Goal: Information Seeking & Learning: Learn about a topic

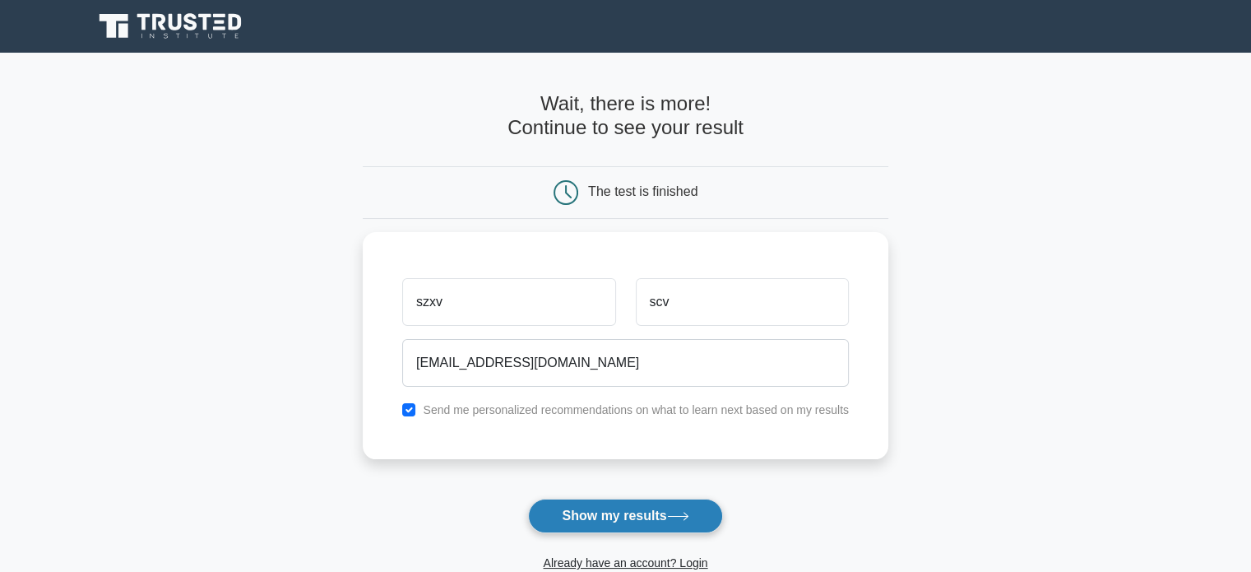
click at [704, 518] on button "Show my results" at bounding box center [625, 516] width 194 height 35
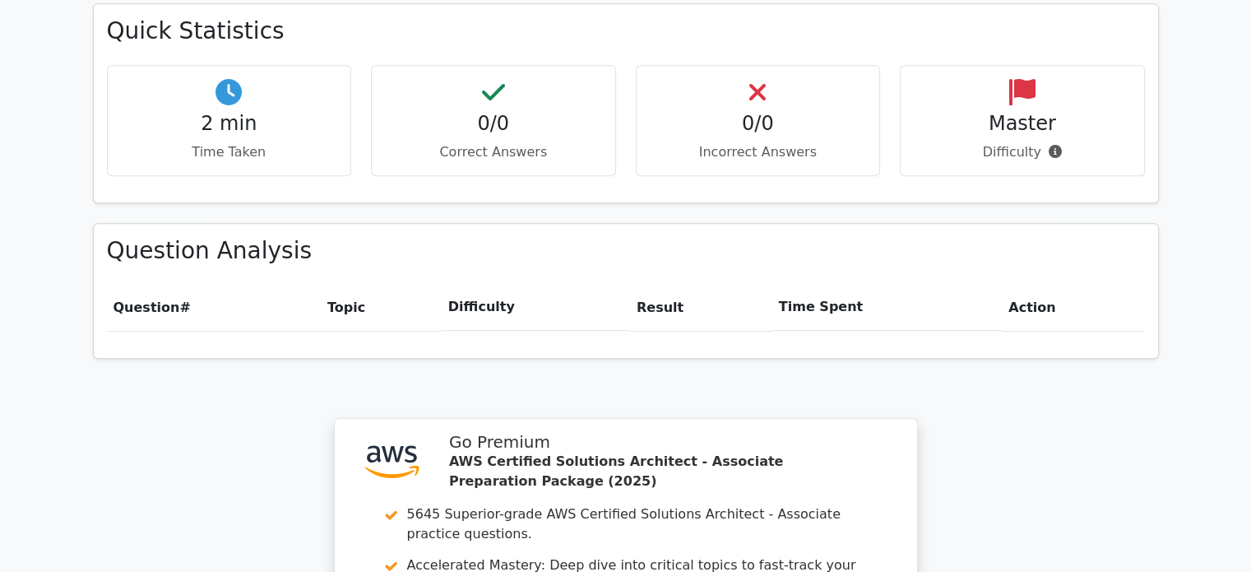
scroll to position [1458, 0]
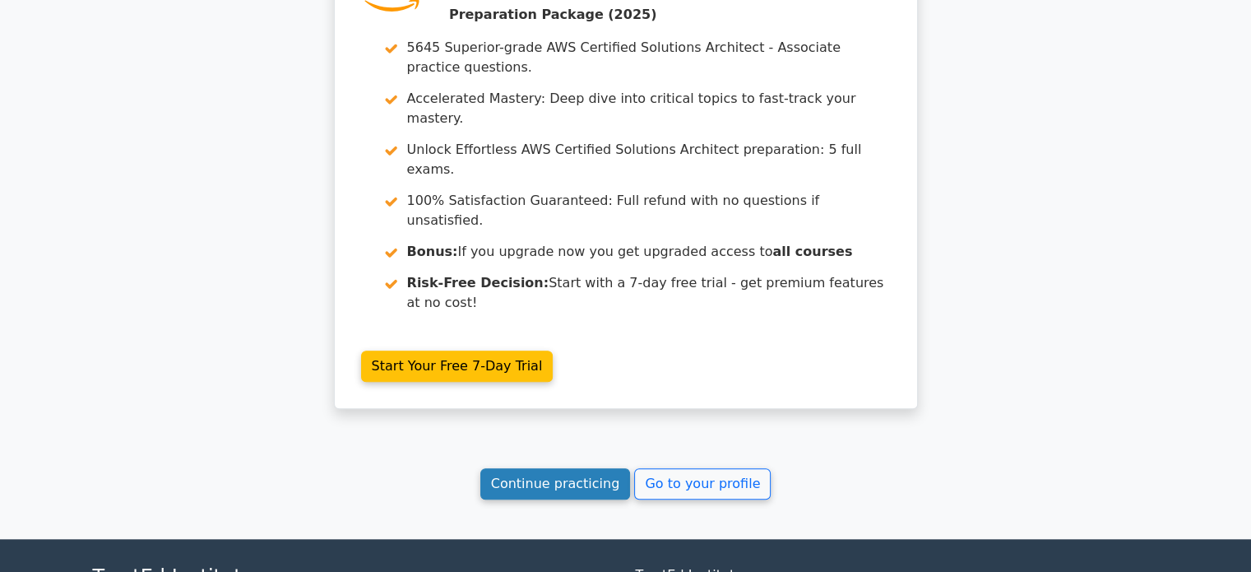
click at [587, 468] on link "Continue practicing" at bounding box center [556, 483] width 151 height 31
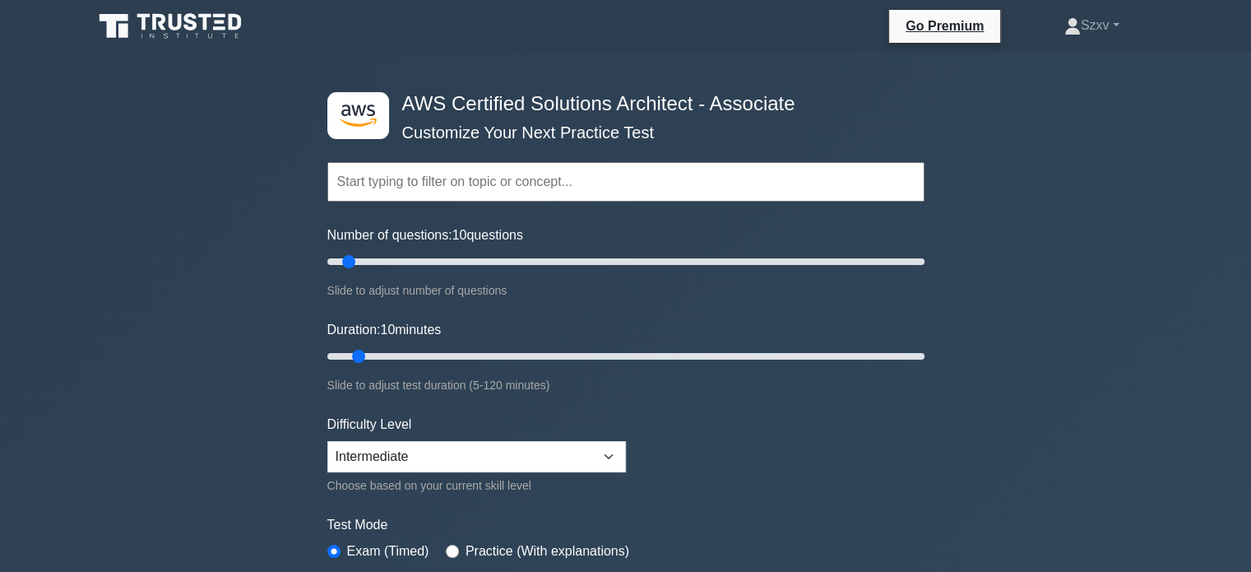
click at [448, 184] on input "text" at bounding box center [625, 181] width 597 height 39
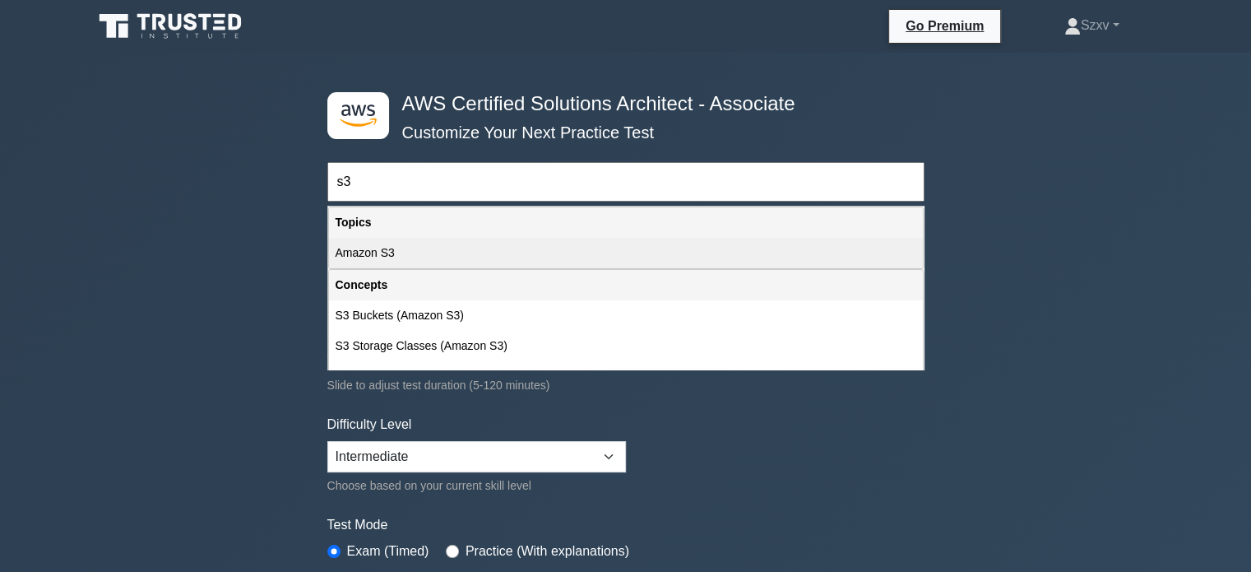
click at [443, 256] on div "Amazon S3" at bounding box center [626, 253] width 594 height 30
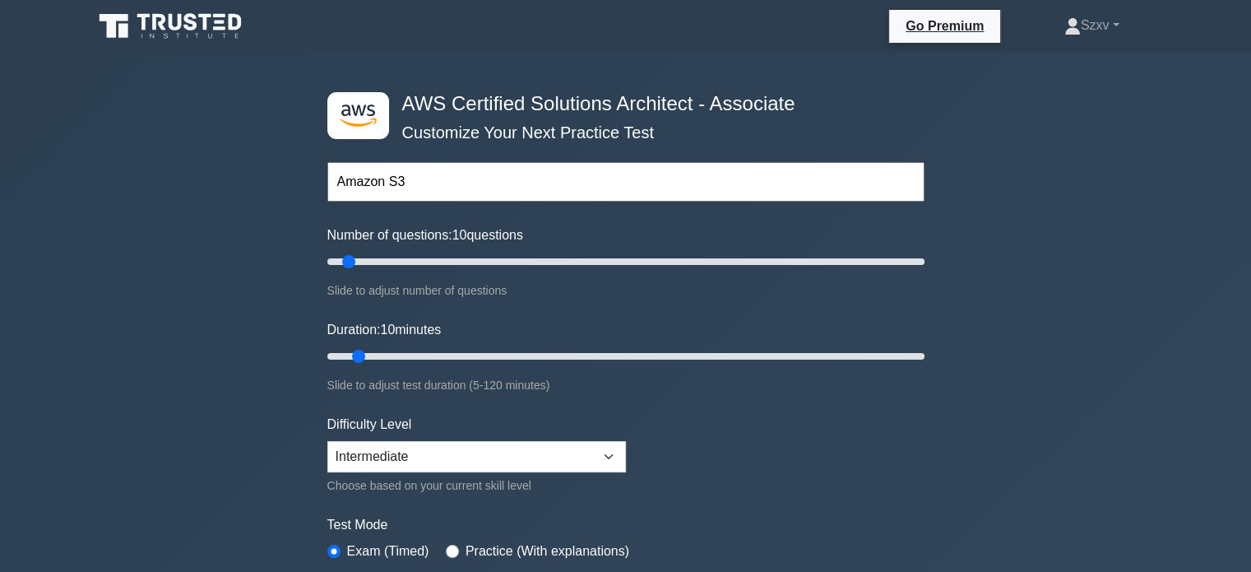
click at [476, 178] on input "Amazon S3" at bounding box center [625, 181] width 597 height 39
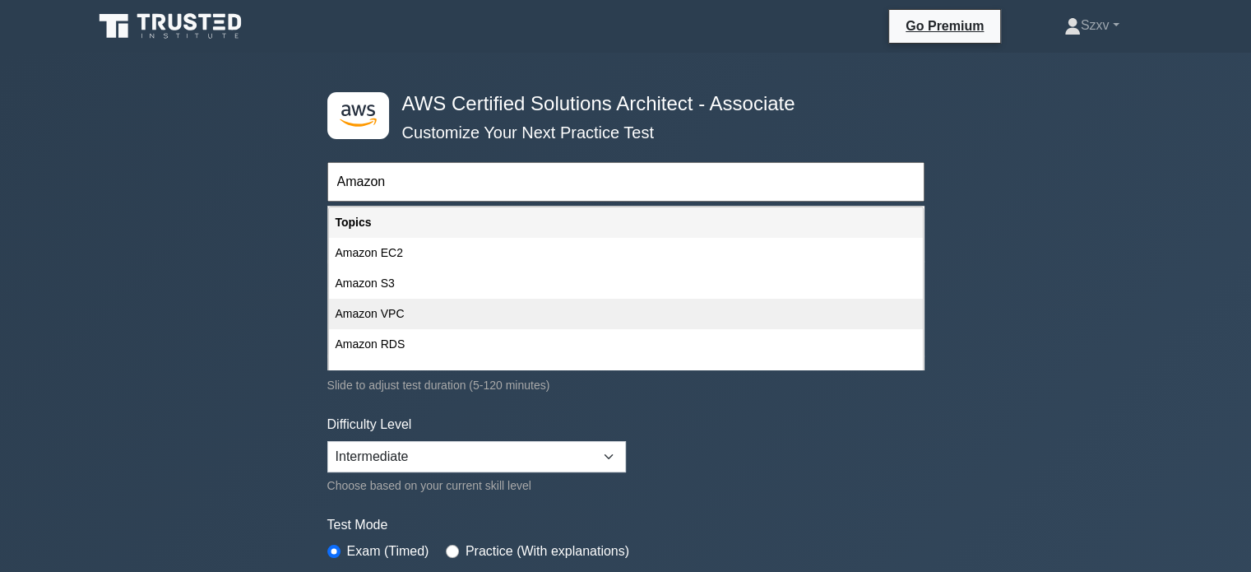
click at [424, 309] on div "Amazon VPC" at bounding box center [626, 314] width 594 height 30
type input "Amazon VPC"
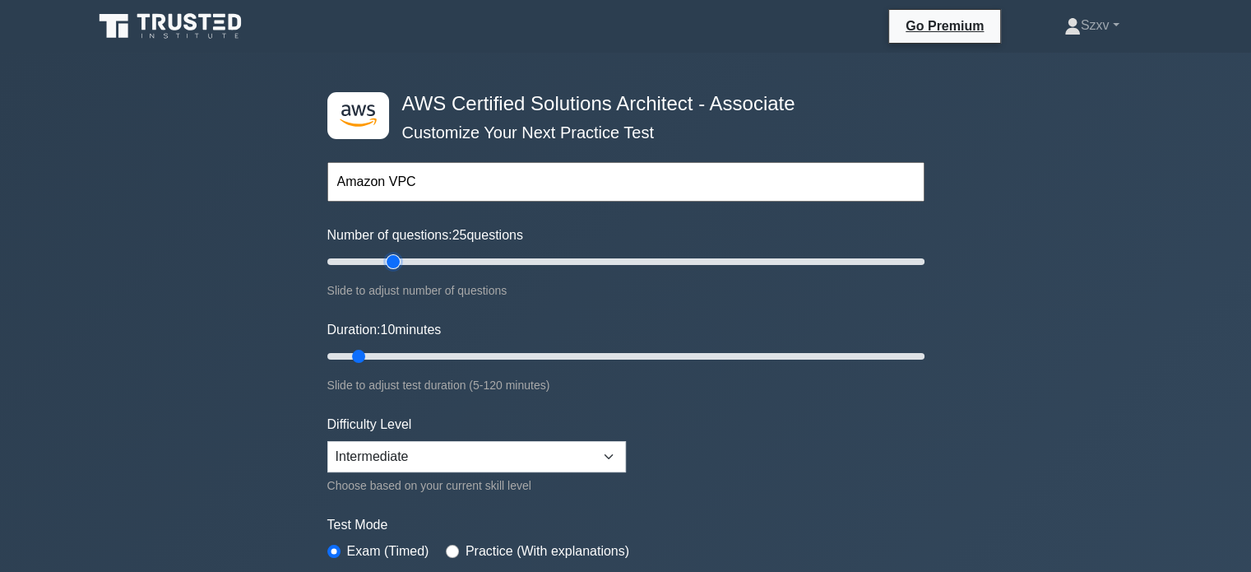
drag, startPoint x: 352, startPoint y: 262, endPoint x: 398, endPoint y: 260, distance: 46.1
type input "25"
click at [398, 260] on input "Number of questions: 25 questions" at bounding box center [625, 262] width 597 height 20
drag, startPoint x: 362, startPoint y: 355, endPoint x: 602, endPoint y: 355, distance: 240.3
type input "60"
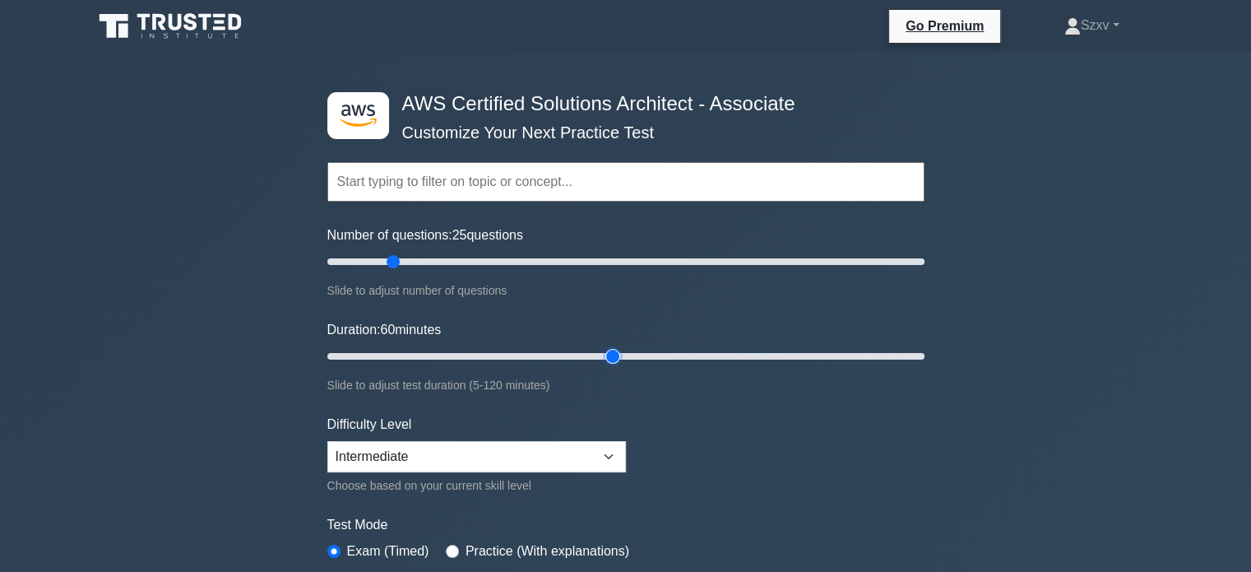
click at [602, 355] on input "Duration: 60 minutes" at bounding box center [625, 356] width 597 height 20
click at [570, 457] on select "Beginner Intermediate Expert" at bounding box center [476, 456] width 299 height 31
select select "beginner"
click at [327, 441] on select "Beginner Intermediate Expert" at bounding box center [476, 456] width 299 height 31
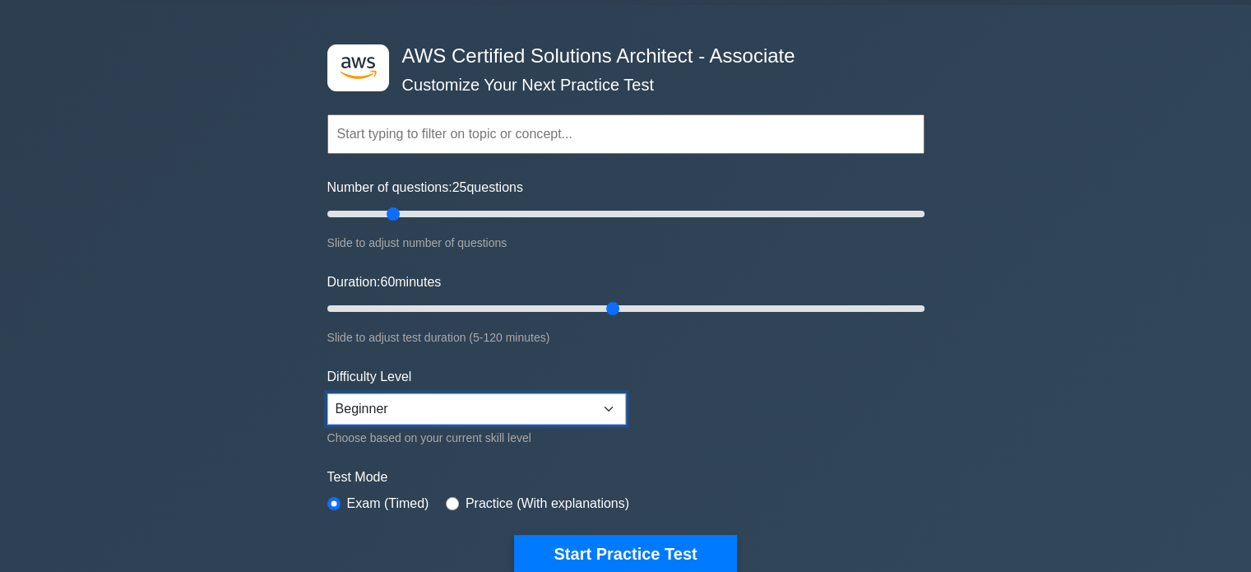
scroll to position [54, 0]
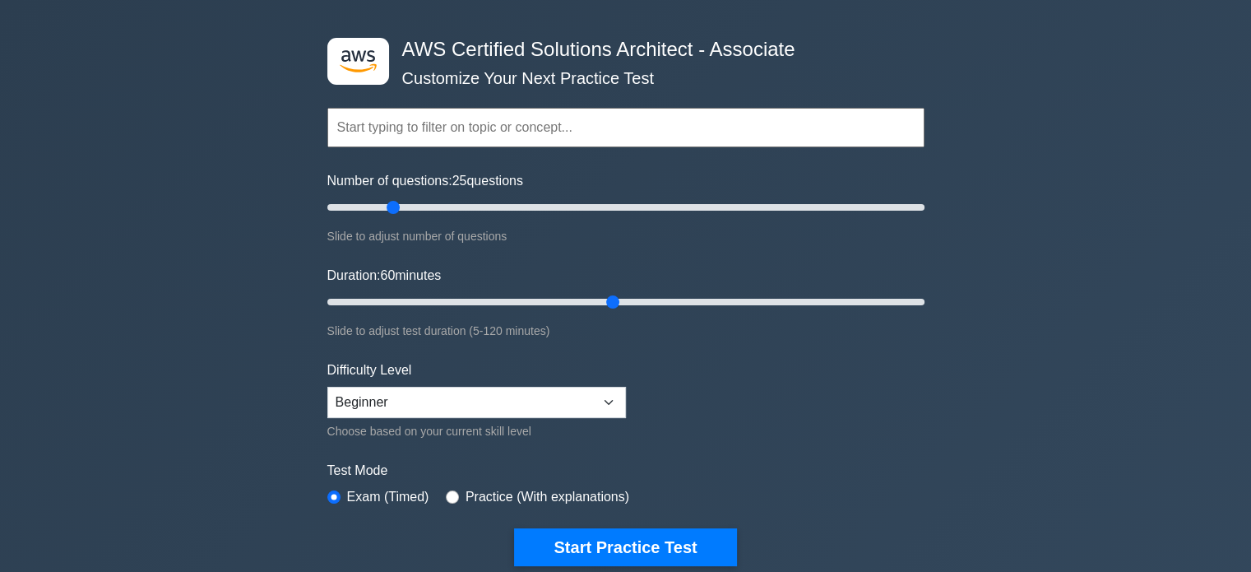
click at [727, 134] on input "text" at bounding box center [625, 127] width 597 height 39
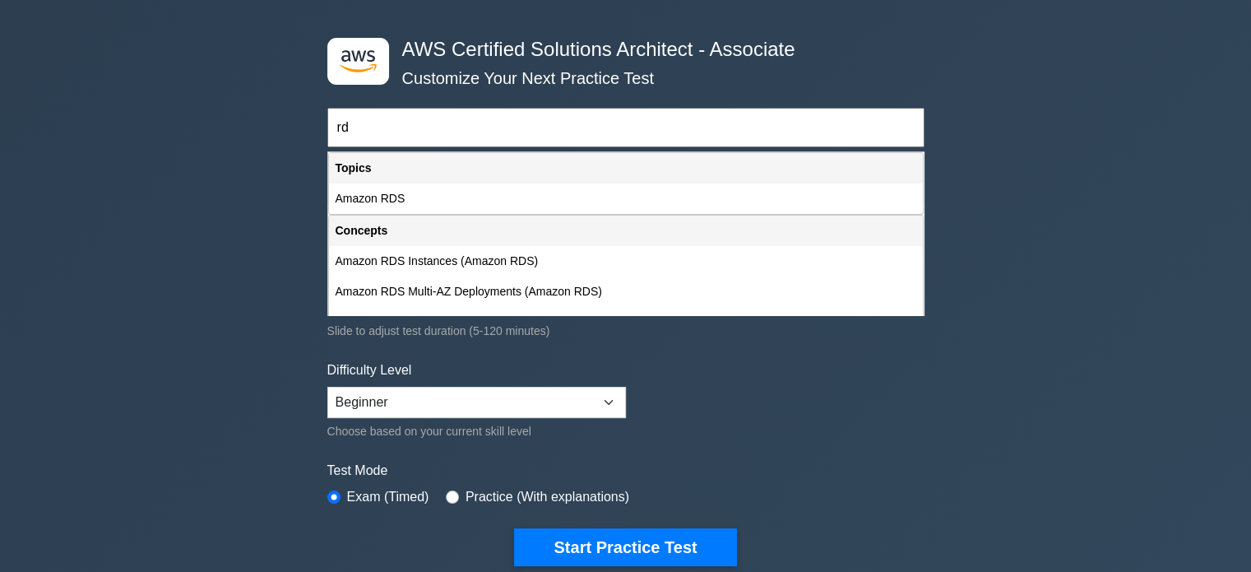
type input "r"
click at [530, 215] on div "Concepts Elastic Load Balancing (Amazon EC2) Amazon EC2 Instance Types (Amazon …" at bounding box center [626, 398] width 596 height 367
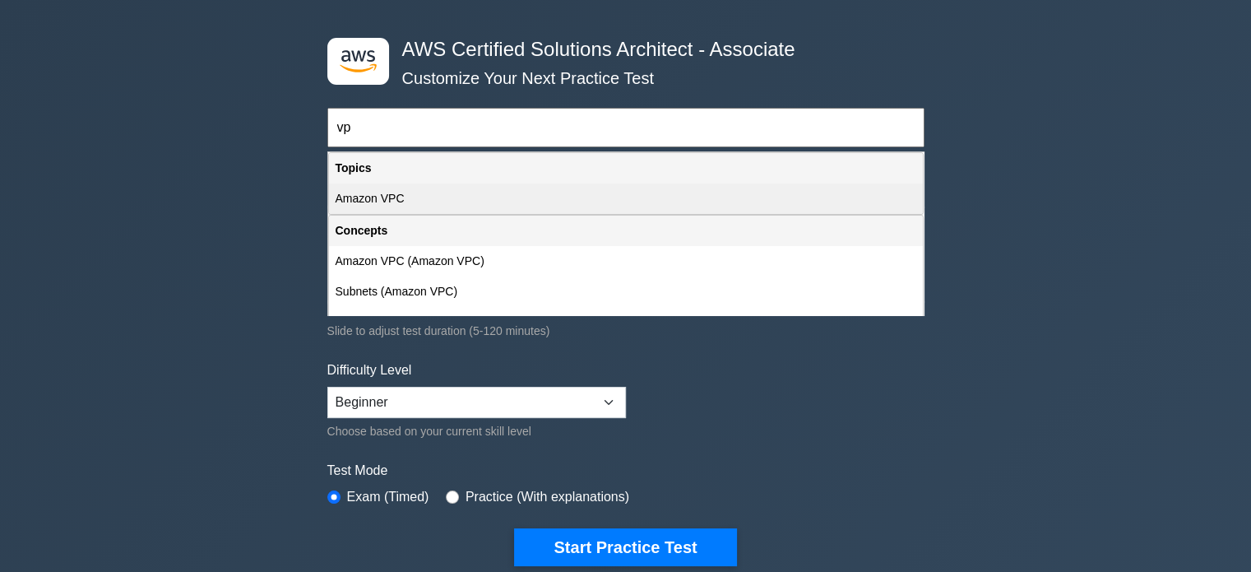
click at [500, 203] on div "Amazon VPC" at bounding box center [626, 198] width 594 height 30
type input "Amazon VPC"
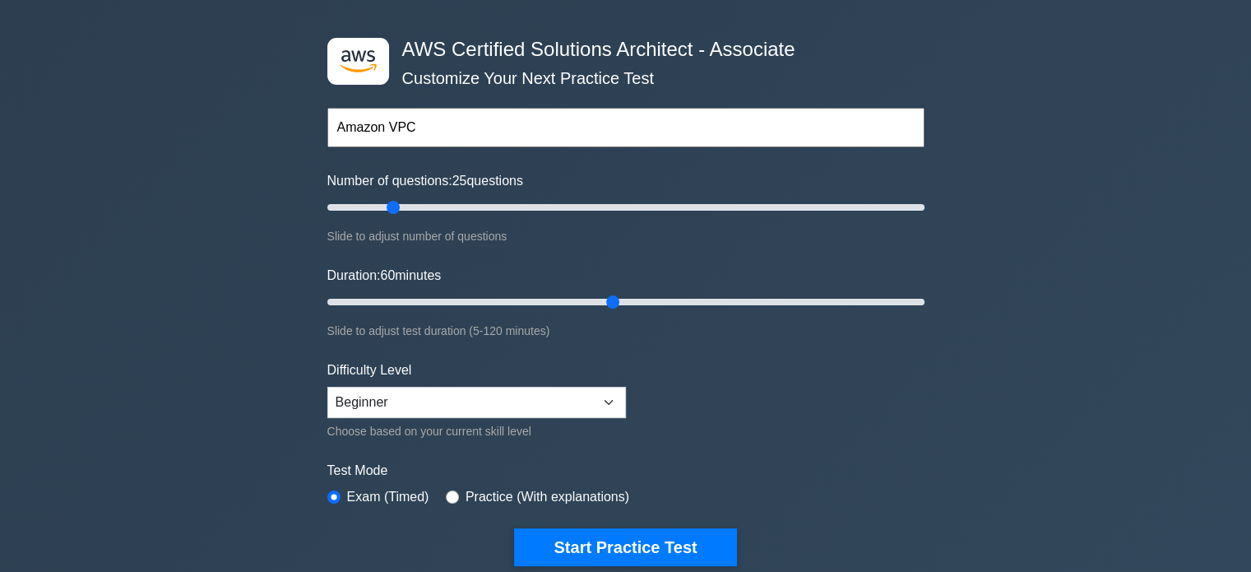
click at [579, 493] on label "Practice (With explanations)" at bounding box center [548, 497] width 164 height 20
click at [467, 493] on label "Practice (With explanations)" at bounding box center [548, 497] width 164 height 20
click at [448, 491] on input "radio" at bounding box center [452, 496] width 13 height 13
radio input "true"
click at [449, 132] on input "text" at bounding box center [625, 127] width 597 height 39
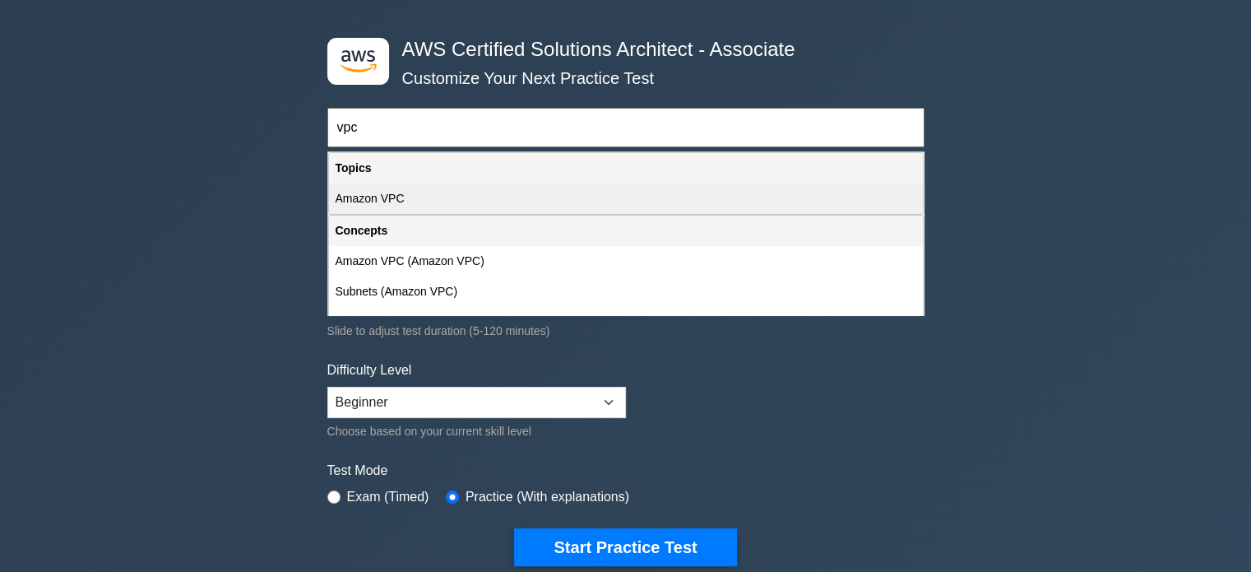
click at [429, 207] on div "Amazon VPC" at bounding box center [626, 198] width 594 height 30
type input "Amazon VPC"
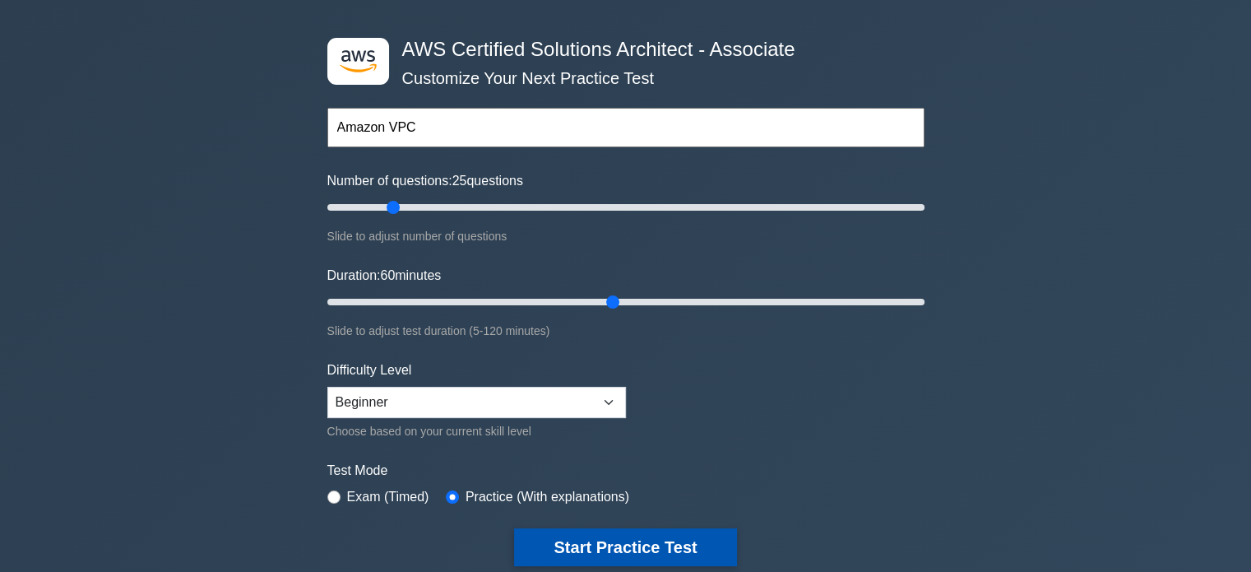
click at [631, 544] on button "Start Practice Test" at bounding box center [625, 547] width 222 height 38
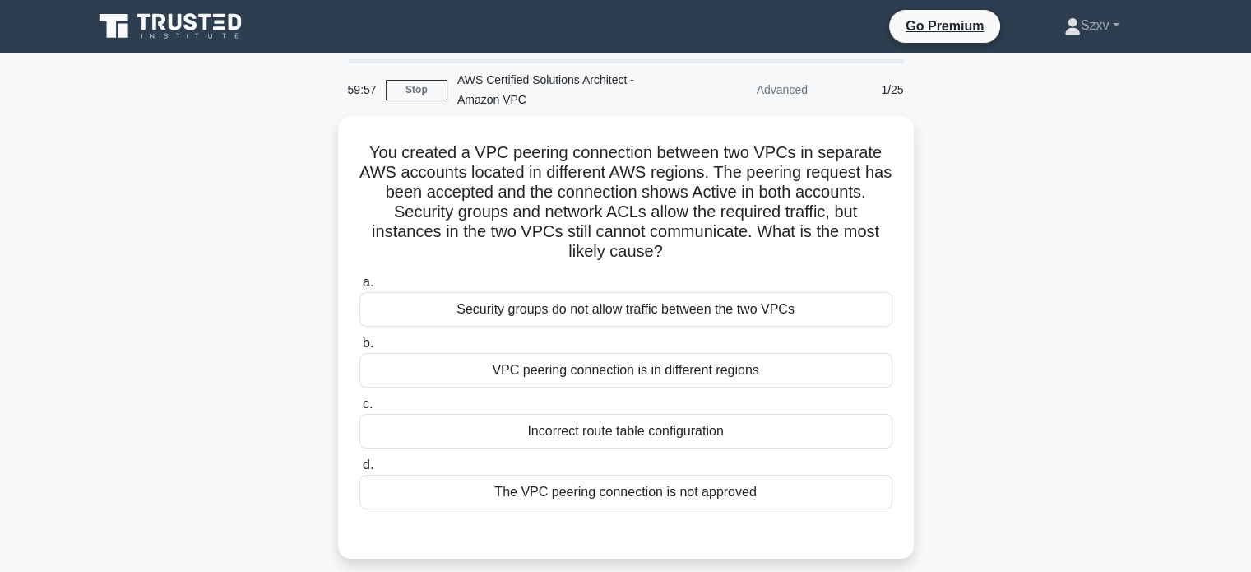
click at [780, 86] on div "Advanced" at bounding box center [746, 89] width 144 height 33
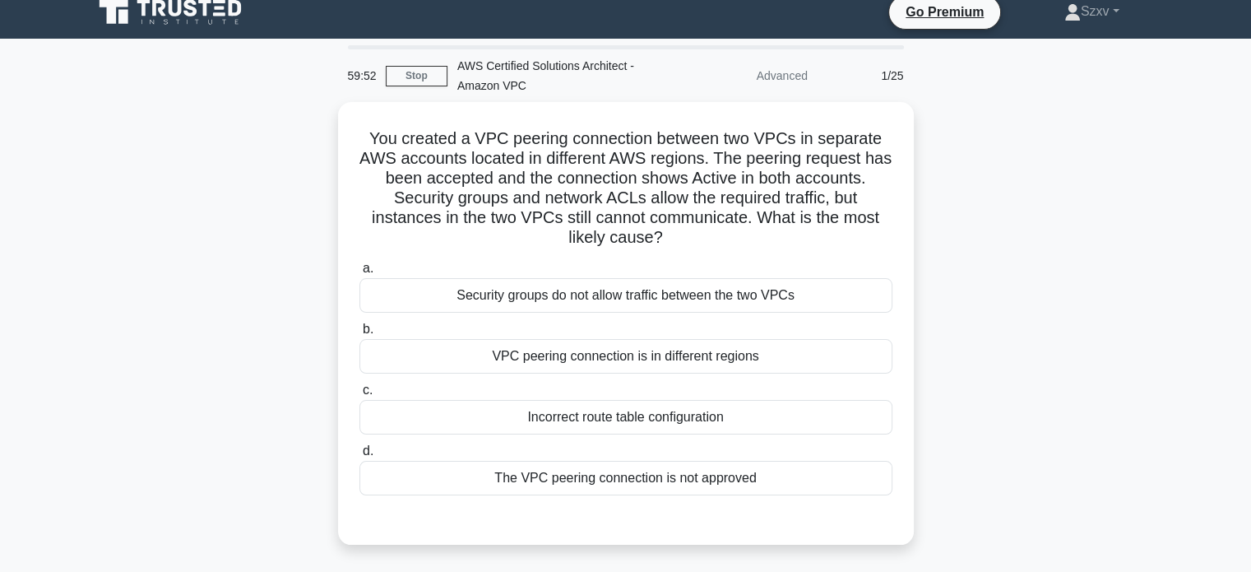
scroll to position [13, 0]
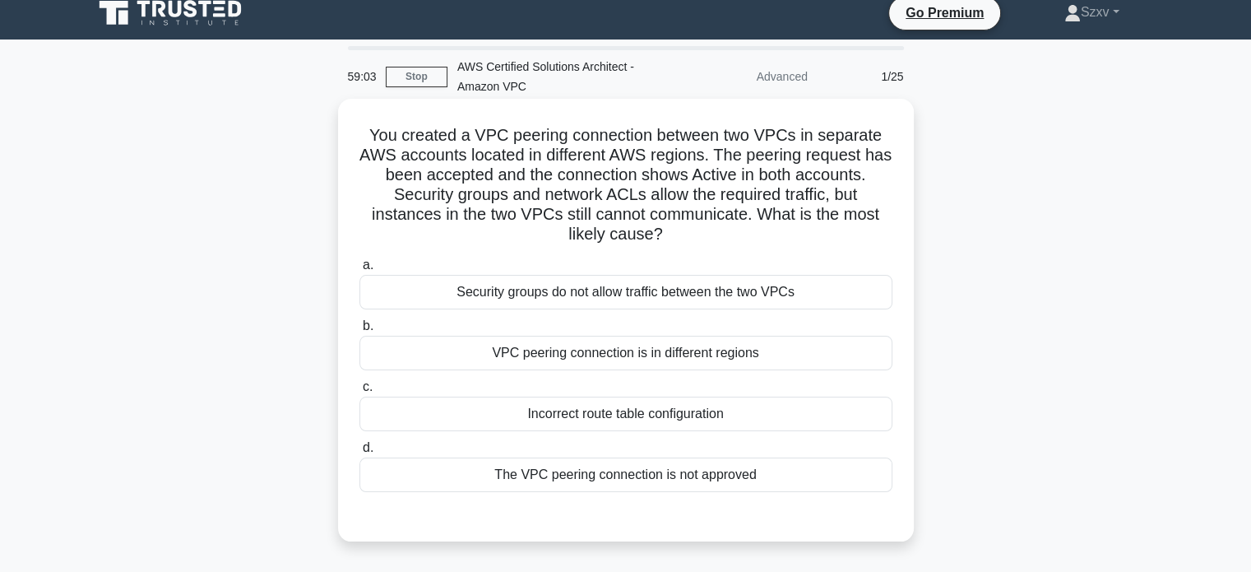
click at [661, 342] on div "VPC peering connection is in different regions" at bounding box center [626, 353] width 533 height 35
click at [360, 332] on input "b. VPC peering connection is in different regions" at bounding box center [360, 326] width 0 height 11
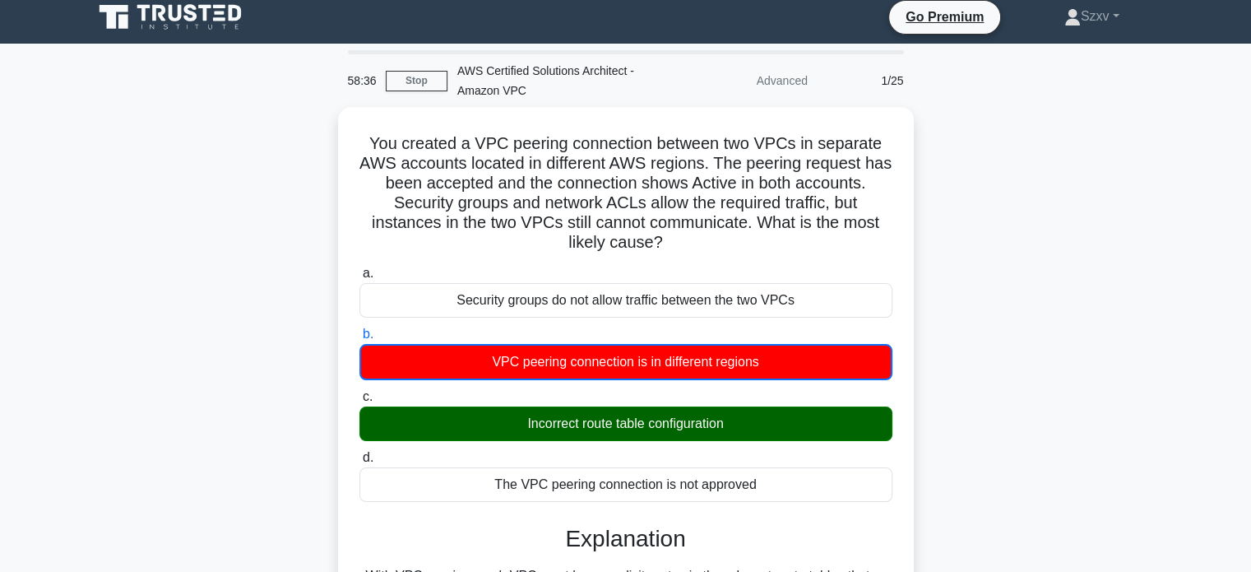
scroll to position [0, 0]
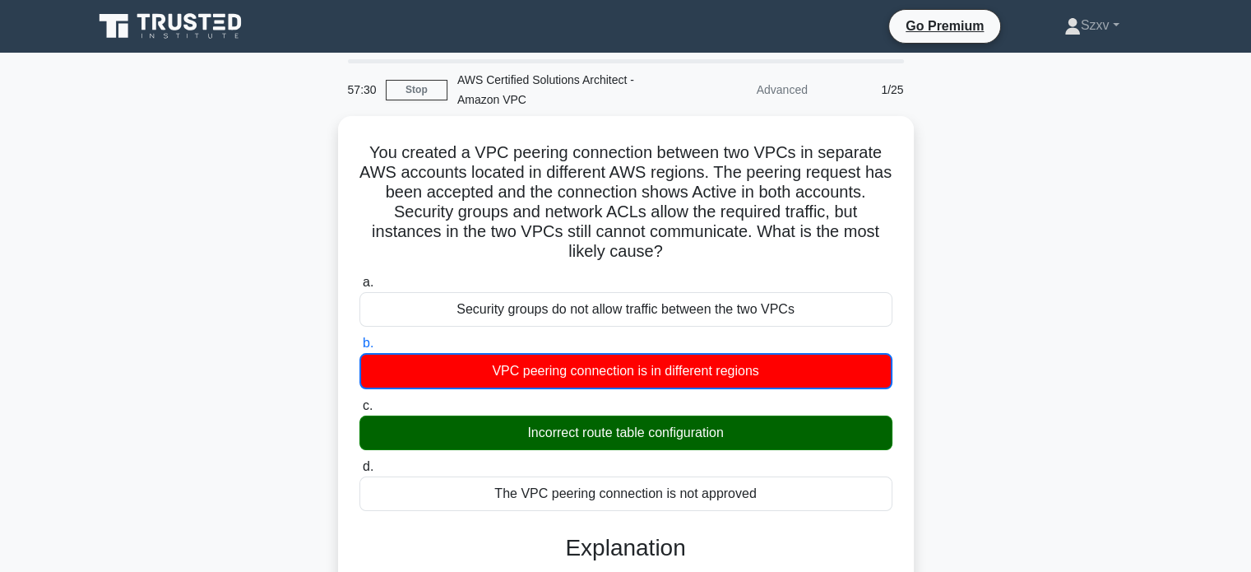
click at [230, 157] on div "You created a VPC peering connection between two VPCs in separate AWS accounts …" at bounding box center [626, 473] width 1086 height 715
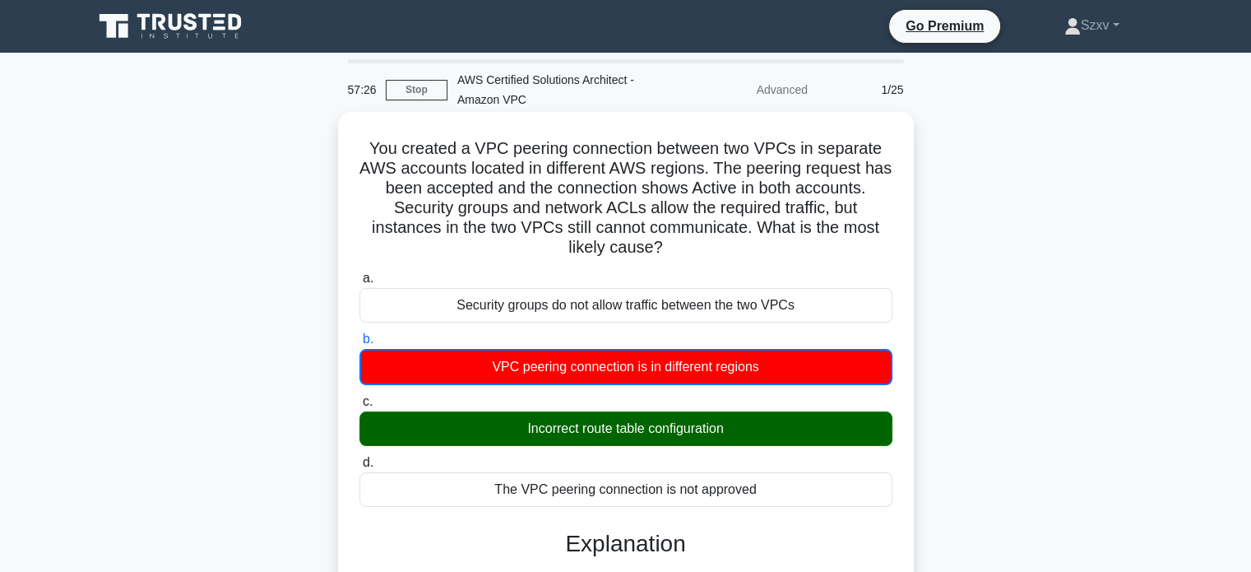
drag, startPoint x: 369, startPoint y: 146, endPoint x: 778, endPoint y: 493, distance: 536.5
click at [778, 493] on div "You created a VPC peering connection between two VPCs in separate AWS accounts …" at bounding box center [626, 459] width 563 height 682
copy div "You created a VPC peering connection between two VPCs in separate AWS accounts …"
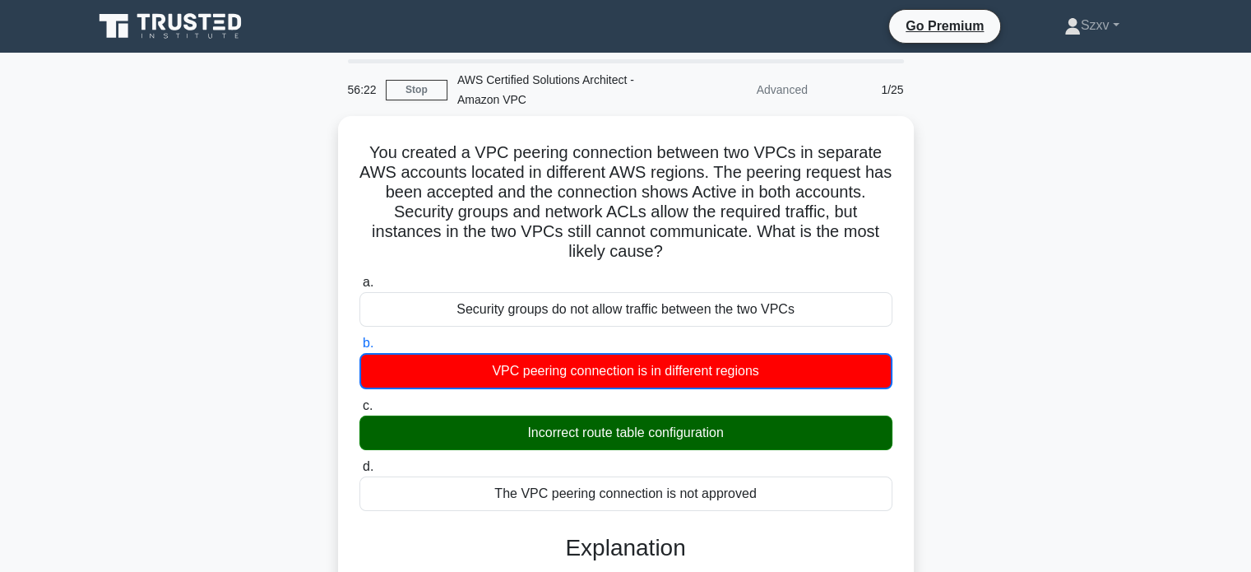
click at [926, 167] on div "You created a VPC peering connection between two VPCs in separate AWS accounts …" at bounding box center [626, 473] width 1086 height 715
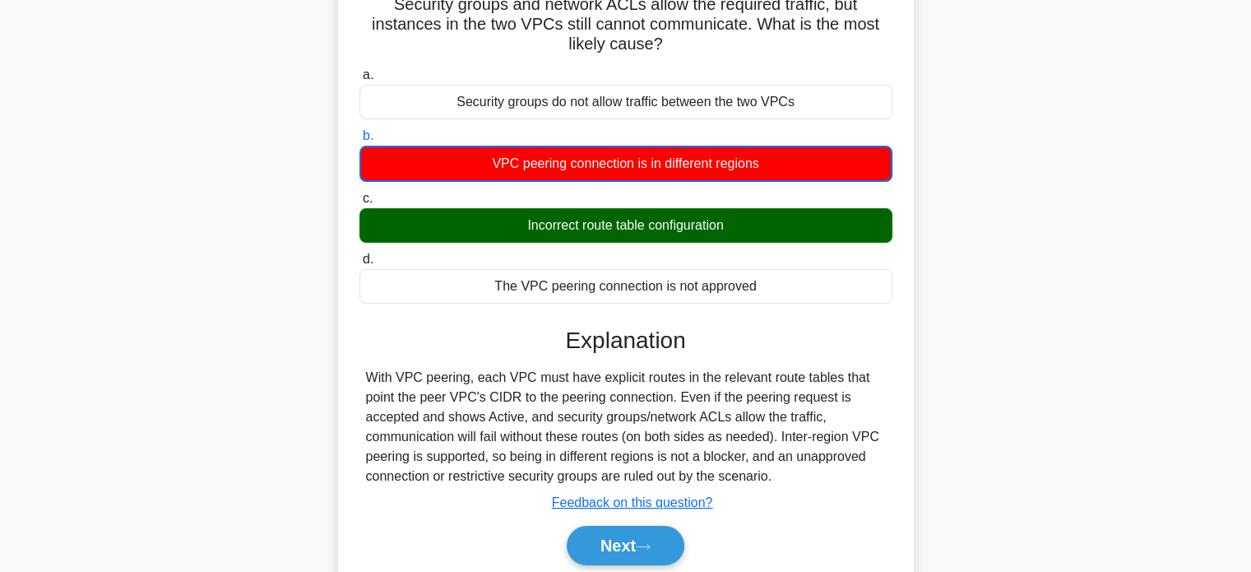
scroll to position [317, 0]
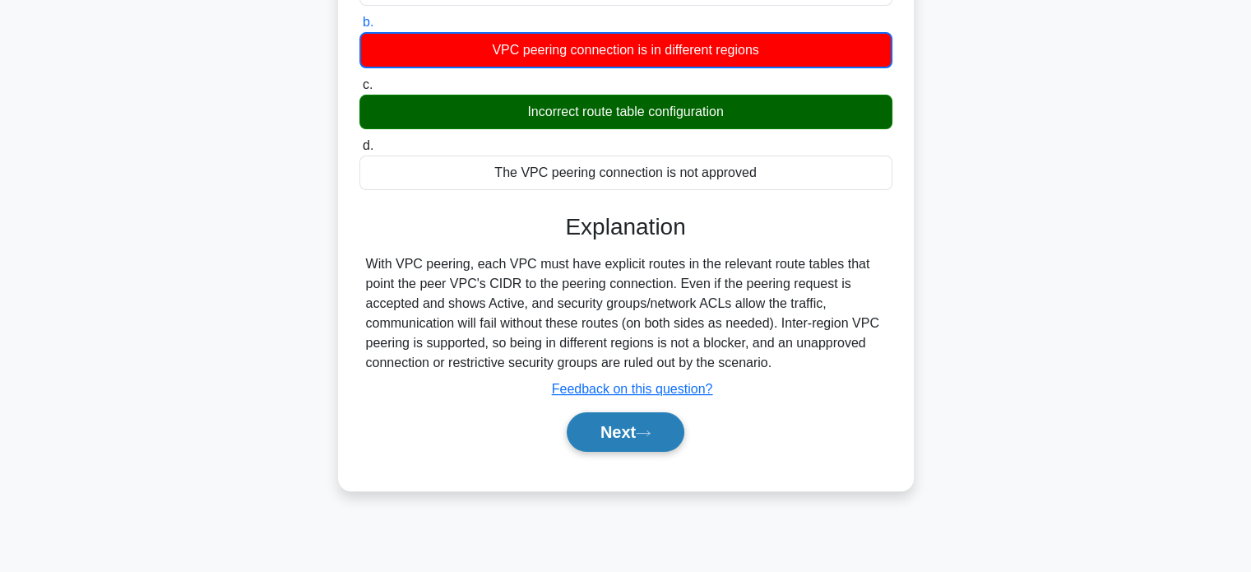
click at [648, 420] on button "Next" at bounding box center [626, 431] width 118 height 39
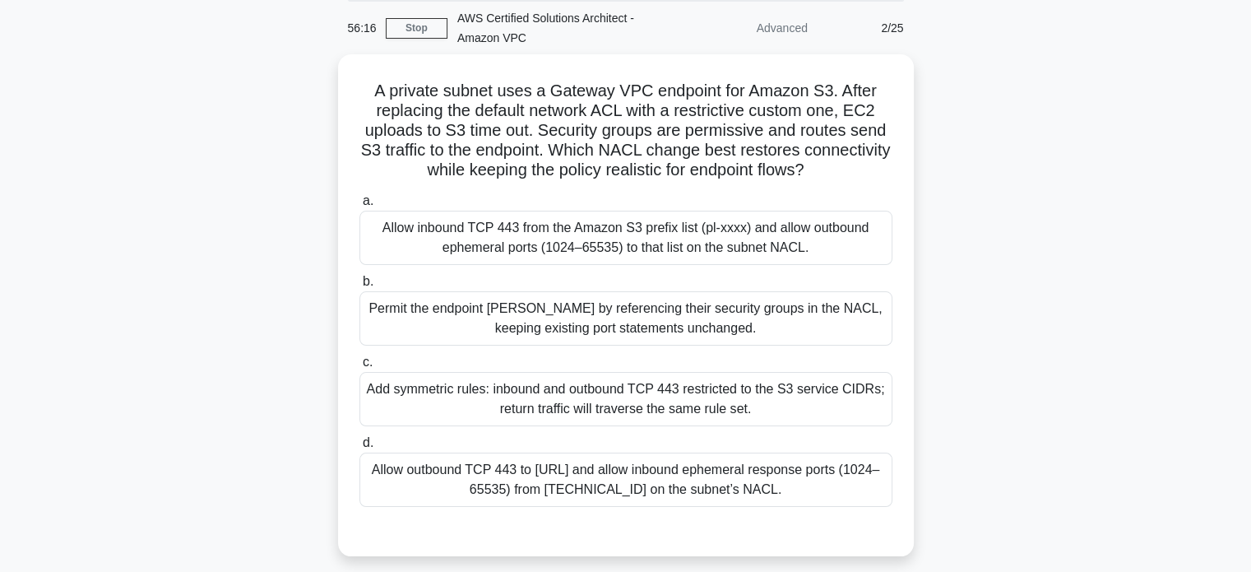
scroll to position [21, 0]
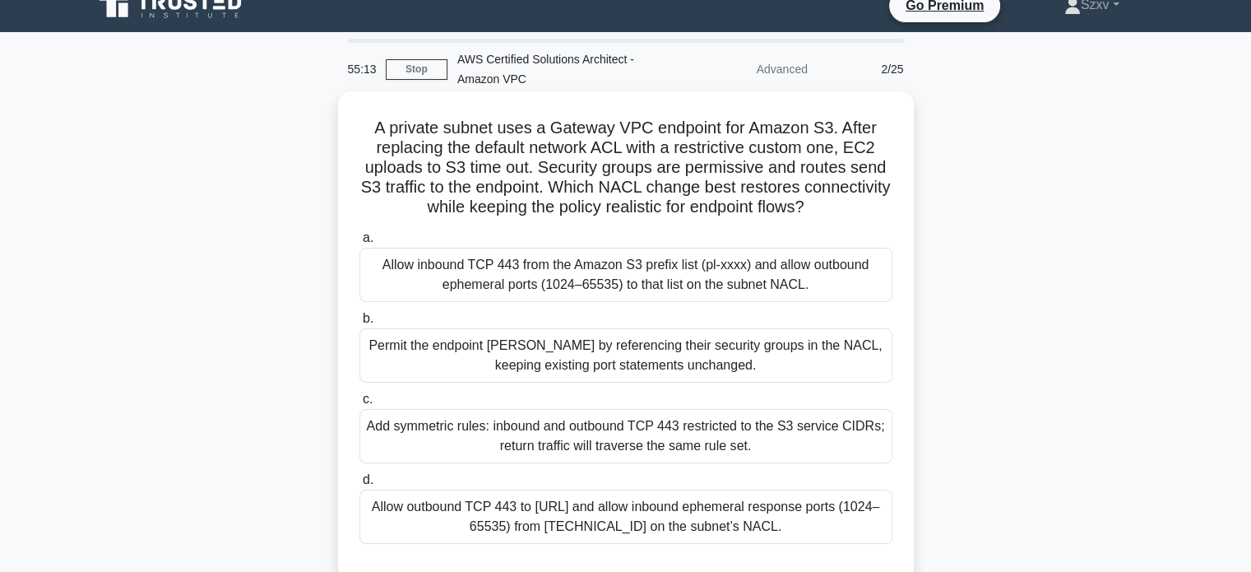
click at [698, 259] on div "Allow inbound TCP 443 from the Amazon S3 prefix list (pl-xxxx) and allow outbou…" at bounding box center [626, 275] width 533 height 54
click at [360, 244] on input "a. Allow inbound TCP 443 from the Amazon S3 prefix list (pl-xxxx) and allow out…" at bounding box center [360, 238] width 0 height 11
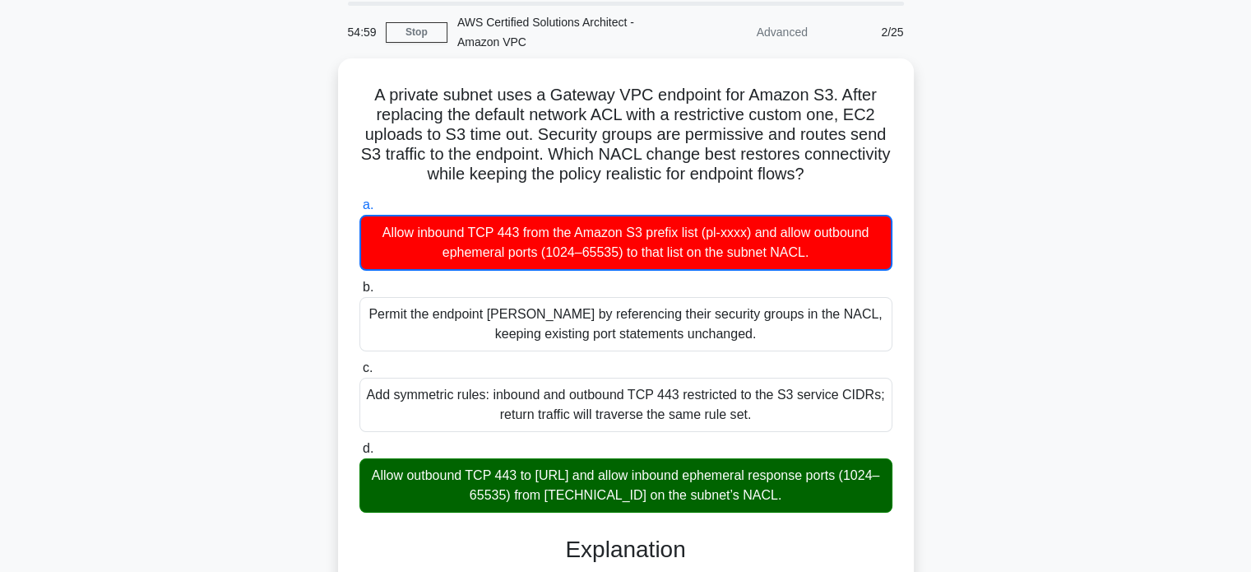
scroll to position [45, 0]
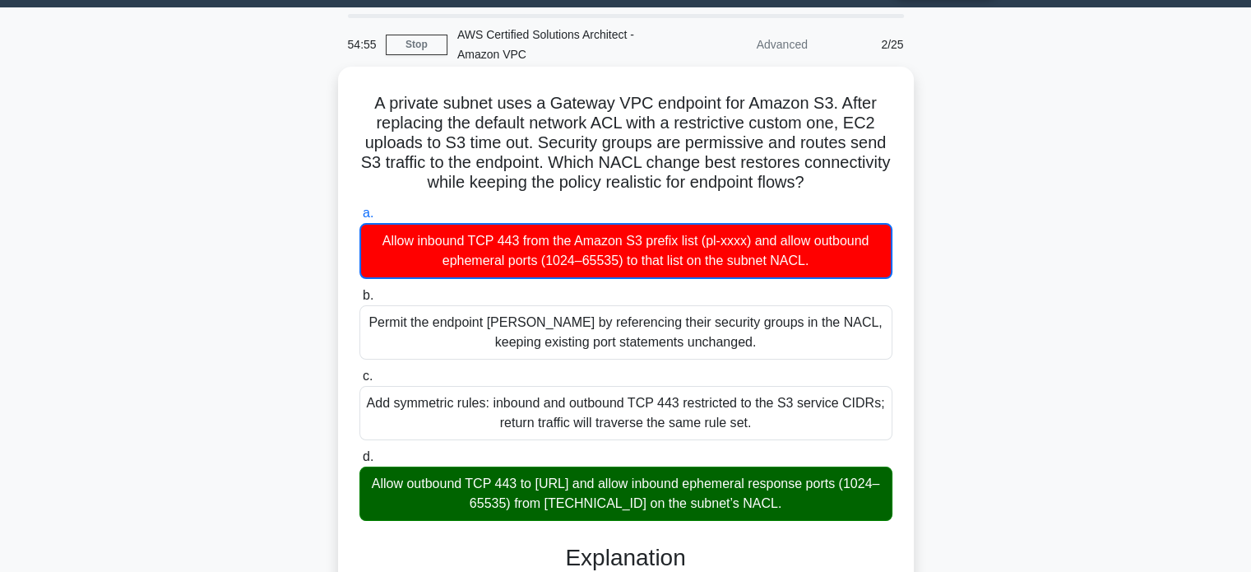
drag, startPoint x: 372, startPoint y: 103, endPoint x: 796, endPoint y: 501, distance: 582.1
click at [796, 501] on div "A private subnet uses a Gateway VPC endpoint for Amazon S3. After replacing the…" at bounding box center [626, 552] width 563 height 959
copy div "L ipsumdo sitame cons a Elitsed DOE temporin utl Etdolo M8. Aliqu enimadmin ven…"
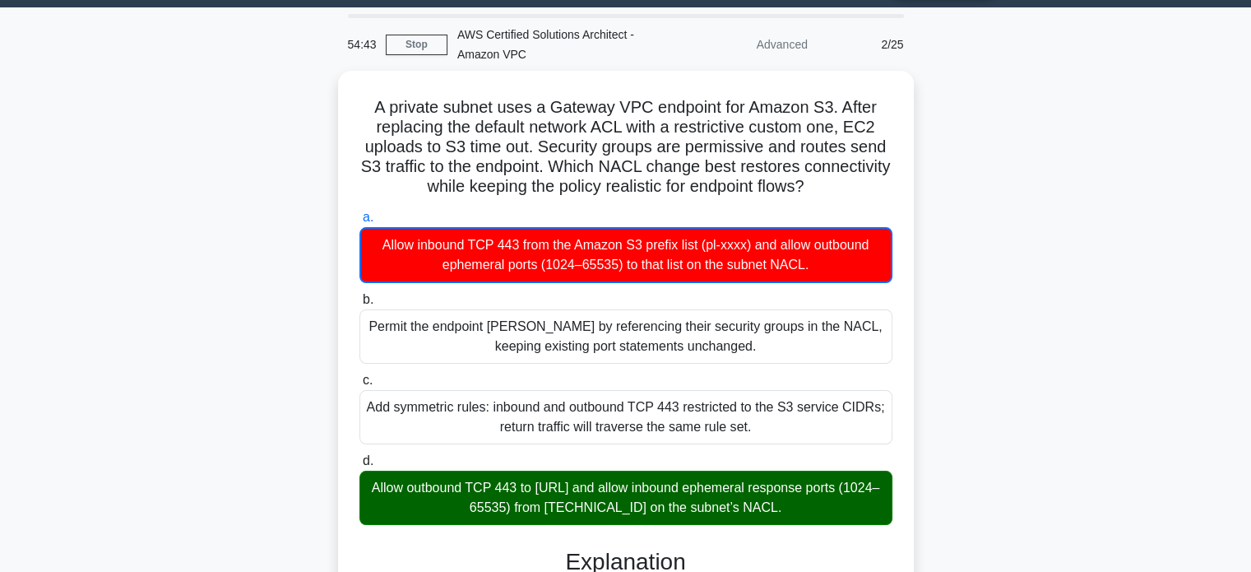
click at [188, 142] on div "A private subnet uses a Gateway VPC endpoint for Amazon S3. After replacing the…" at bounding box center [626, 566] width 1086 height 991
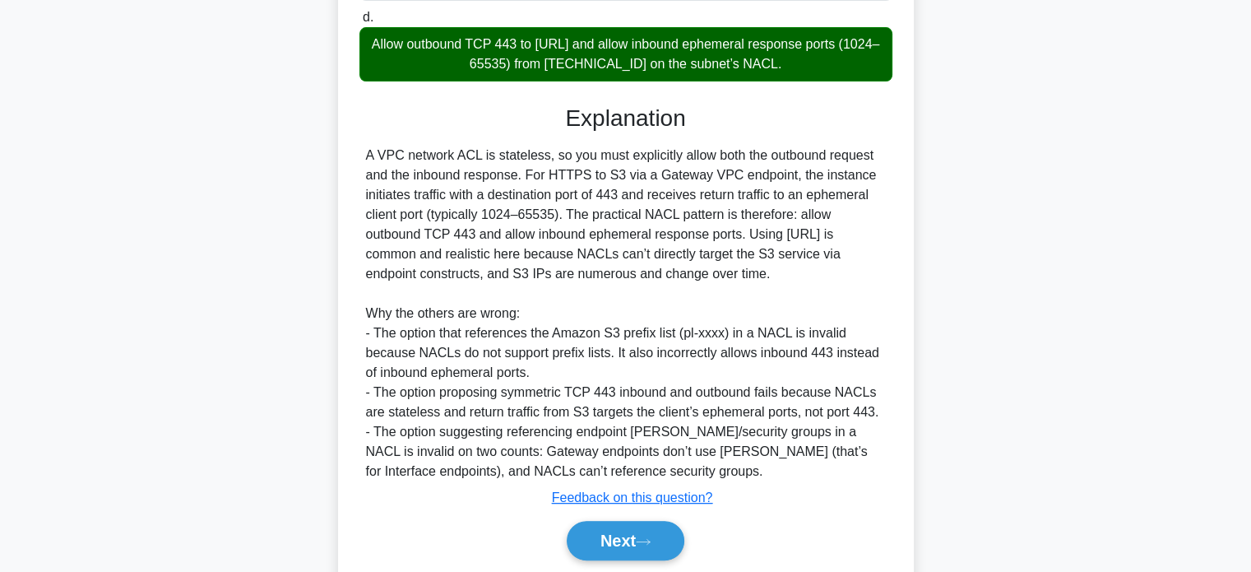
scroll to position [499, 0]
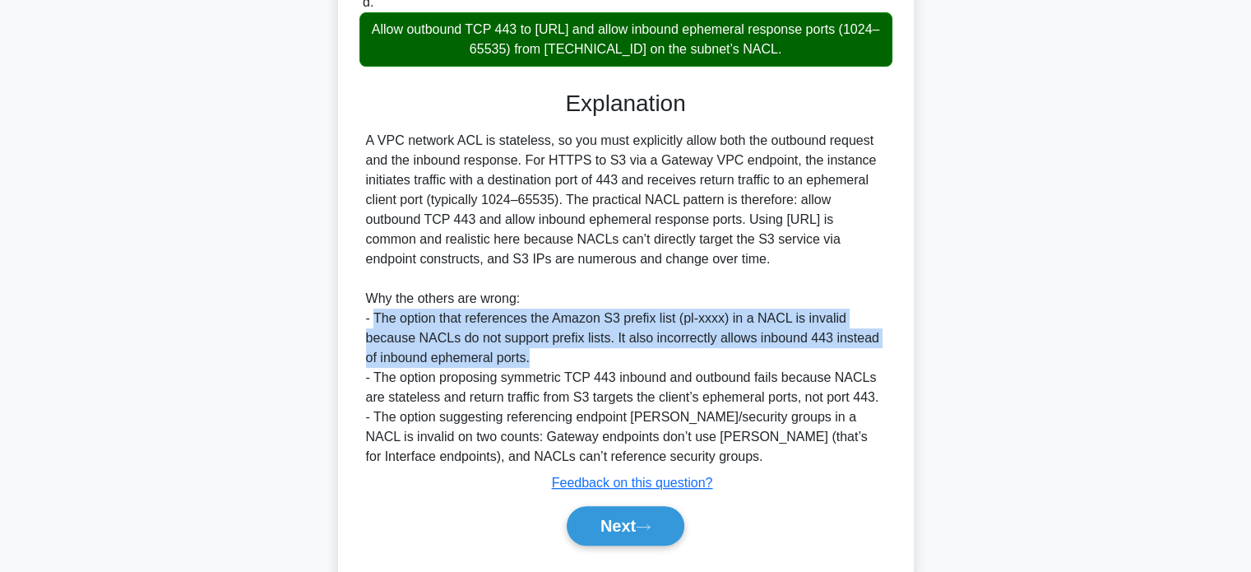
drag, startPoint x: 374, startPoint y: 317, endPoint x: 547, endPoint y: 360, distance: 178.0
click at [547, 360] on div "A VPC network ACL is stateless, so you must explicitly allow both the outbound …" at bounding box center [626, 299] width 520 height 336
copy div "The option that references the Amazon S3 prefix list (pl-xxxx) in a NACL is inv…"
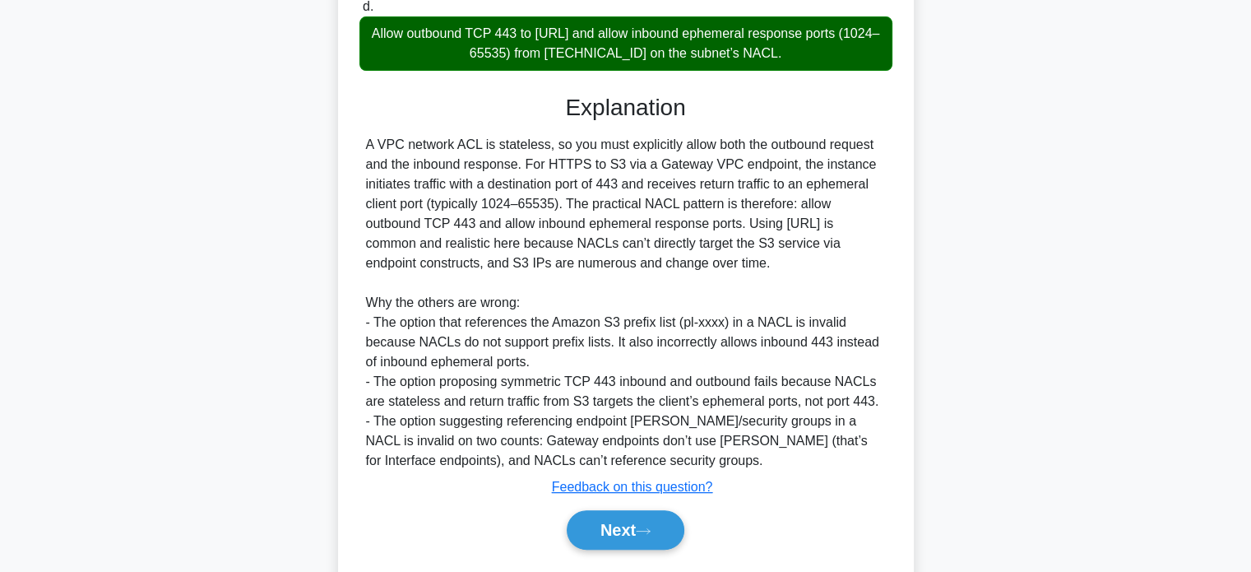
click at [987, 197] on div "A private subnet uses a Gateway VPC endpoint for Amazon S3. After replacing the…" at bounding box center [626, 112] width 1086 height 991
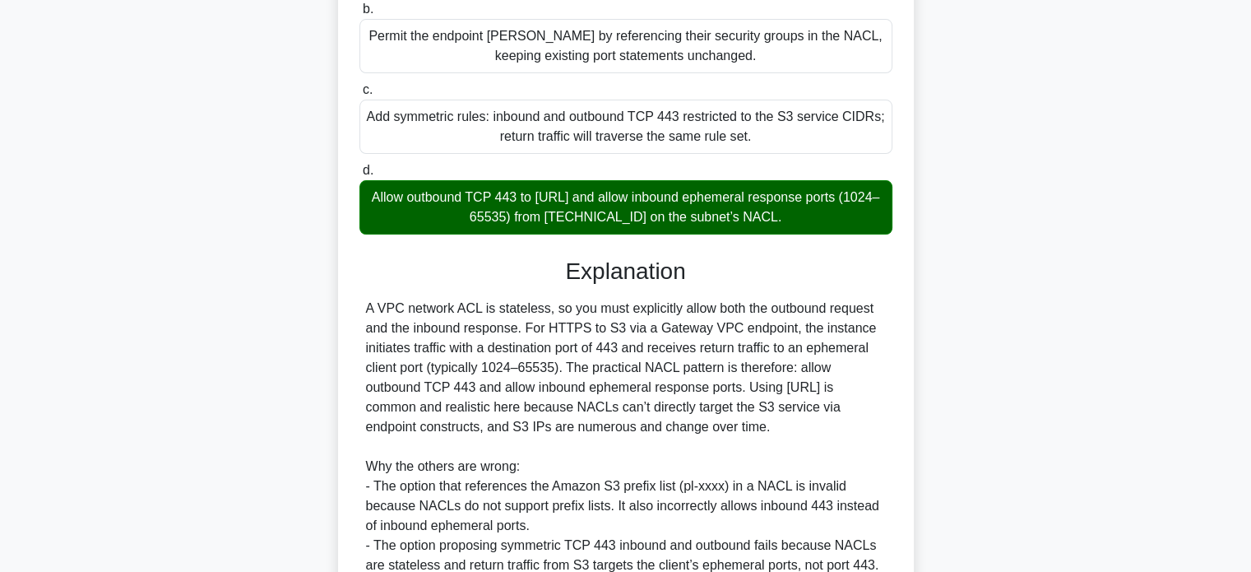
scroll to position [541, 0]
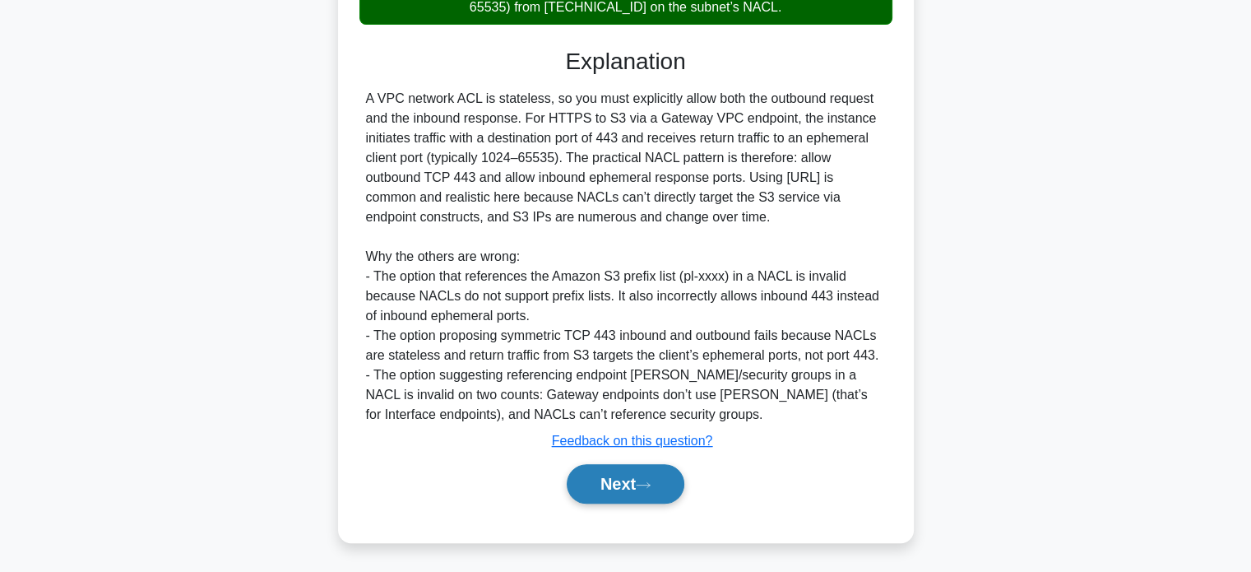
click at [648, 490] on button "Next" at bounding box center [626, 483] width 118 height 39
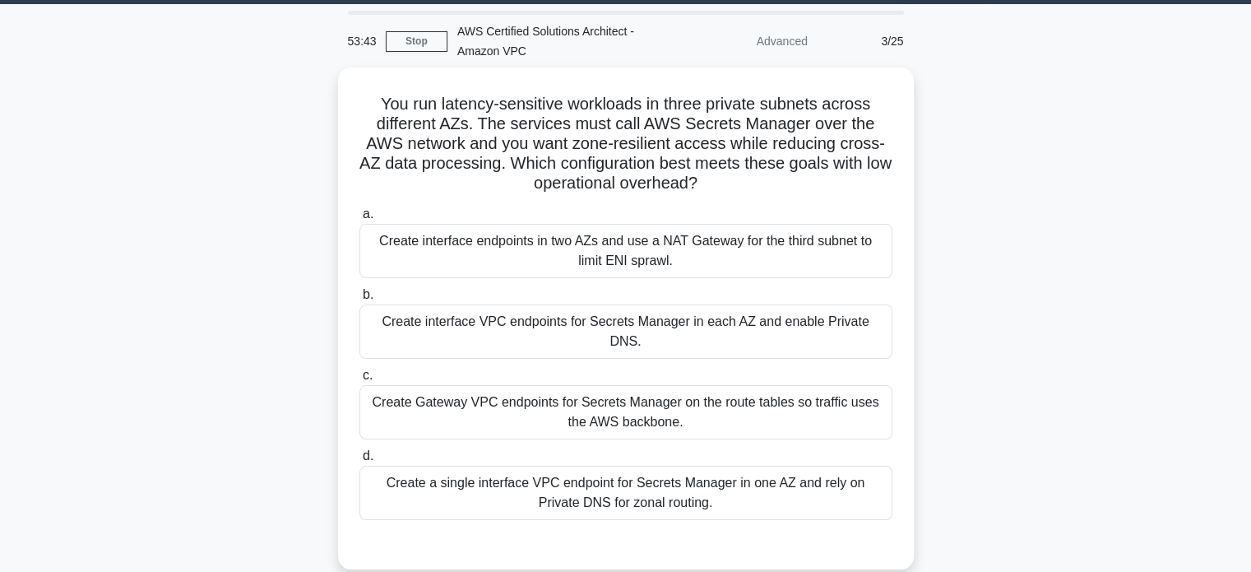
scroll to position [49, 0]
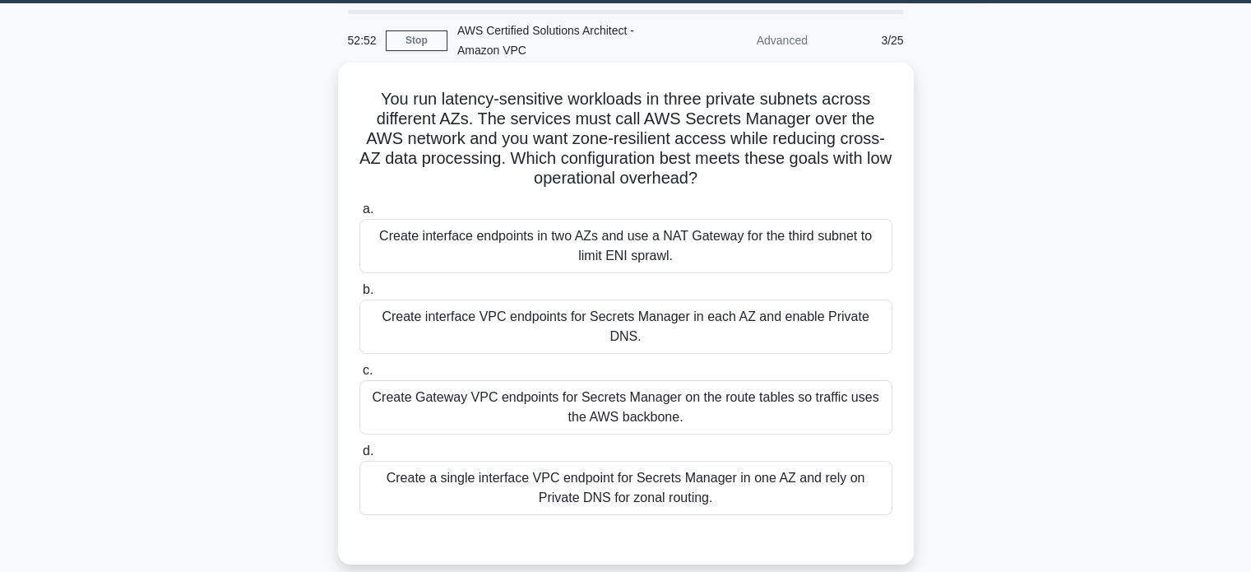
click at [704, 309] on div "Create interface VPC endpoints for Secrets Manager in each AZ and enable Privat…" at bounding box center [626, 326] width 533 height 54
click at [360, 295] on input "b. Create interface VPC endpoints for Secrets Manager in each AZ and enable Pri…" at bounding box center [360, 290] width 0 height 11
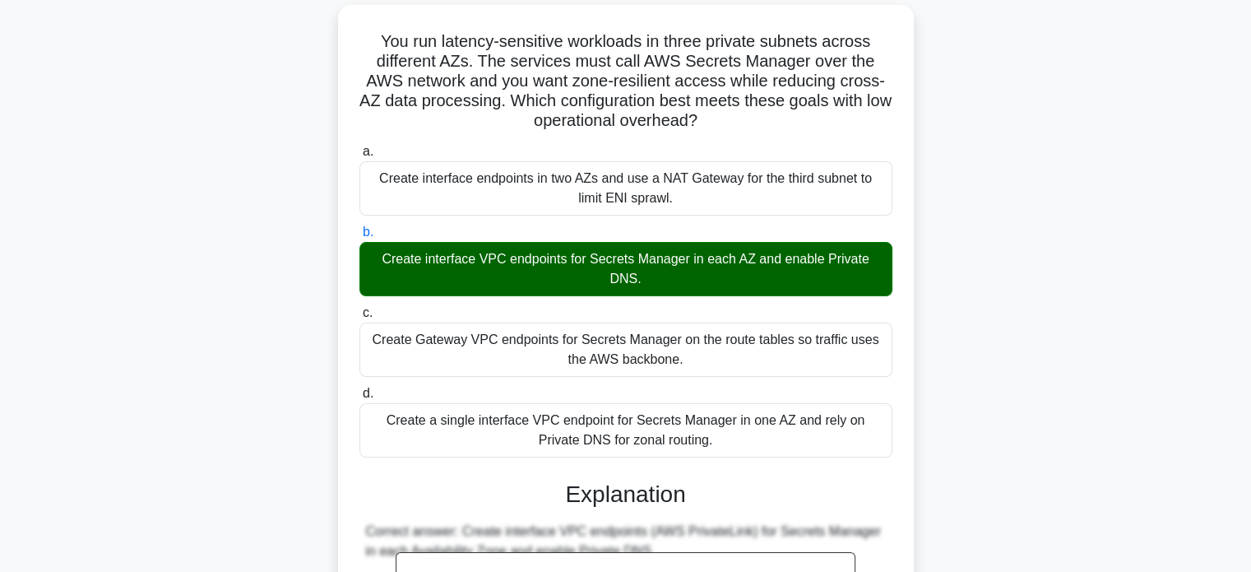
scroll to position [95, 0]
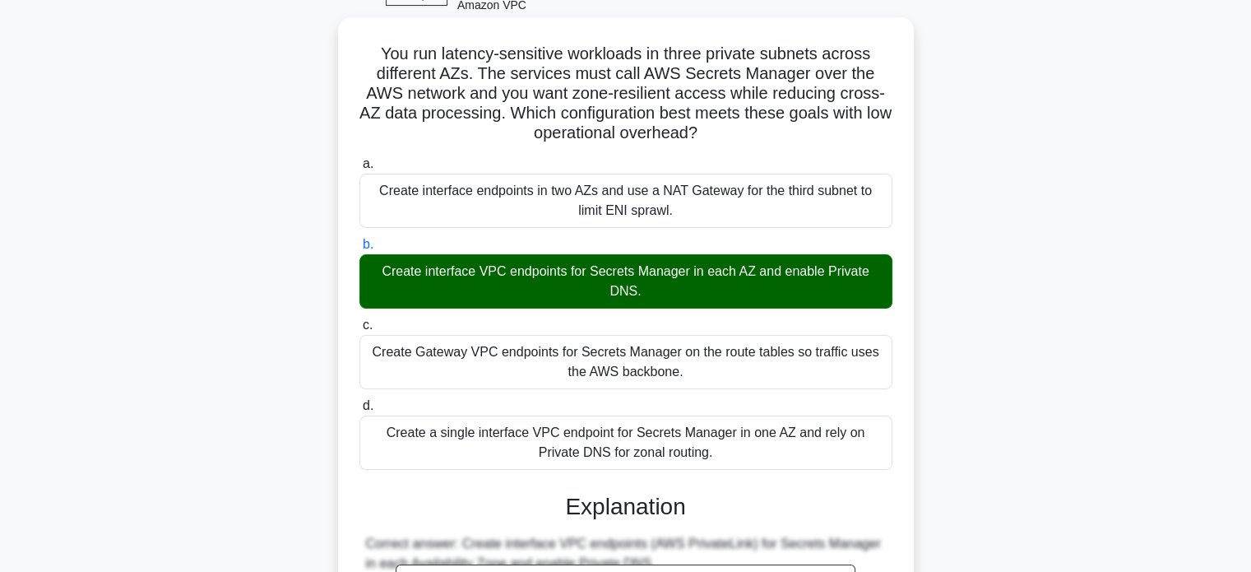
drag, startPoint x: 378, startPoint y: 52, endPoint x: 708, endPoint y: 453, distance: 519.7
click at [708, 453] on div "You run latency-sensitive workloads in three private subnets across different A…" at bounding box center [626, 561] width 563 height 1075
copy div "You run latency-sensitive workloads in three private subnets across different A…"
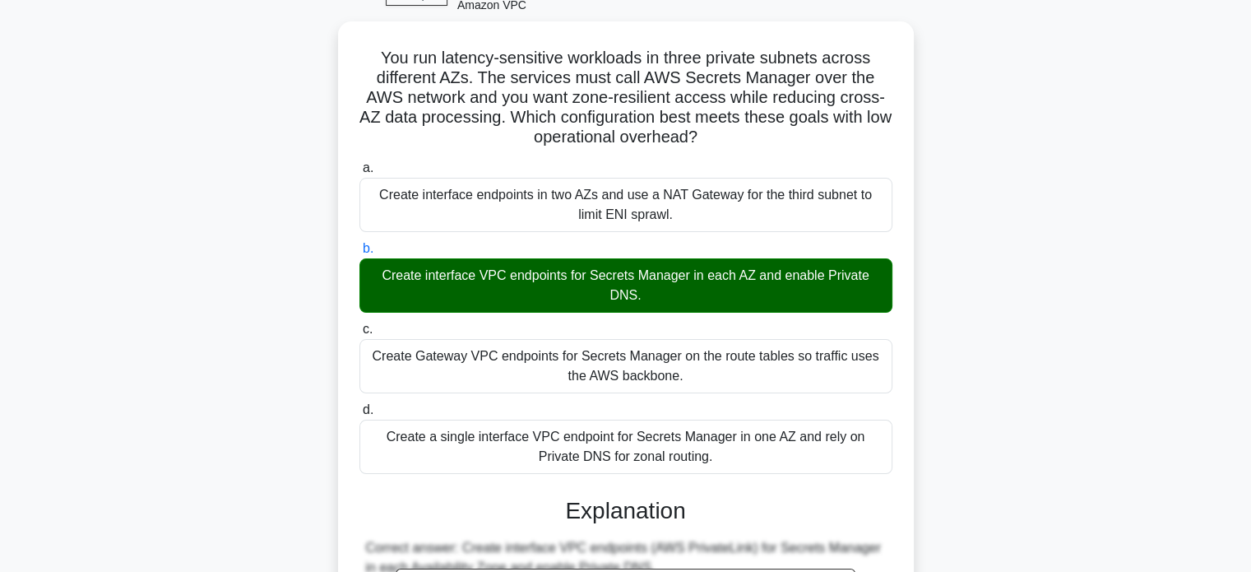
click at [997, 203] on div "You run latency-sensitive workloads in three private subnets across different A…" at bounding box center [626, 575] width 1086 height 1108
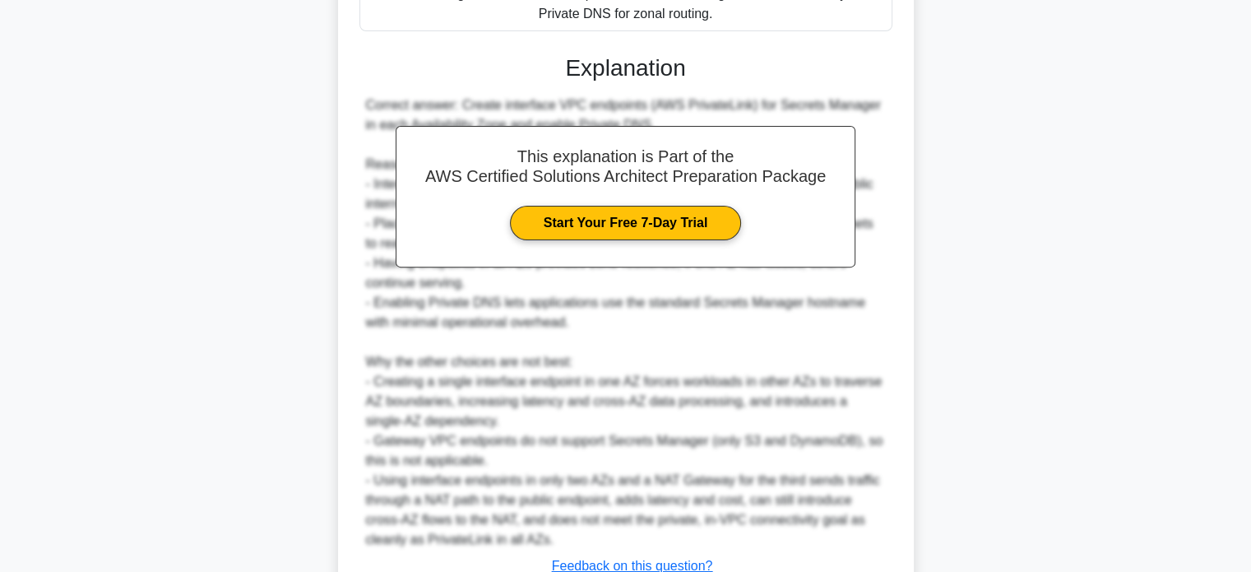
scroll to position [658, 0]
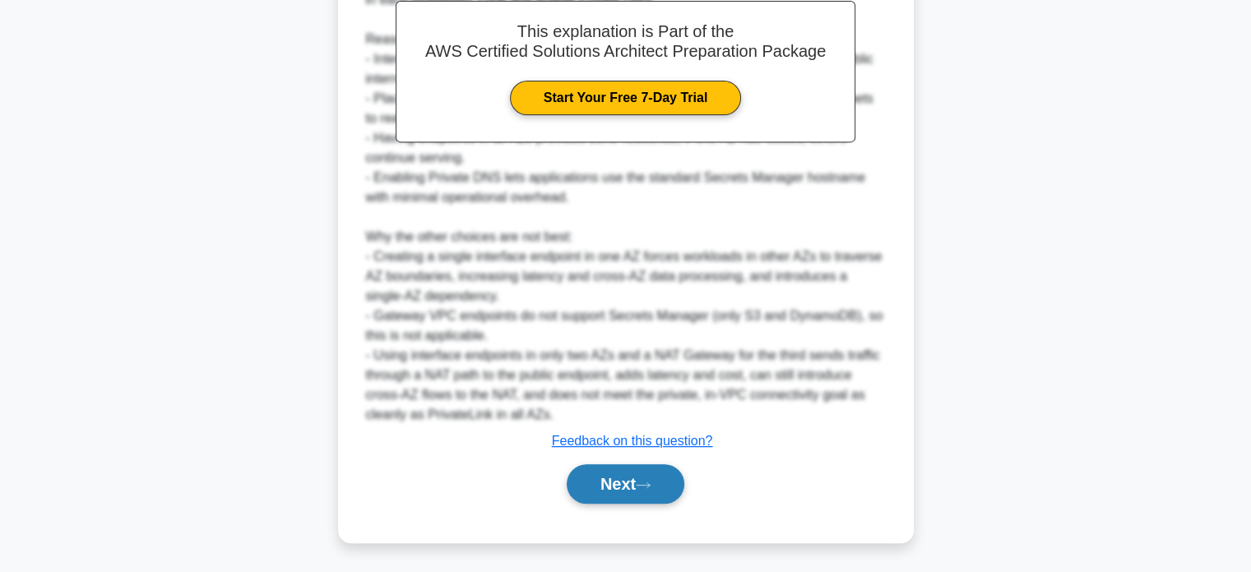
click at [634, 481] on button "Next" at bounding box center [626, 483] width 118 height 39
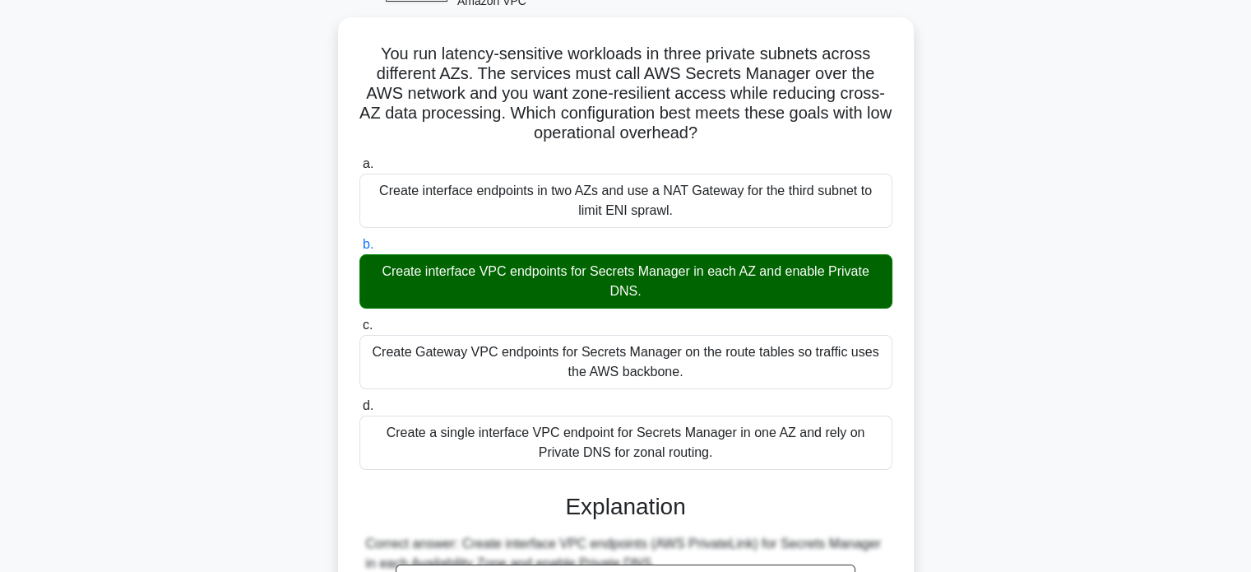
scroll to position [0, 0]
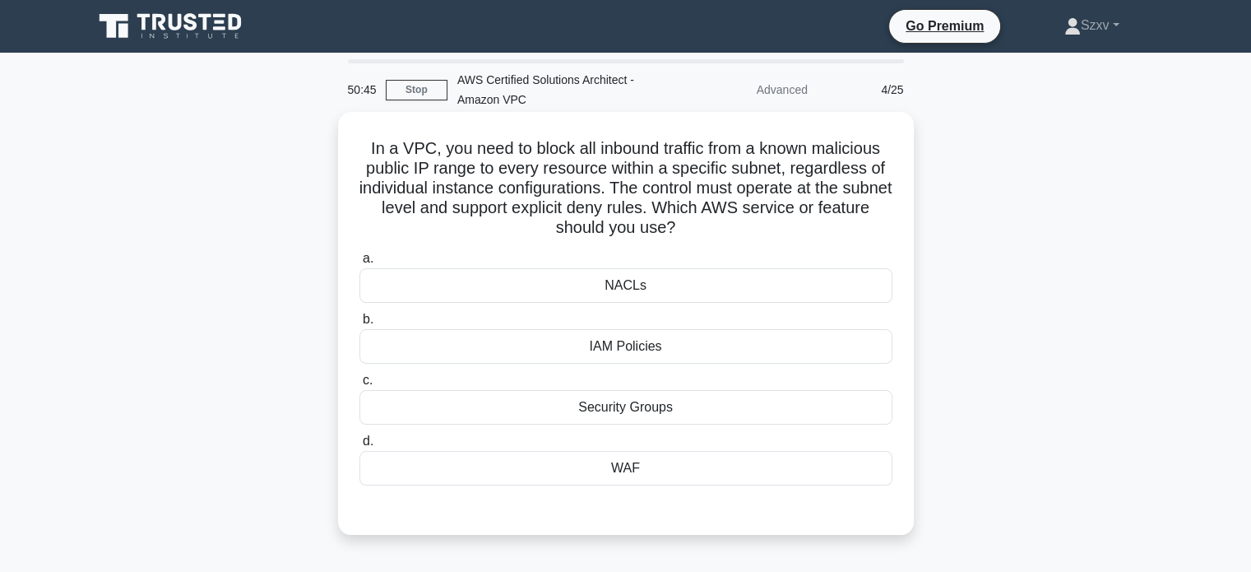
click at [699, 281] on div "NACLs" at bounding box center [626, 285] width 533 height 35
click at [360, 264] on input "a. NACLs" at bounding box center [360, 258] width 0 height 11
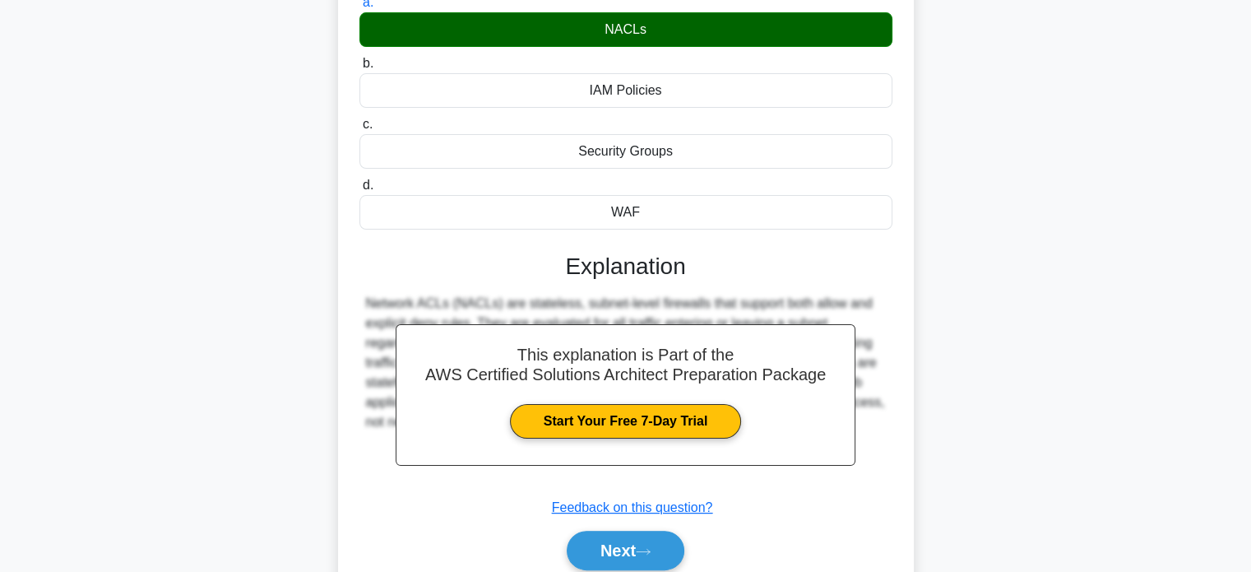
scroll to position [323, 0]
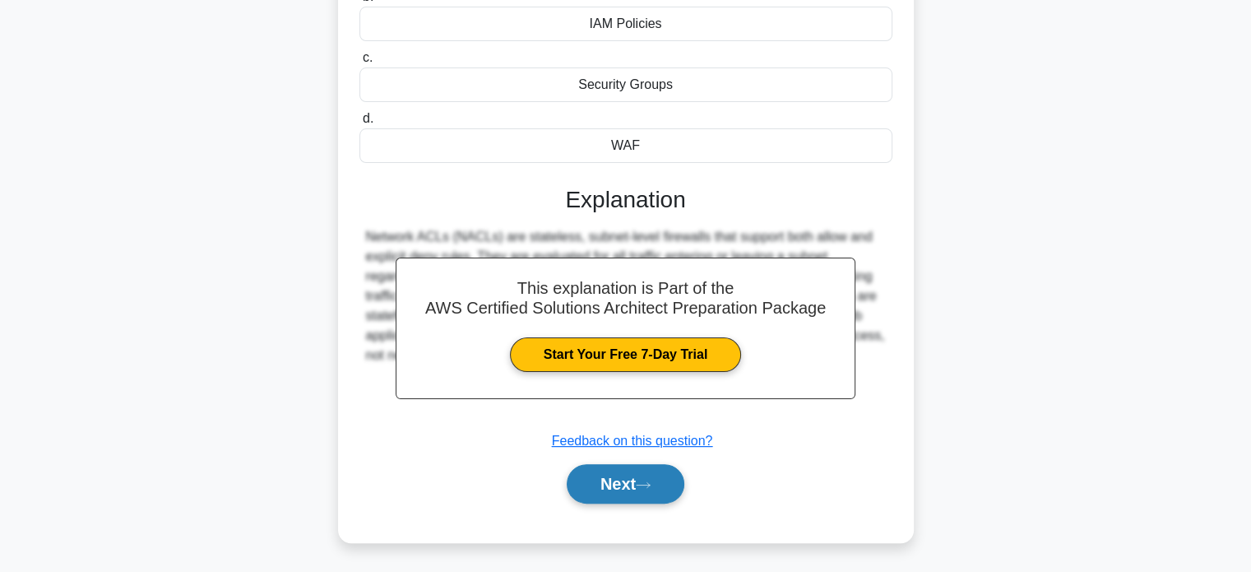
click at [648, 497] on button "Next" at bounding box center [626, 483] width 118 height 39
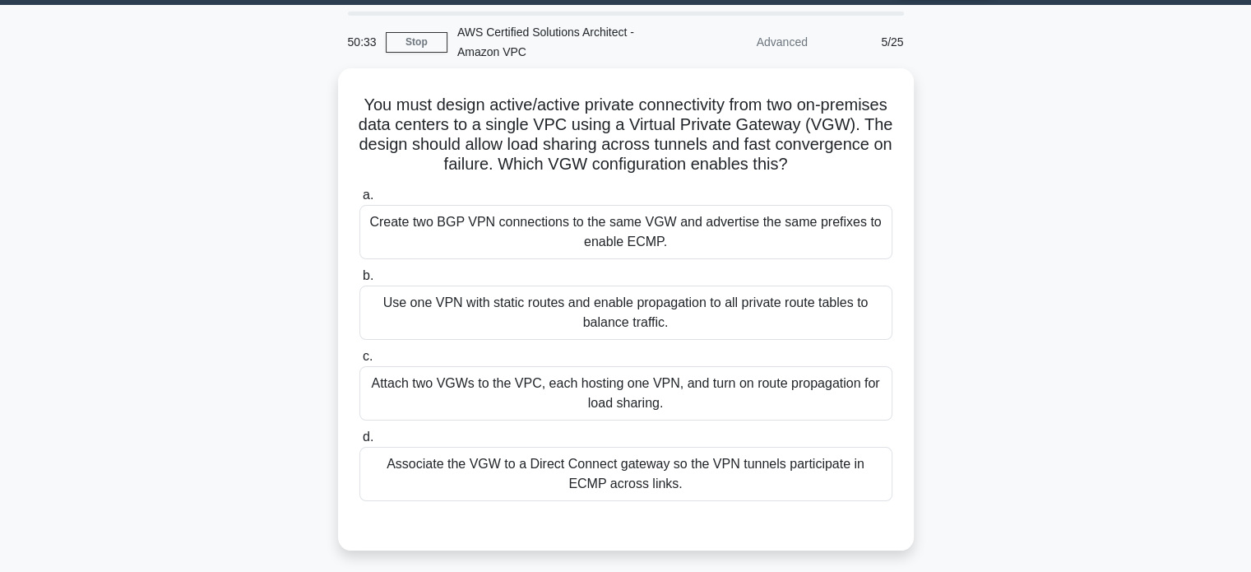
scroll to position [56, 0]
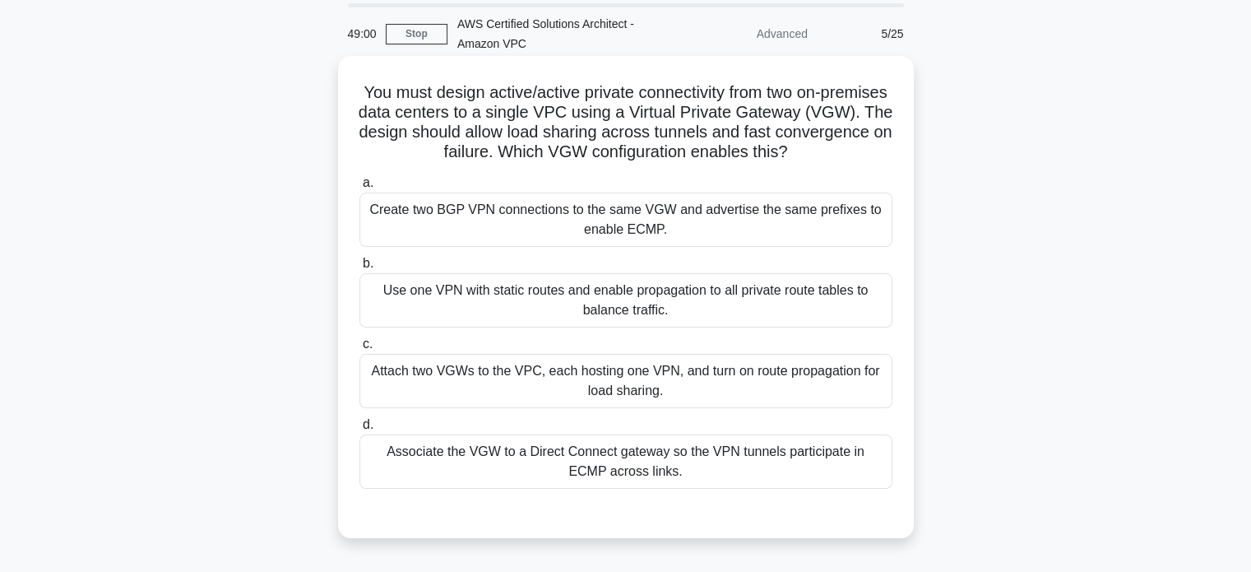
click at [595, 402] on div "Attach two VGWs to the VPC, each hosting one VPN, and turn on route propagation…" at bounding box center [626, 381] width 533 height 54
click at [360, 350] on input "c. Attach two VGWs to the VPC, each hosting one VPN, and turn on route propagat…" at bounding box center [360, 344] width 0 height 11
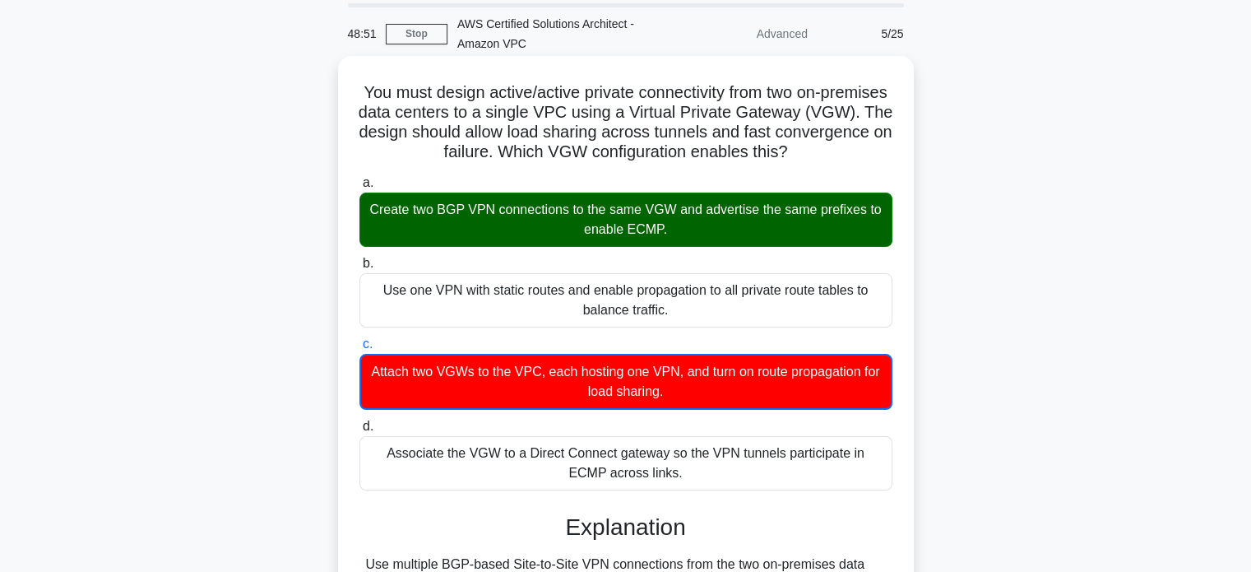
drag, startPoint x: 404, startPoint y: 91, endPoint x: 678, endPoint y: 486, distance: 481.4
click at [678, 486] on div "You must design active/active private connectivity from two on‑premises data ce…" at bounding box center [626, 493] width 563 height 860
copy div "Lor ipsu dolors ametco/adipis elitsed doeiusmodtem inci utl et‑dolorema aliq en…"
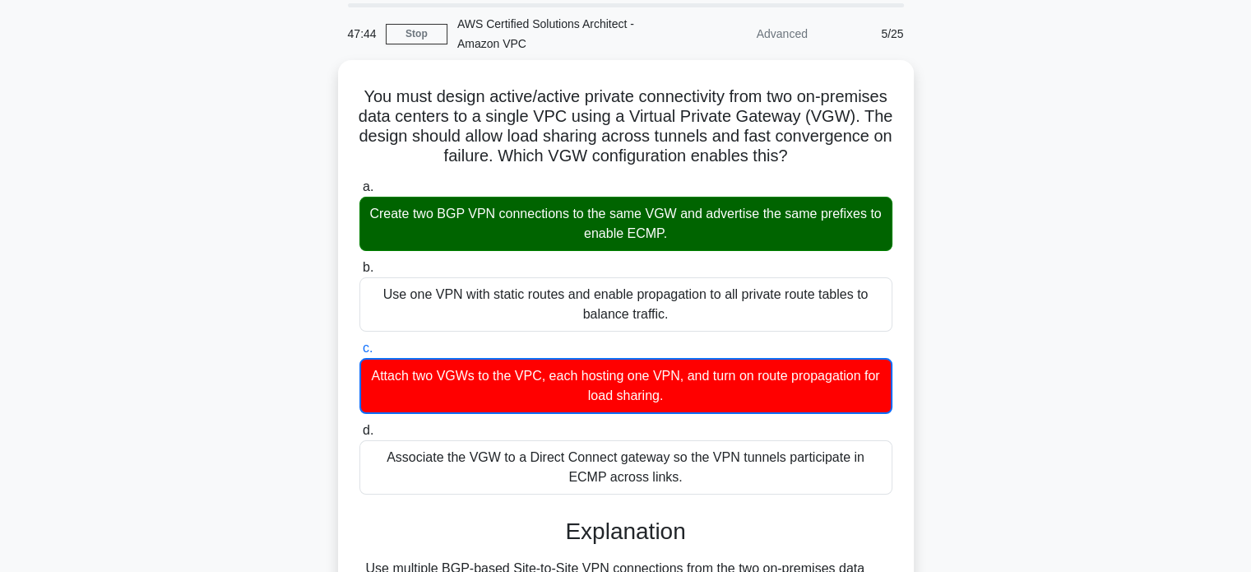
click at [1103, 200] on div "You must design active/active private connectivity from two on‑premises data ce…" at bounding box center [626, 506] width 1086 height 893
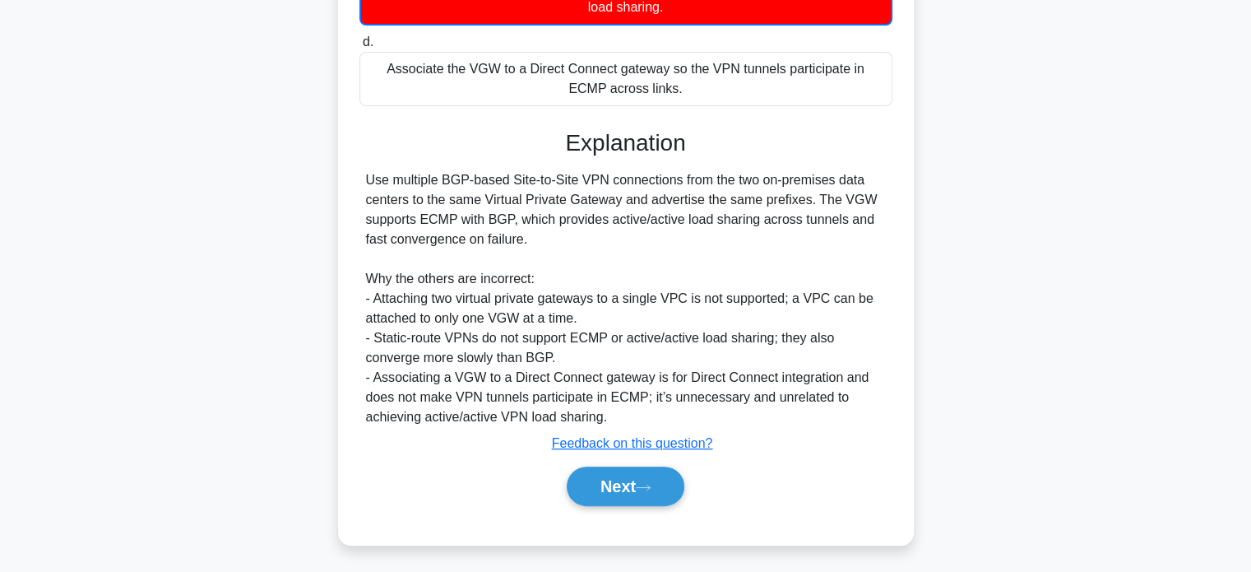
scroll to position [462, 0]
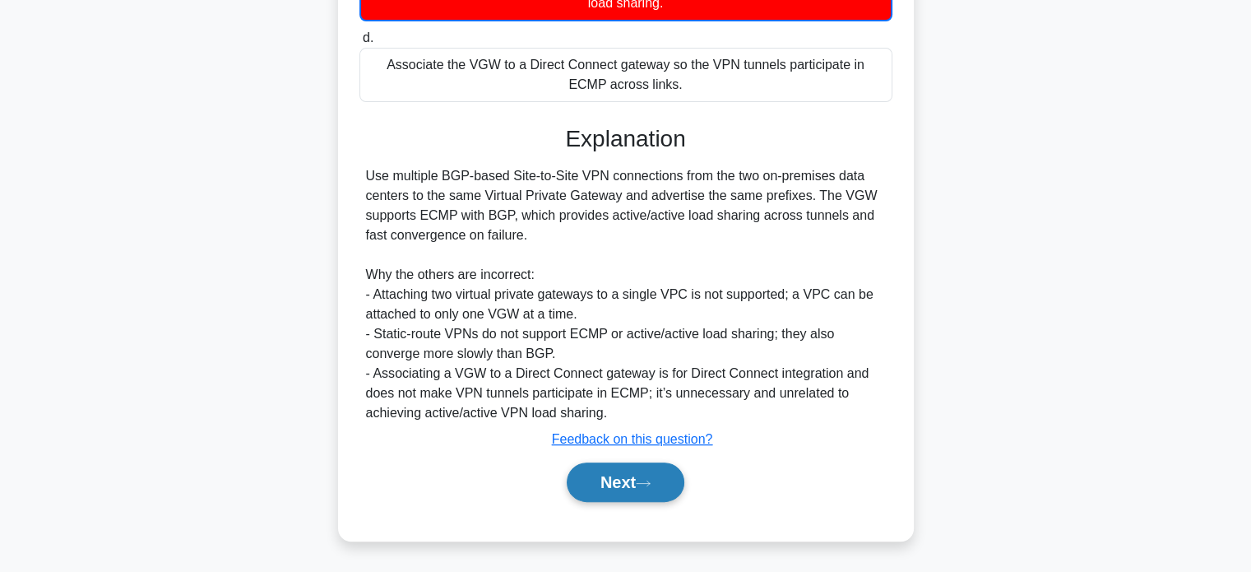
click at [640, 472] on button "Next" at bounding box center [626, 481] width 118 height 39
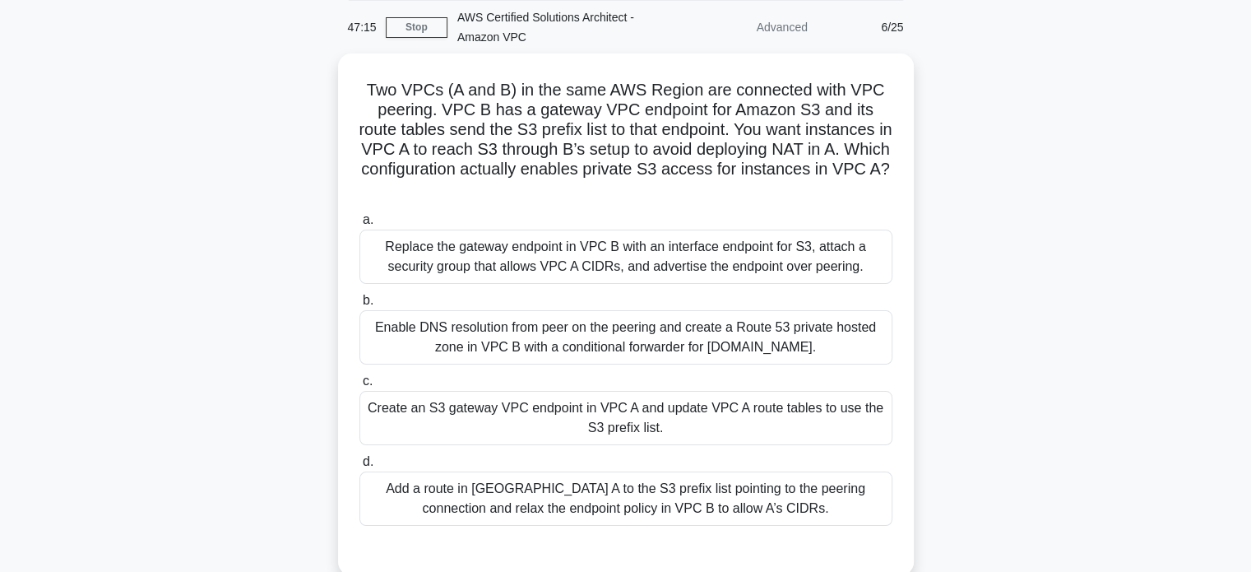
scroll to position [58, 0]
click at [653, 499] on div "Add a route in [GEOGRAPHIC_DATA] A to the S3 prefix list pointing to the peerin…" at bounding box center [626, 499] width 533 height 54
click at [360, 468] on input "d. Add a route in VPC A to the S3 prefix list pointing to the peering connectio…" at bounding box center [360, 462] width 0 height 11
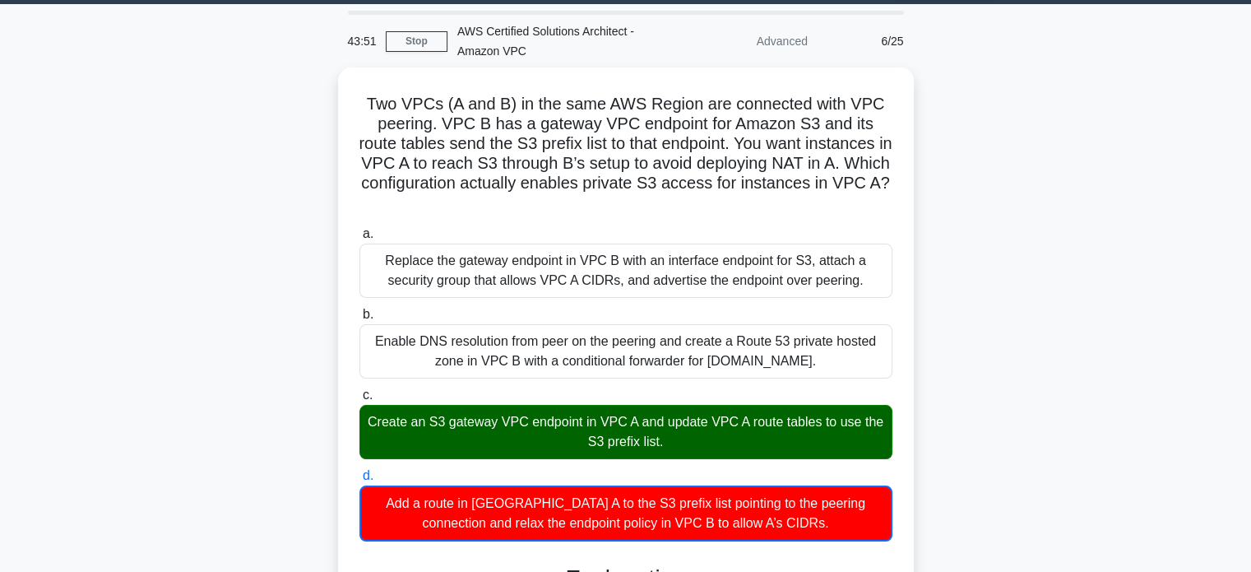
scroll to position [39, 0]
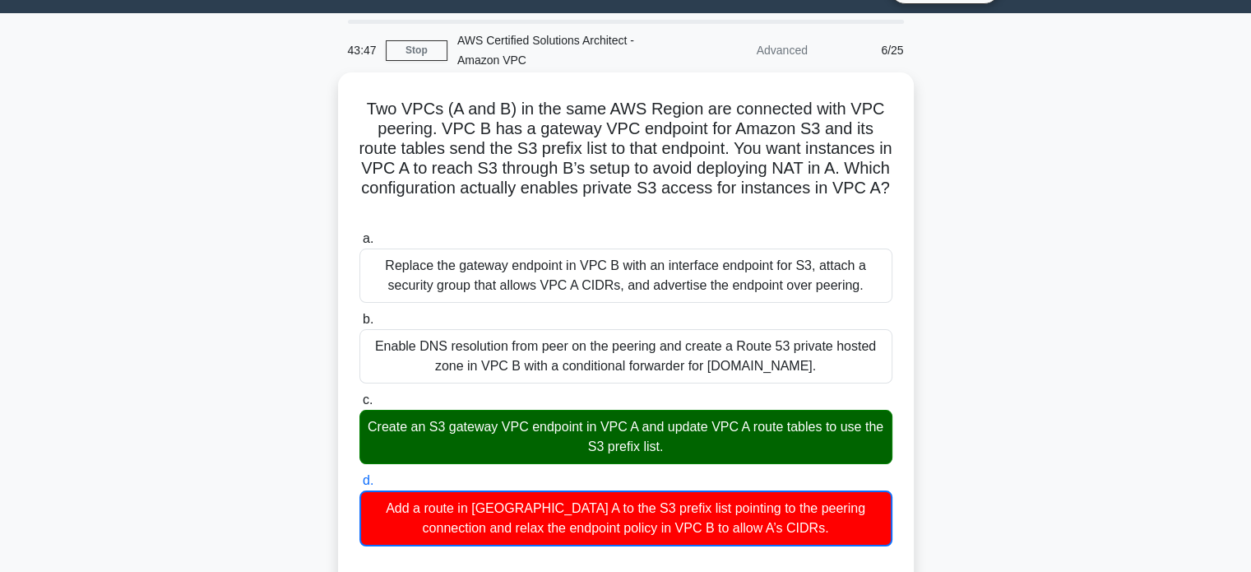
drag, startPoint x: 369, startPoint y: 104, endPoint x: 785, endPoint y: 522, distance: 590.0
copy div "Lor IPSu (D sit A) co adi elit SED Doeius tem incididun utla ETD magnaal. ENI A…"
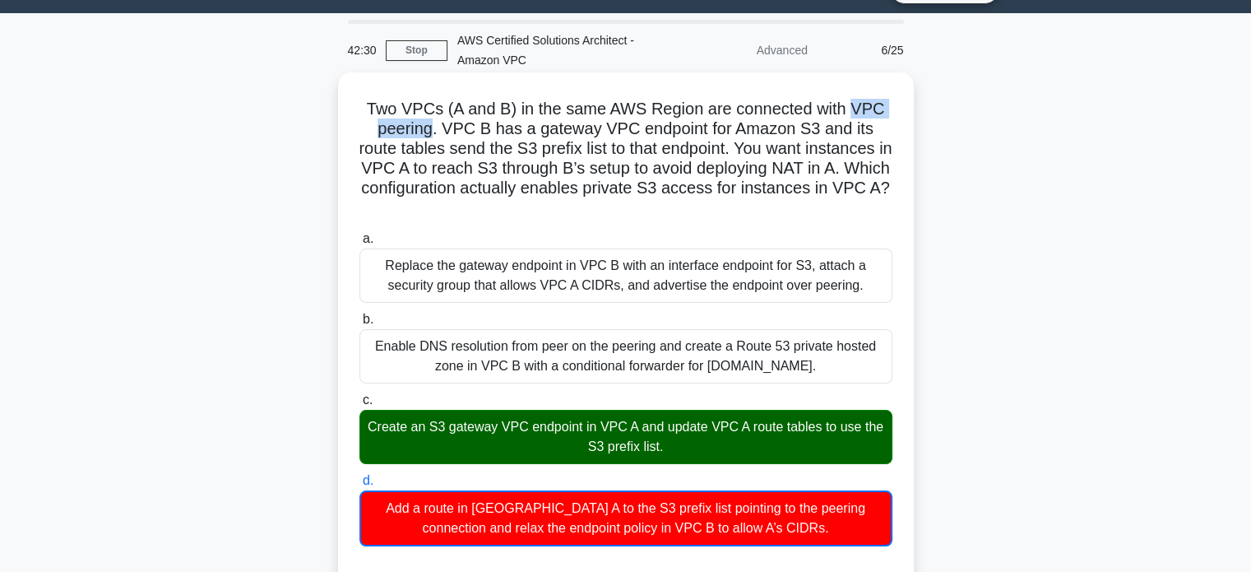
drag, startPoint x: 852, startPoint y: 108, endPoint x: 434, endPoint y: 129, distance: 418.5
click at [434, 129] on h5 "Two VPCs (A and B) in the same AWS Region are connected with VPC peering. VPC B…" at bounding box center [626, 159] width 536 height 120
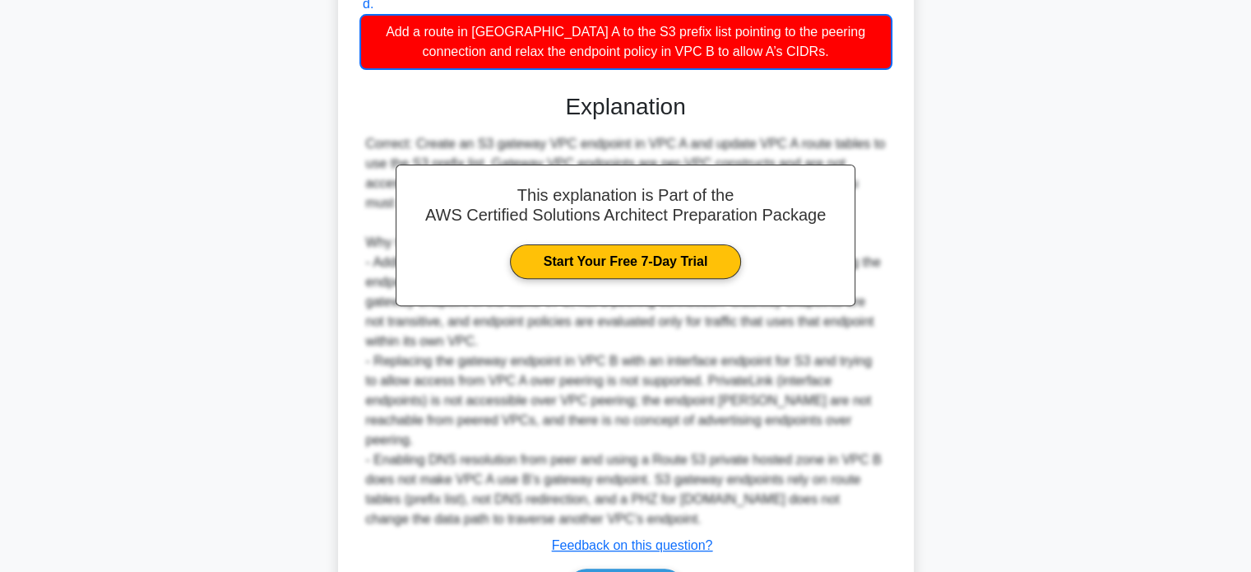
scroll to position [601, 0]
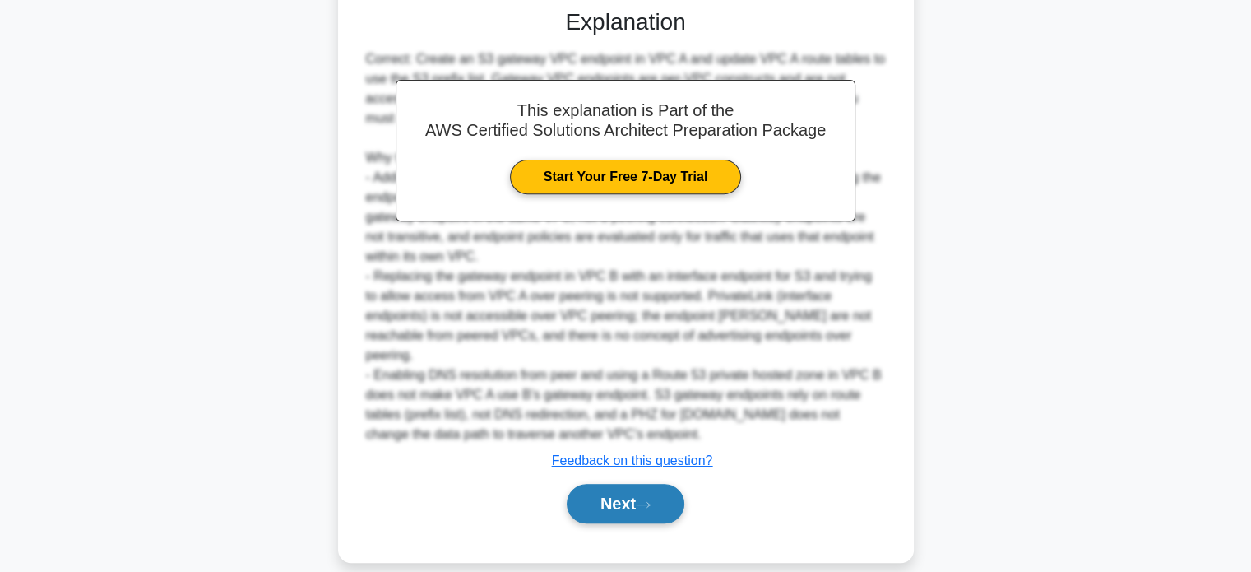
click at [638, 495] on button "Next" at bounding box center [626, 503] width 118 height 39
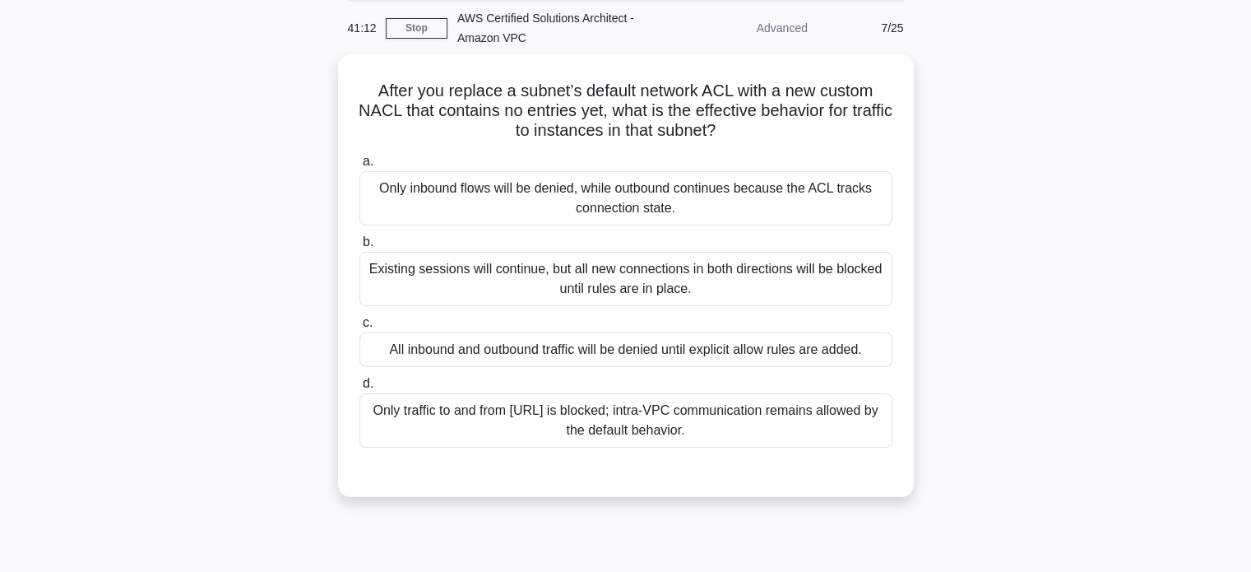
scroll to position [16, 0]
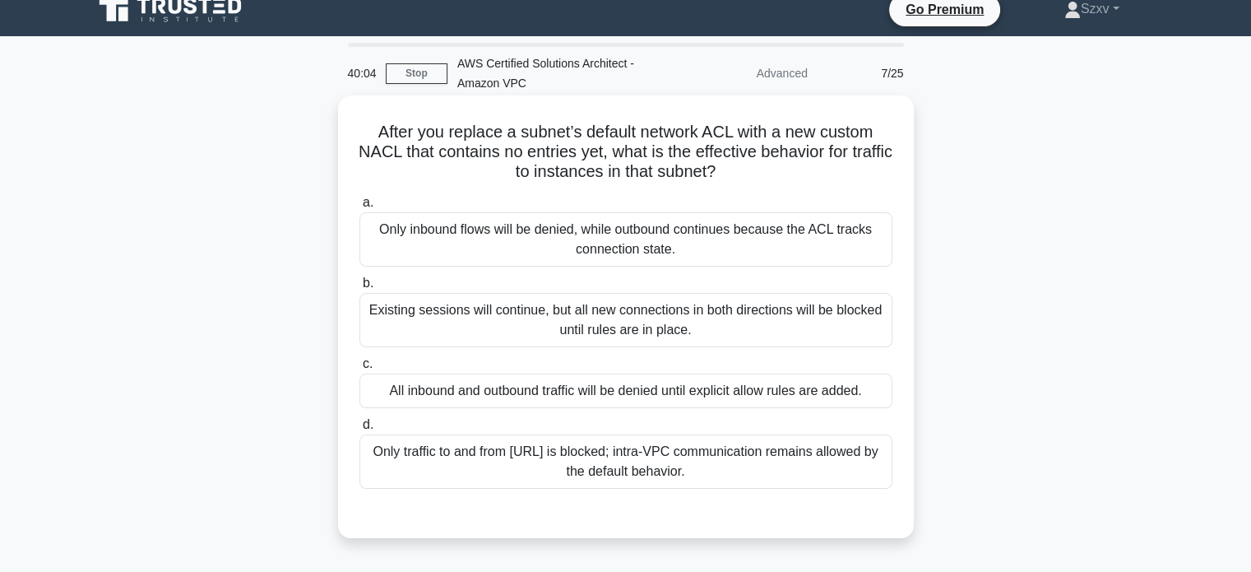
click at [704, 384] on div "All inbound and outbound traffic will be denied until explicit allow rules are …" at bounding box center [626, 391] width 533 height 35
click at [360, 369] on input "c. All inbound and outbound traffic will be denied until explicit allow rules a…" at bounding box center [360, 364] width 0 height 11
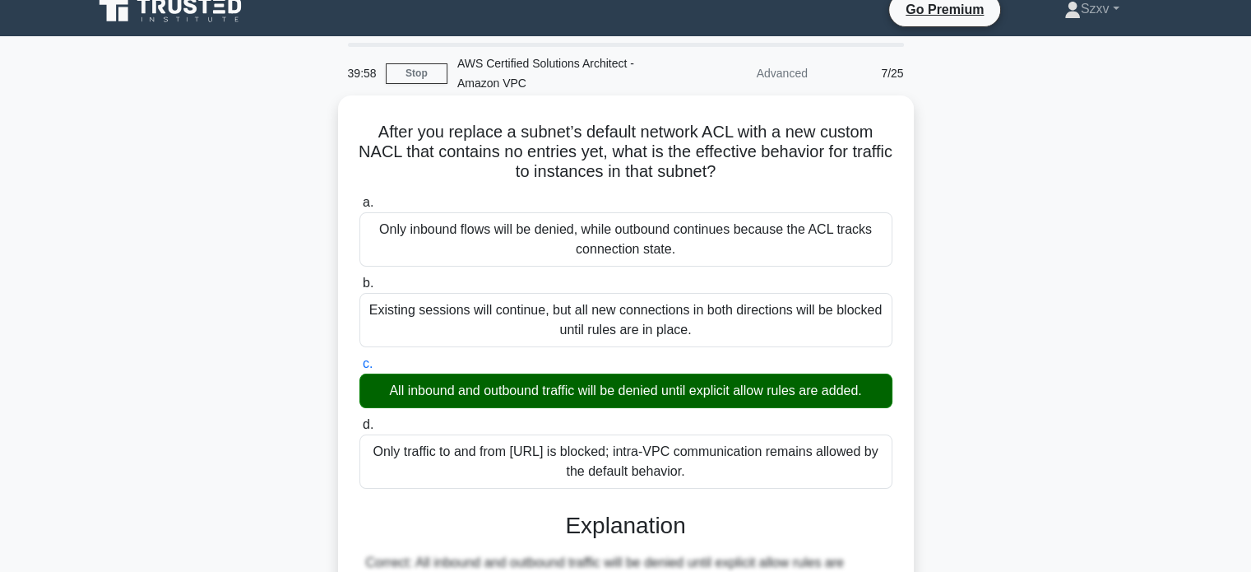
drag, startPoint x: 374, startPoint y: 132, endPoint x: 714, endPoint y: 468, distance: 478.3
click at [714, 468] on div "After you replace a subnet’s default network ACL with a new custom NACL that co…" at bounding box center [626, 551] width 563 height 898
copy div "Lorem ips dolorsi a consec’a elitsed doeiusm TEM inci u lab etdolo MAGN aliq en…"
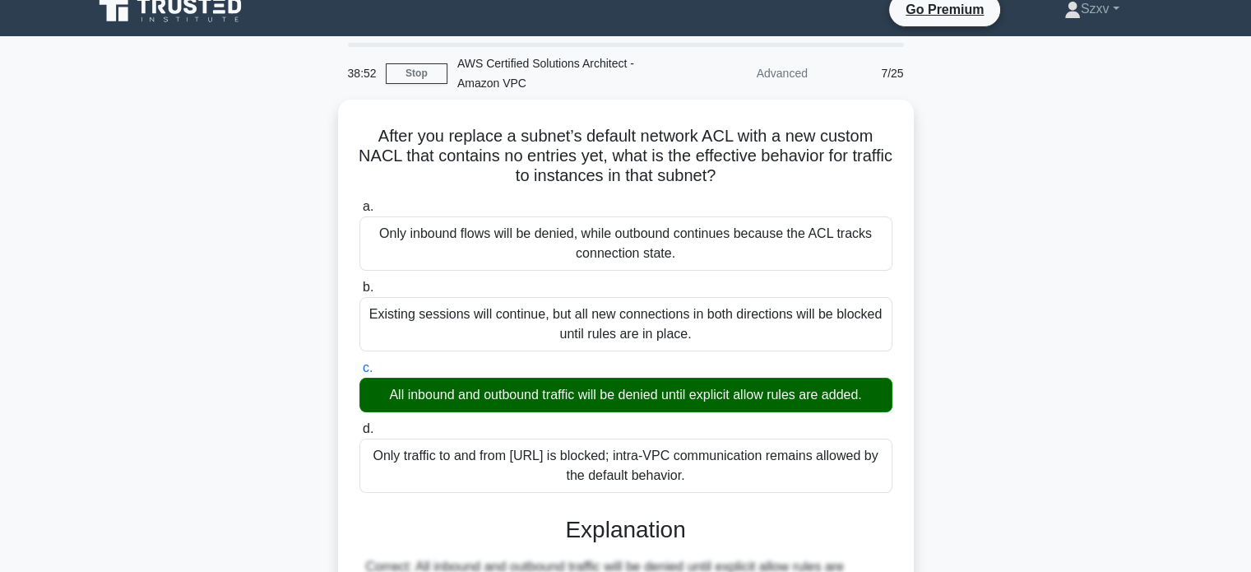
click at [984, 160] on div "After you replace a subnet’s default network ACL with a new custom NACL that co…" at bounding box center [626, 565] width 1086 height 931
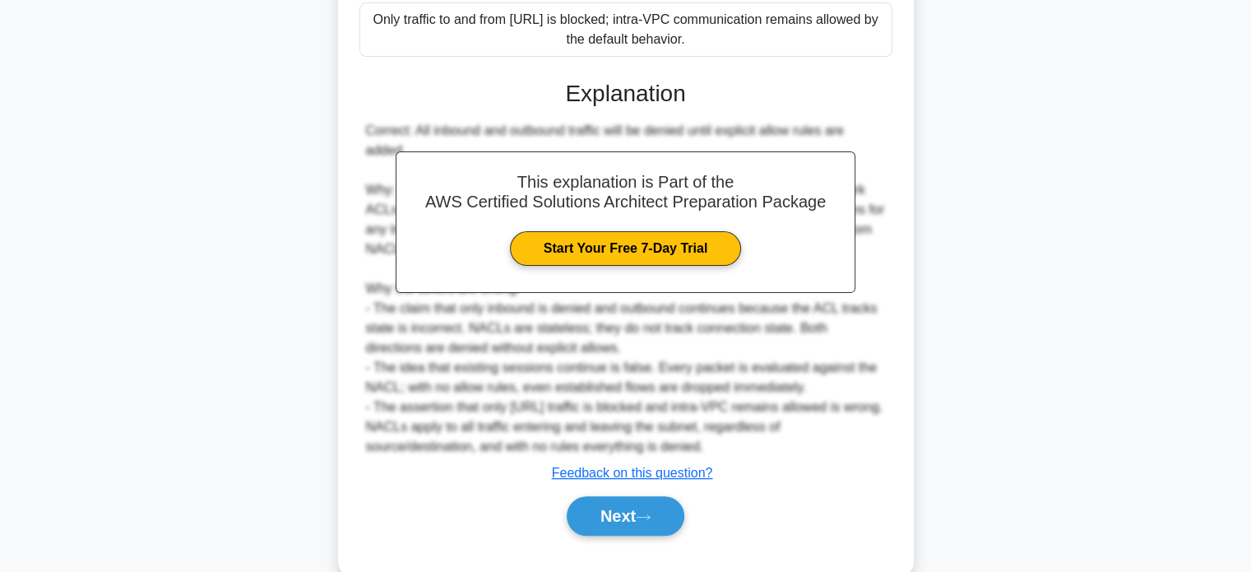
scroll to position [481, 0]
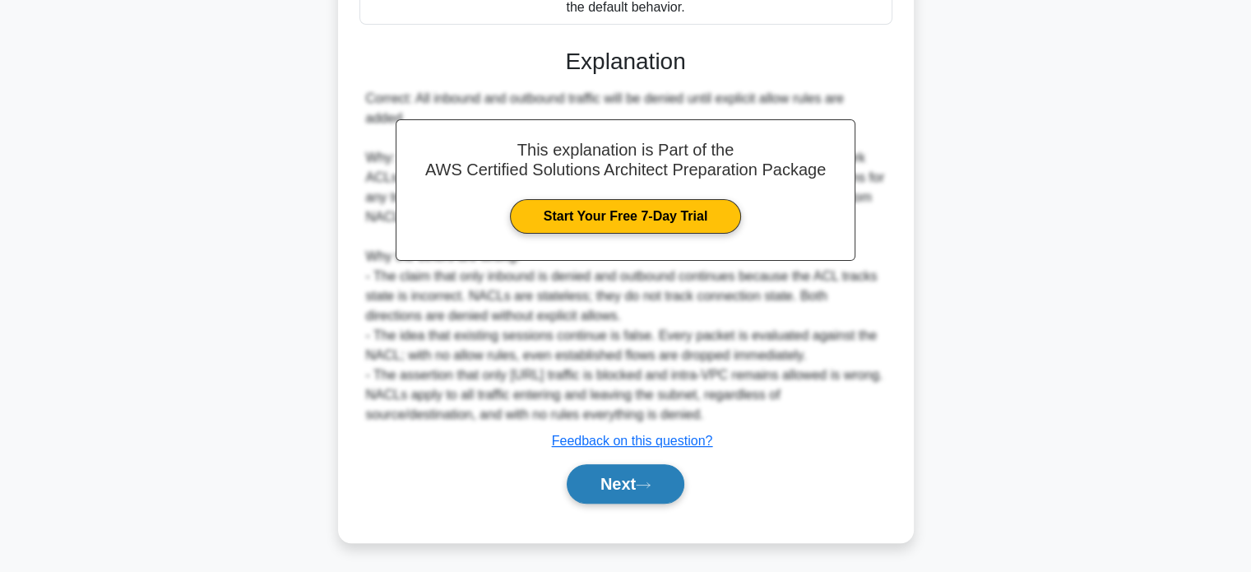
click at [671, 485] on button "Next" at bounding box center [626, 483] width 118 height 39
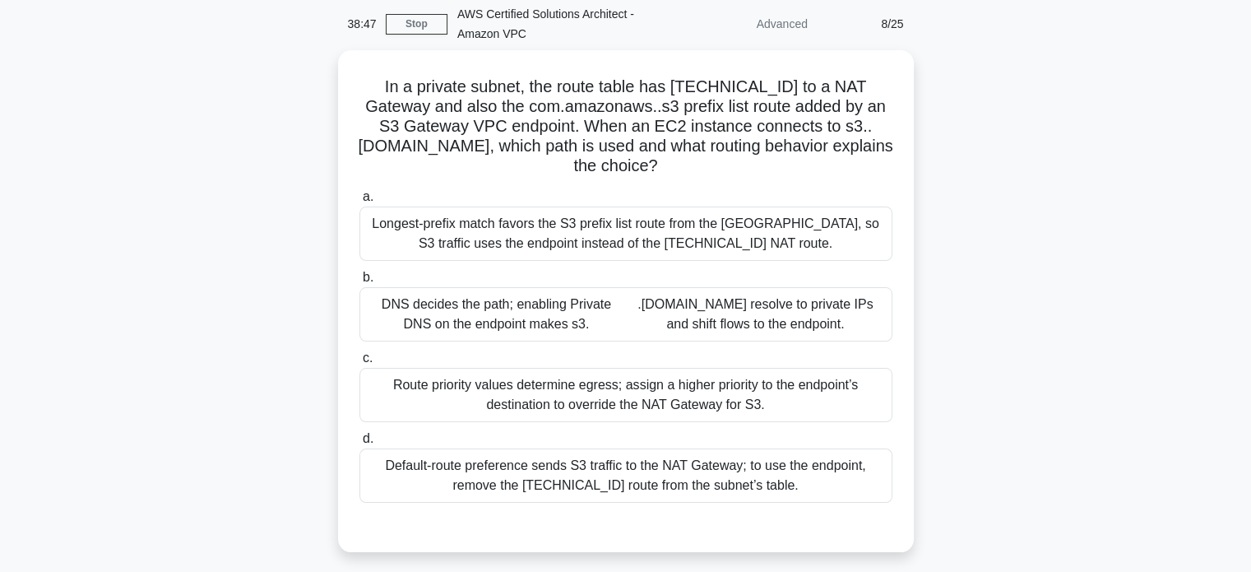
scroll to position [0, 0]
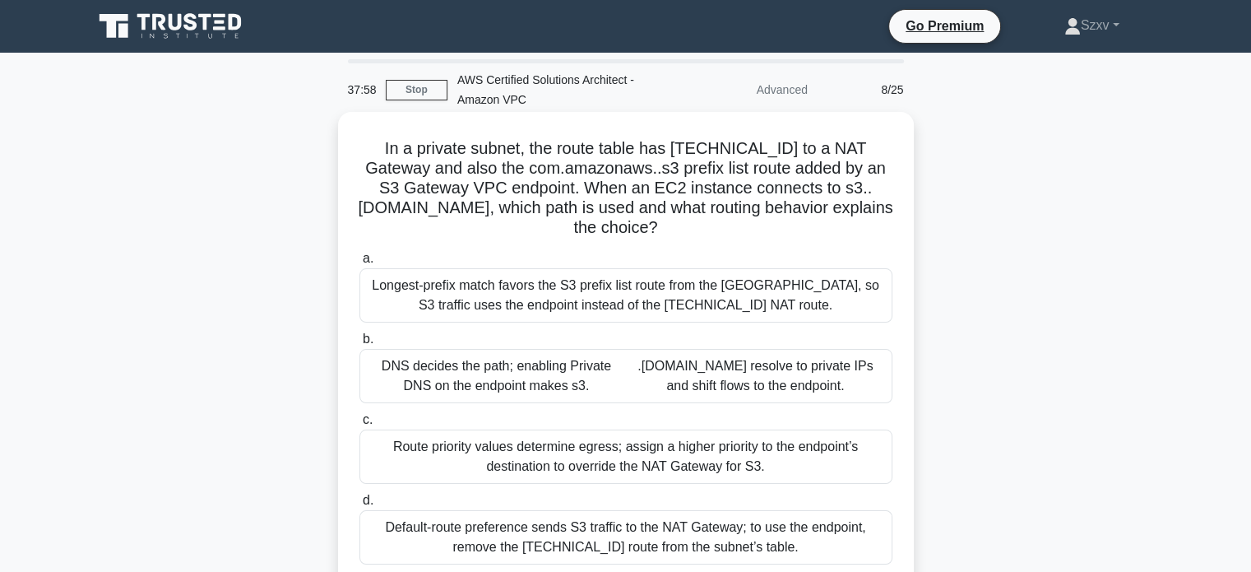
click at [601, 281] on div "Longest-prefix match favors the S3 prefix list route from the [GEOGRAPHIC_DATA]…" at bounding box center [626, 295] width 533 height 54
click at [360, 264] on input "a. Longest-prefix match favors the S3 prefix list route from the gateway endpoi…" at bounding box center [360, 258] width 0 height 11
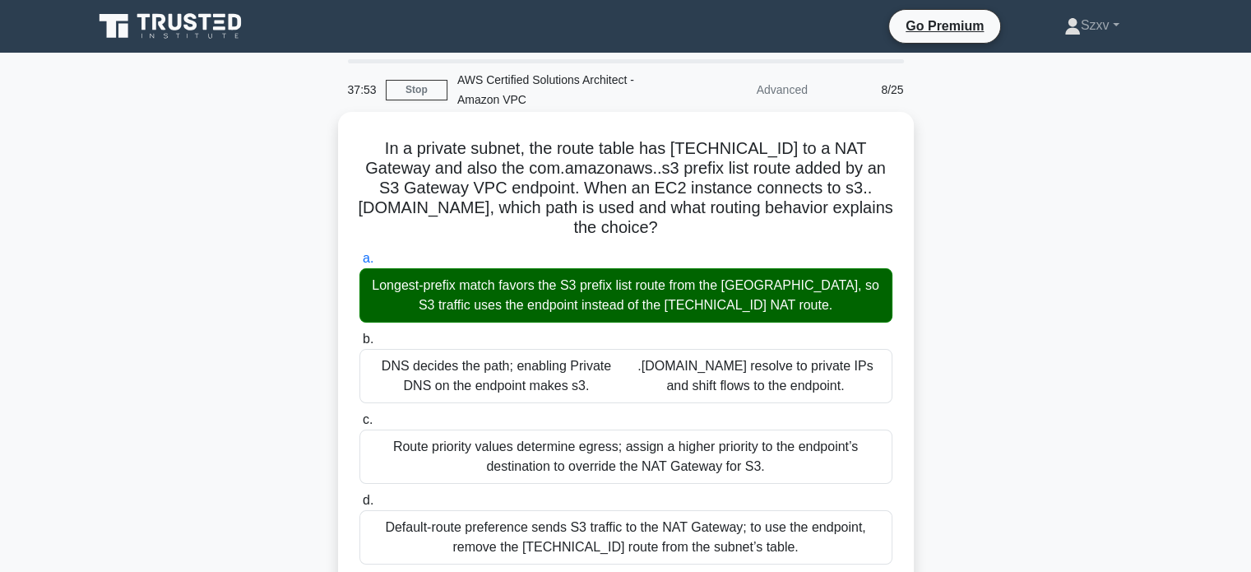
drag, startPoint x: 359, startPoint y: 142, endPoint x: 806, endPoint y: 527, distance: 590.4
copy div "In a private subnet, the route table has [TECHNICAL_ID] to a NAT Gateway and al…"
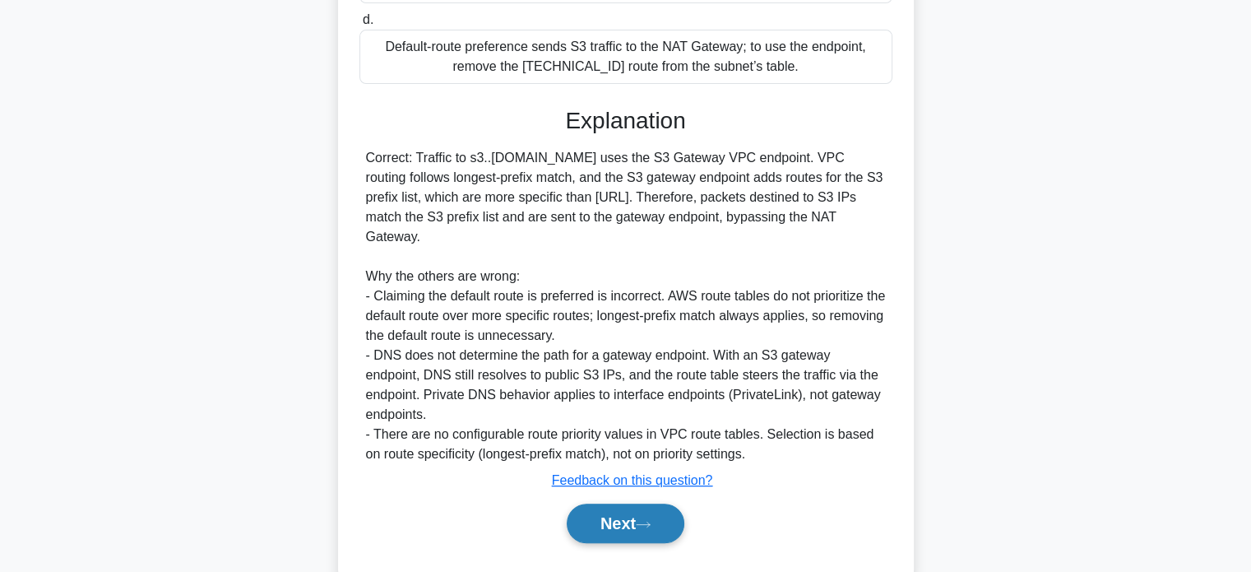
click at [681, 504] on button "Next" at bounding box center [626, 523] width 118 height 39
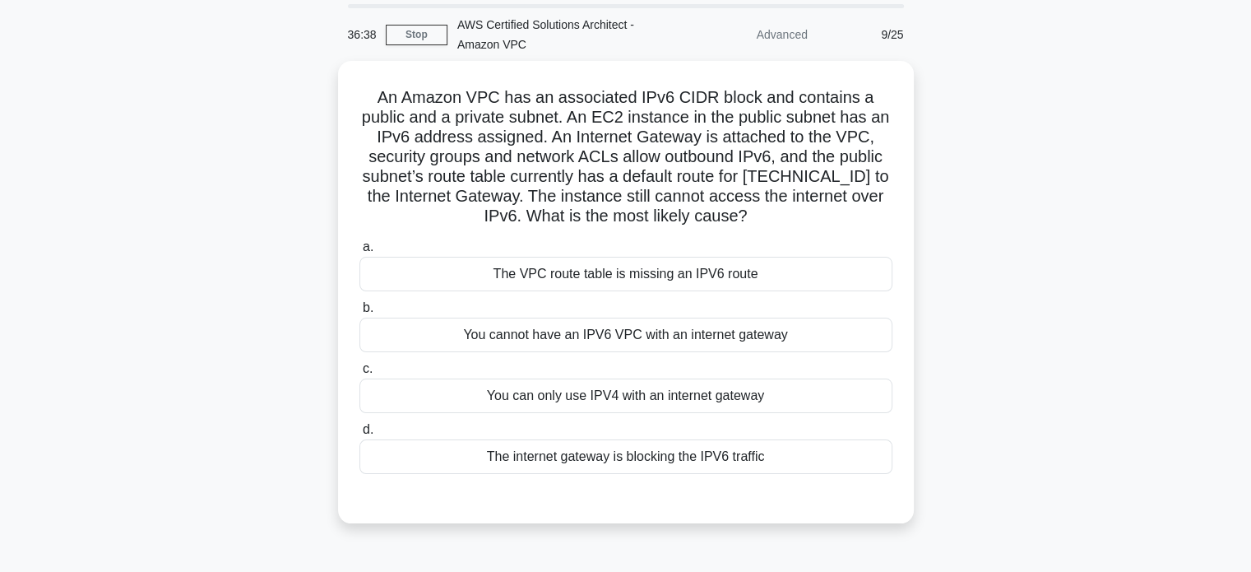
scroll to position [38, 0]
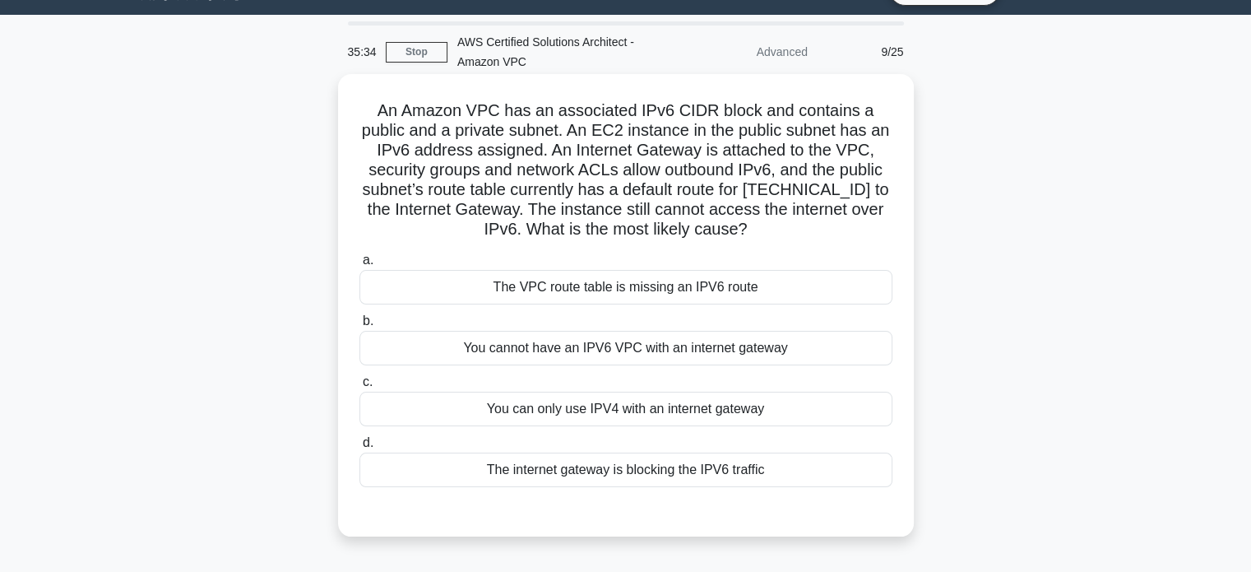
click at [630, 344] on div "You cannot have an IPV6 VPC with an internet gateway" at bounding box center [626, 348] width 533 height 35
click at [360, 327] on input "b. You cannot have an IPV6 VPC with an internet gateway" at bounding box center [360, 321] width 0 height 11
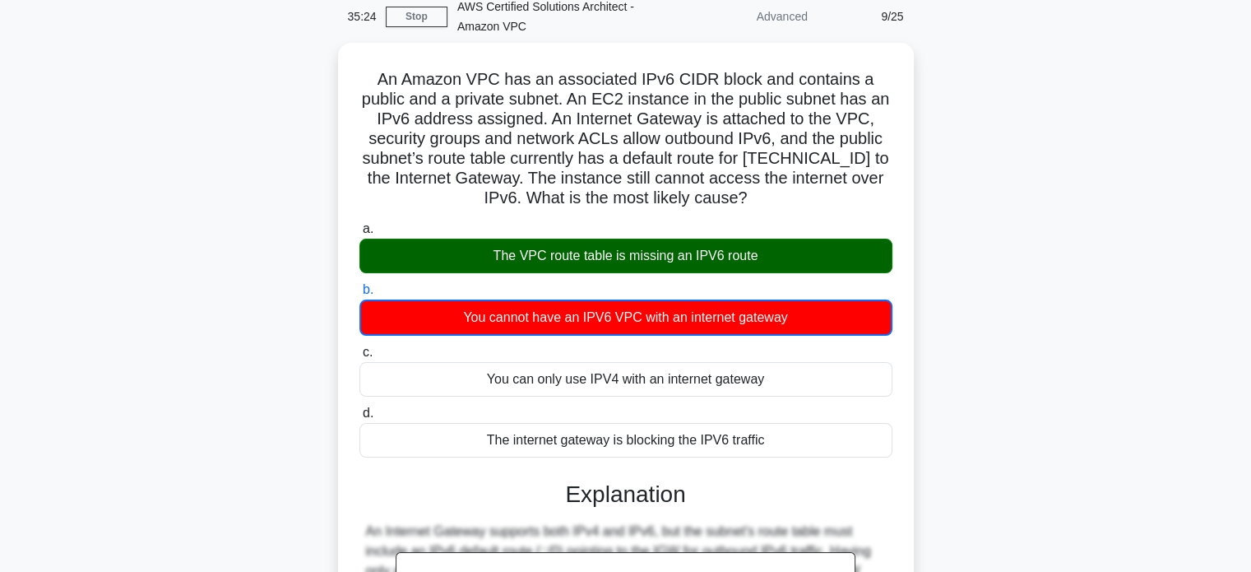
scroll to position [70, 0]
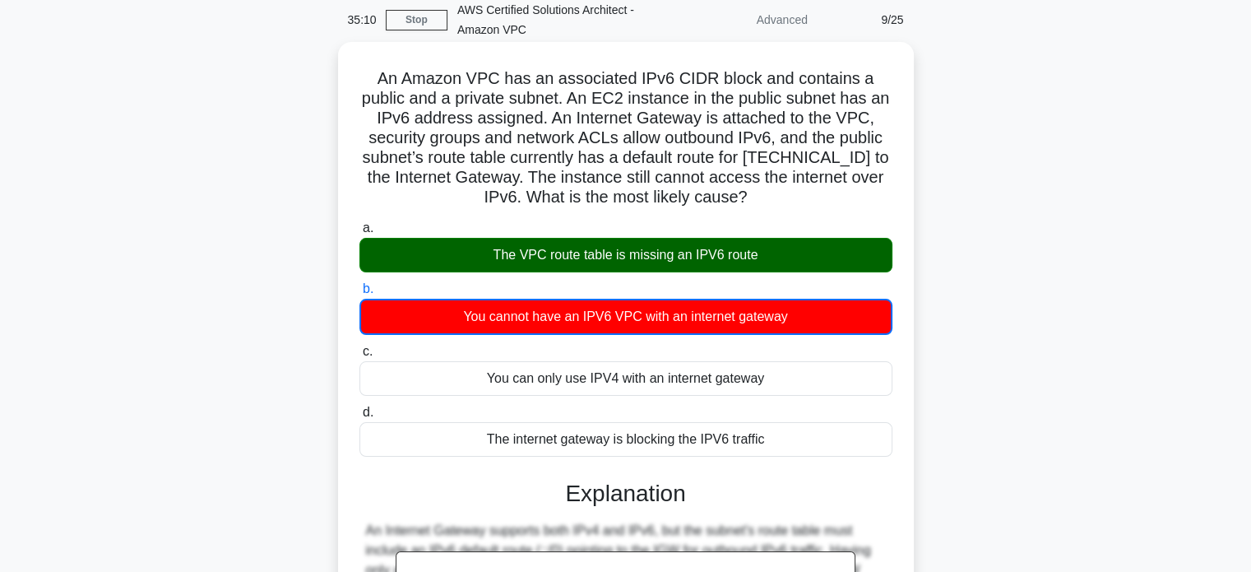
drag, startPoint x: 383, startPoint y: 78, endPoint x: 796, endPoint y: 430, distance: 542.8
click at [796, 430] on div "An Amazon VPC has an associated IPv6 CIDR block and contains a public and a pri…" at bounding box center [626, 439] width 563 height 781
copy div "Lo Ipsumd SIT ame co adipiscing ELi2 SEDD eiusm tem incididu u labore etd m ali…"
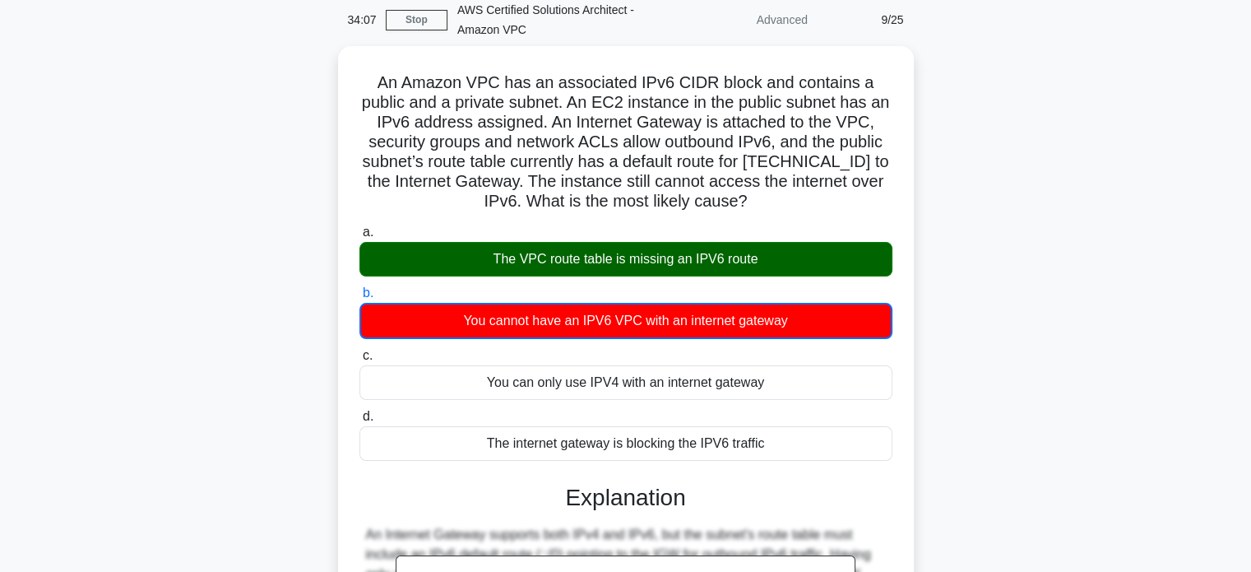
click at [959, 149] on div "An Amazon VPC has an associated IPv6 CIDR block and contains a public and a pri…" at bounding box center [626, 453] width 1086 height 814
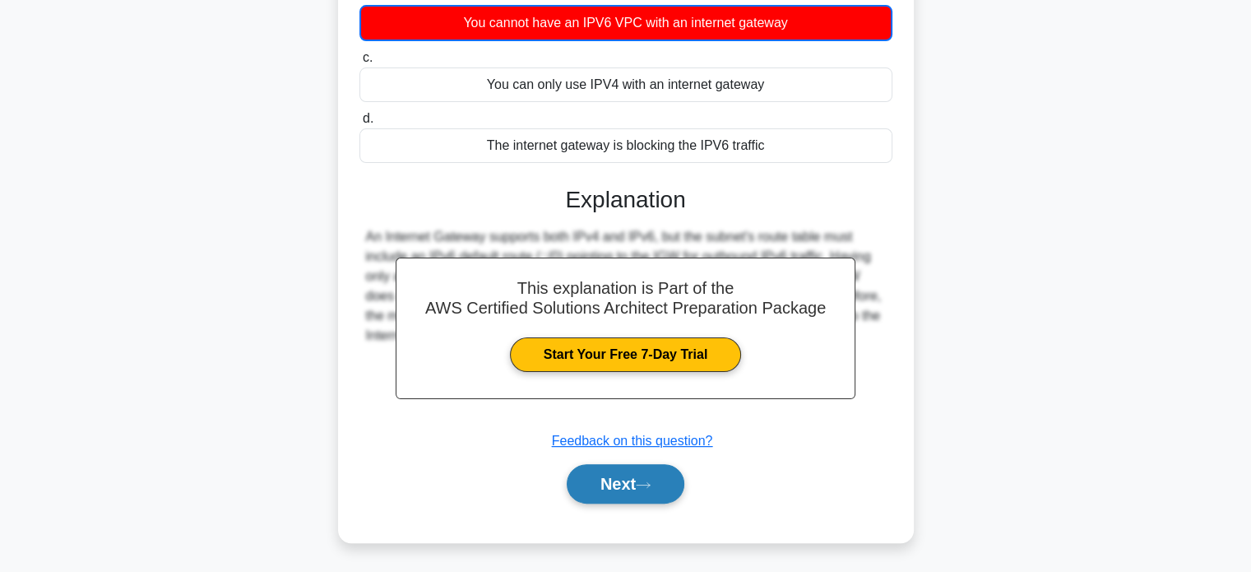
click at [636, 475] on button "Next" at bounding box center [626, 483] width 118 height 39
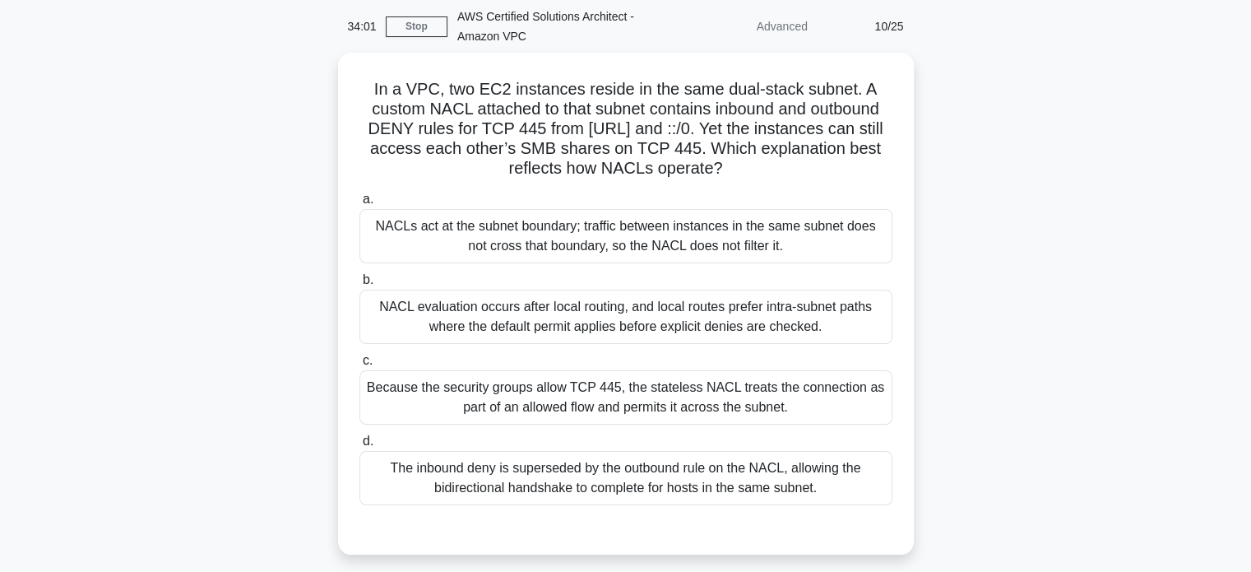
scroll to position [57, 0]
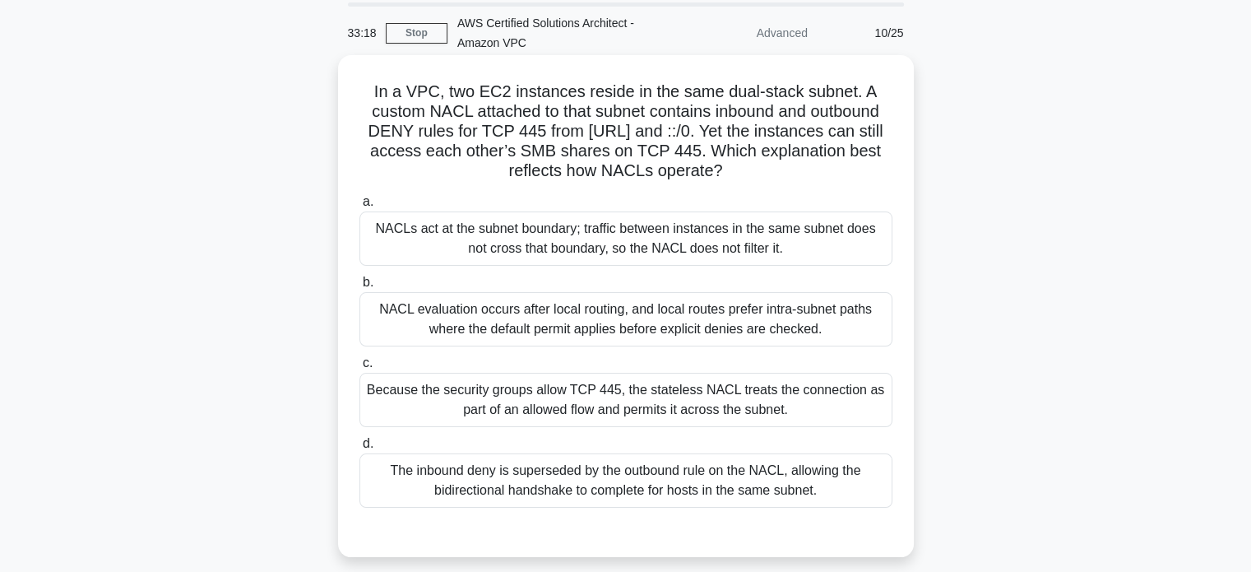
click at [709, 228] on div "NACLs act at the subnet boundary; traffic between instances in the same subnet …" at bounding box center [626, 238] width 533 height 54
click at [360, 207] on input "a. NACLs act at the subnet boundary; traffic between instances in the same subn…" at bounding box center [360, 202] width 0 height 11
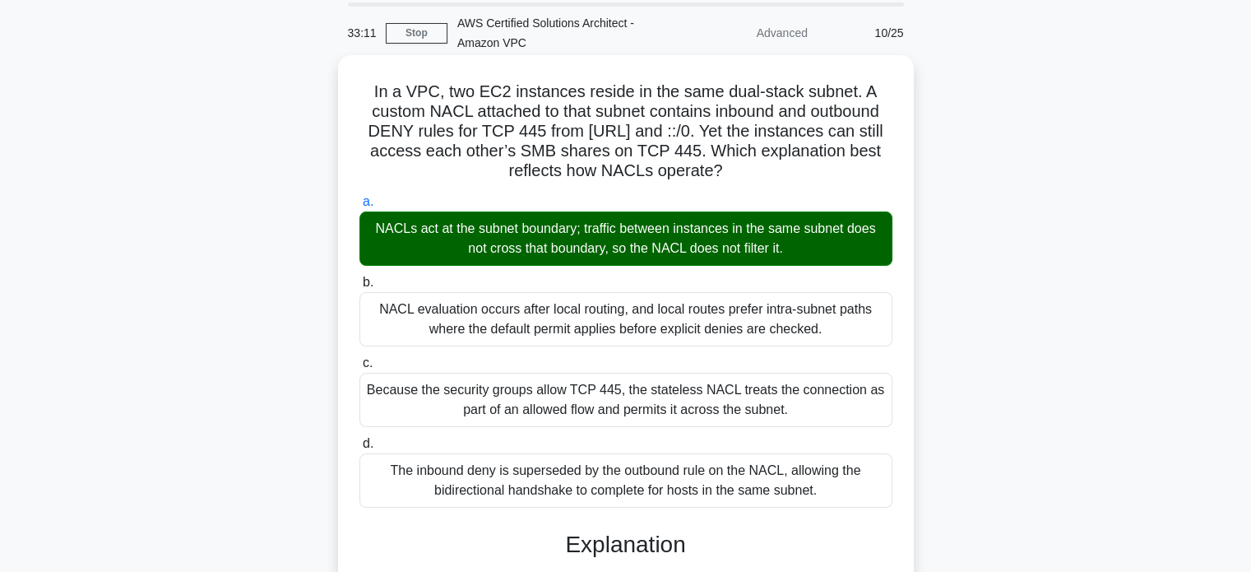
drag, startPoint x: 369, startPoint y: 88, endPoint x: 837, endPoint y: 482, distance: 611.3
click at [837, 482] on div "In a VPC, two EC2 instances reside in the same dual-stack subnet. A custom NACL…" at bounding box center [626, 550] width 563 height 977
copy div "Lo i DOL, sit AM4 consectet adipis el sed doei temp-incid utlabo. E dolore MAGN…"
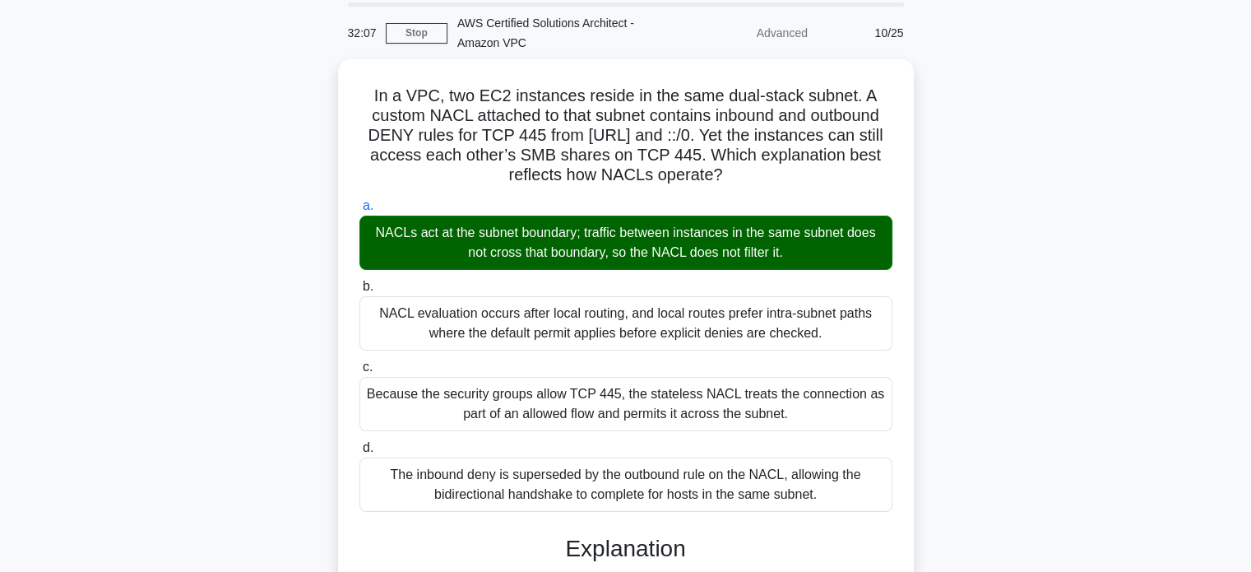
click at [935, 183] on div "In a VPC, two EC2 instances reside in the same dual-stack subnet. A custom NACL…" at bounding box center [626, 564] width 1086 height 1010
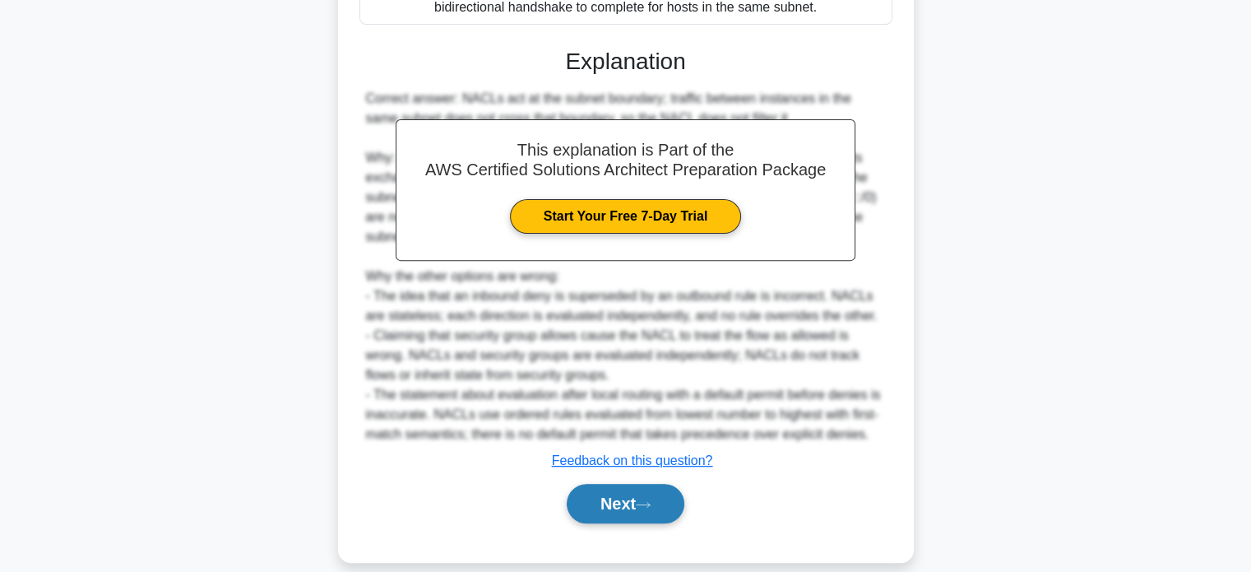
click at [638, 484] on button "Next" at bounding box center [626, 503] width 118 height 39
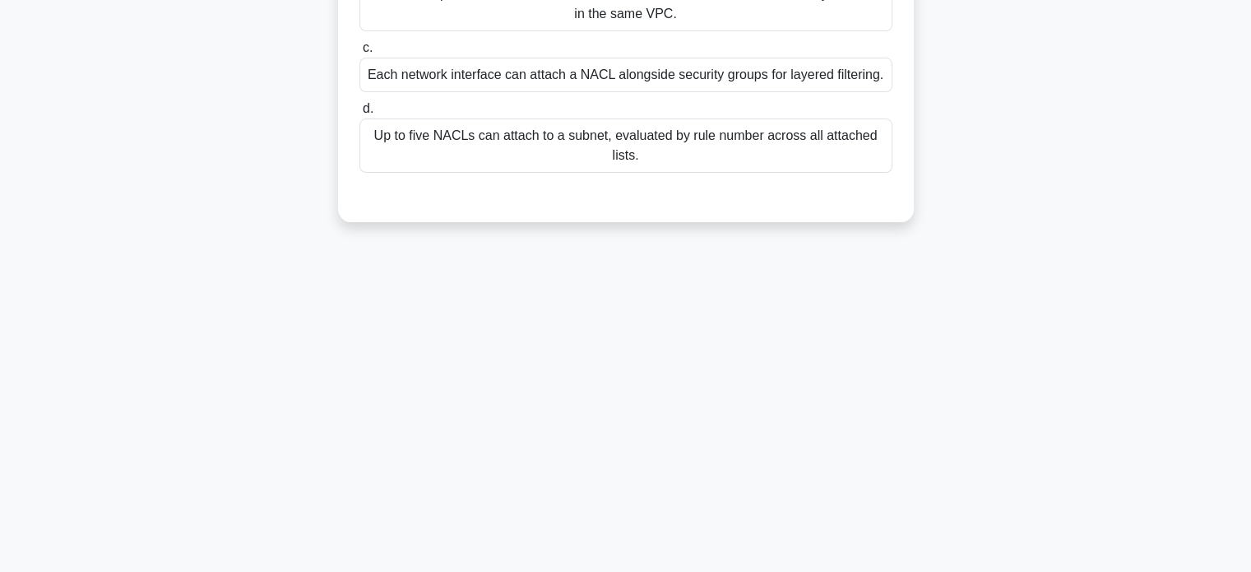
scroll to position [0, 0]
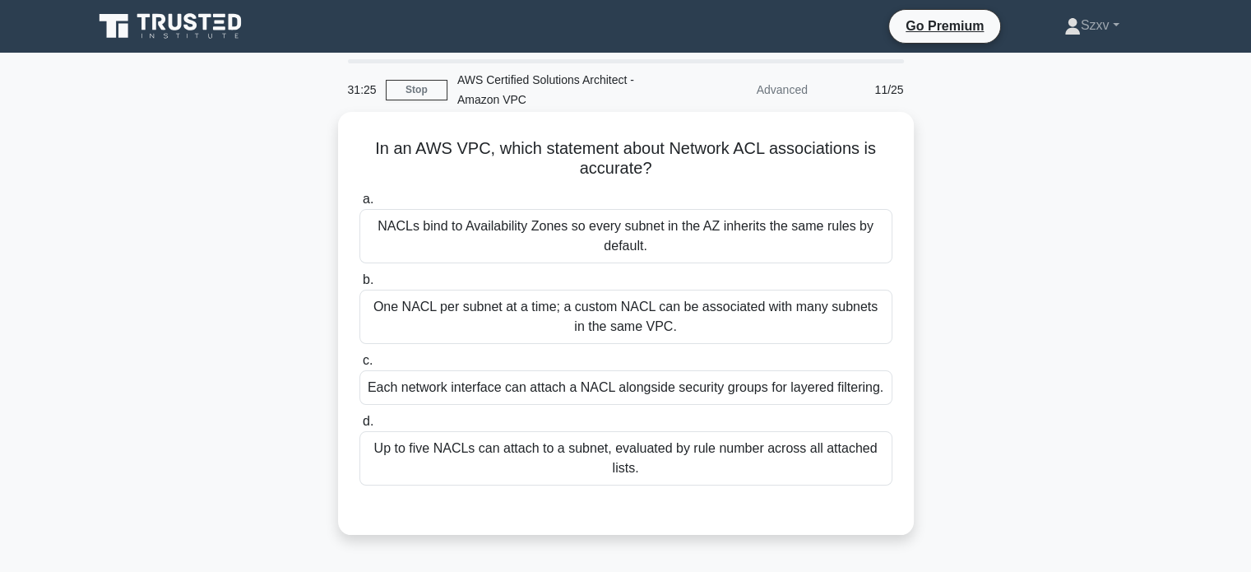
click at [700, 451] on div "Up to five NACLs can attach to a subnet, evaluated by rule number across all at…" at bounding box center [626, 458] width 533 height 54
click at [360, 427] on input "d. Up to five NACLs can attach to a subnet, evaluated by rule number across all…" at bounding box center [360, 421] width 0 height 11
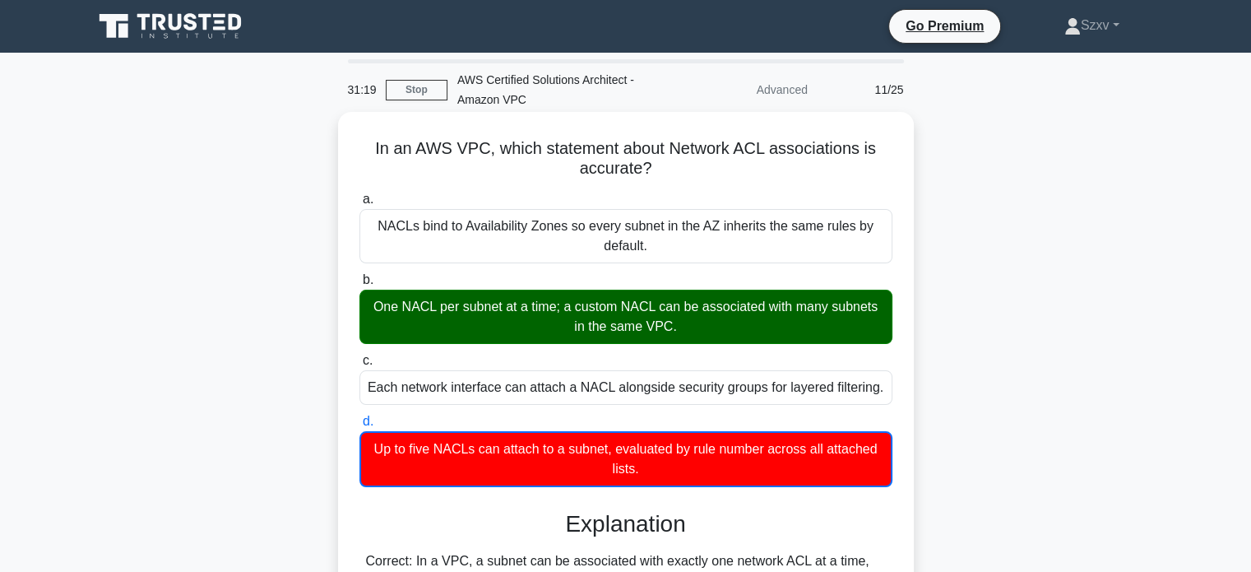
click at [700, 451] on div "Up to five NACLs can attach to a subnet, evaluated by rule number across all at…" at bounding box center [626, 459] width 533 height 56
click at [360, 427] on input "d. Up to five NACLs can attach to a subnet, evaluated by rule number across all…" at bounding box center [360, 421] width 0 height 11
click at [369, 141] on h5 "In an AWS VPC, which statement about Network ACL associations is accurate? .spi…" at bounding box center [626, 158] width 536 height 41
drag, startPoint x: 369, startPoint y: 141, endPoint x: 649, endPoint y: 473, distance: 435.0
click at [649, 473] on div "In an AWS VPC, which statement about Network ACL associations is accurate? .spi…" at bounding box center [626, 508] width 563 height 781
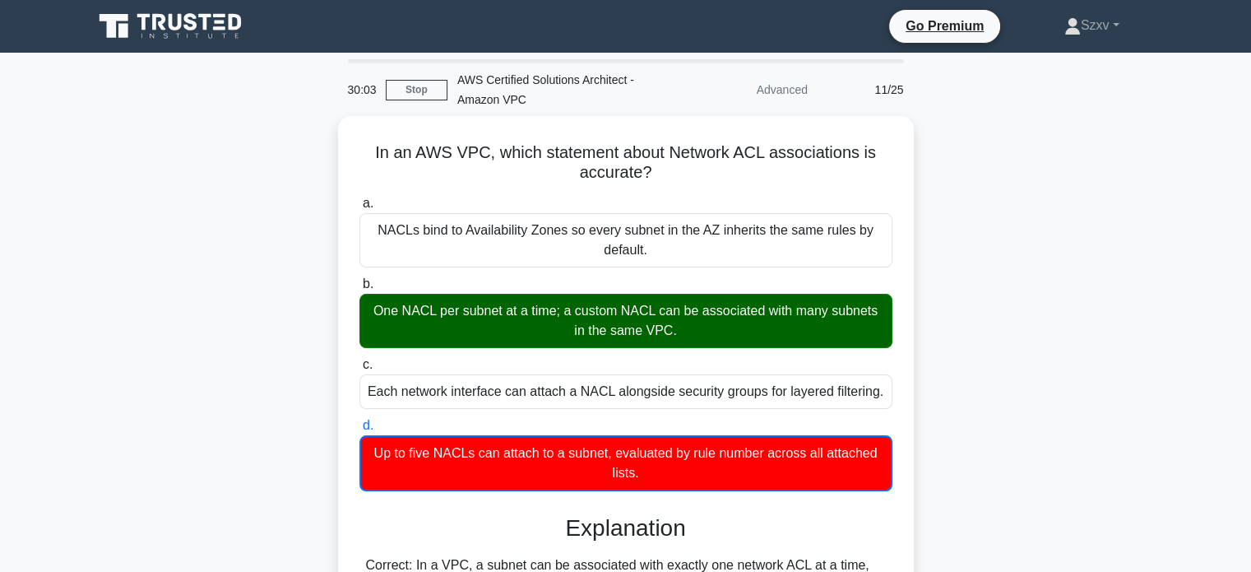
click at [1005, 158] on div "In an AWS VPC, which statement about Network ACL associations is accurate? .spi…" at bounding box center [626, 523] width 1086 height 814
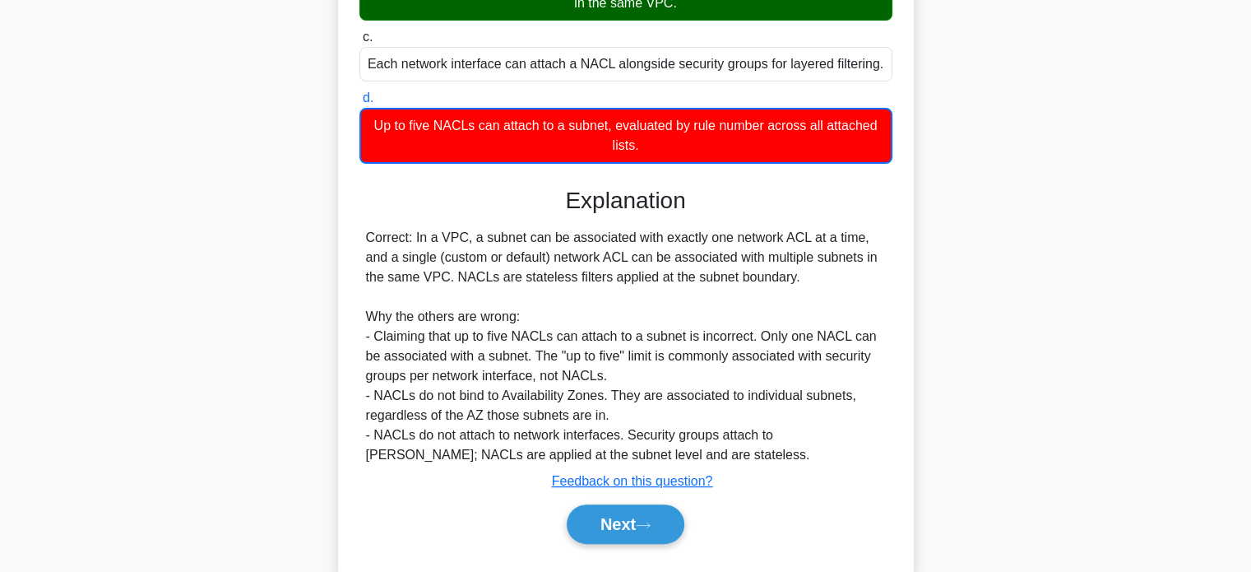
scroll to position [364, 0]
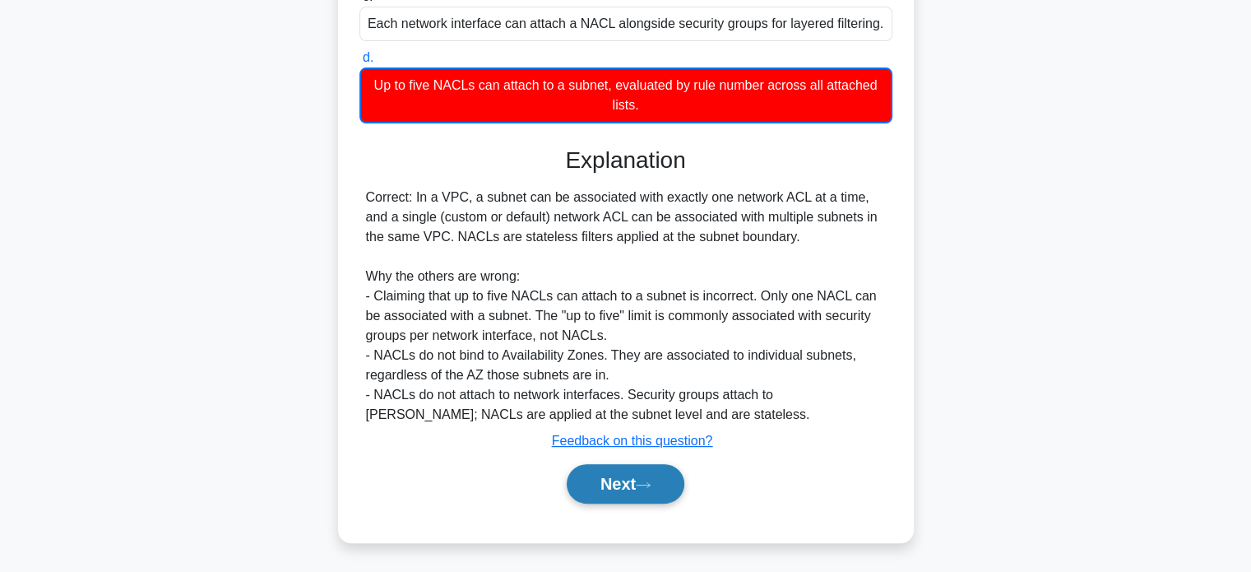
click at [622, 487] on button "Next" at bounding box center [626, 483] width 118 height 39
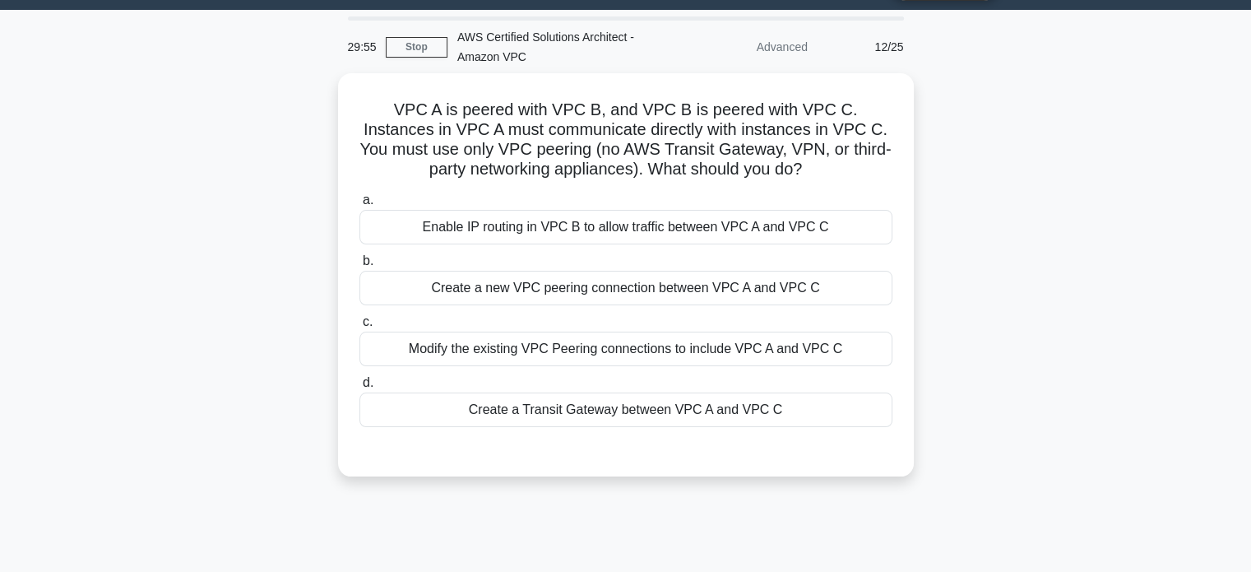
scroll to position [1, 0]
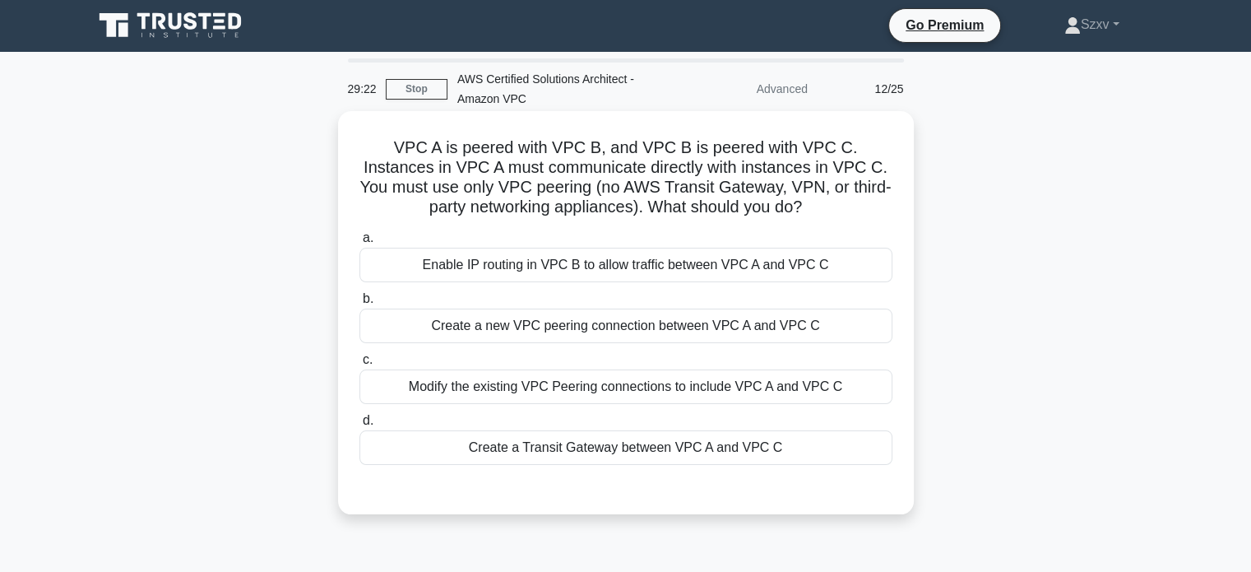
click at [663, 267] on div "Enable IP routing in VPC B to allow traffic between VPC A and VPC C" at bounding box center [626, 265] width 533 height 35
click at [360, 244] on input "a. Enable IP routing in VPC B to allow traffic between VPC A and VPC C" at bounding box center [360, 238] width 0 height 11
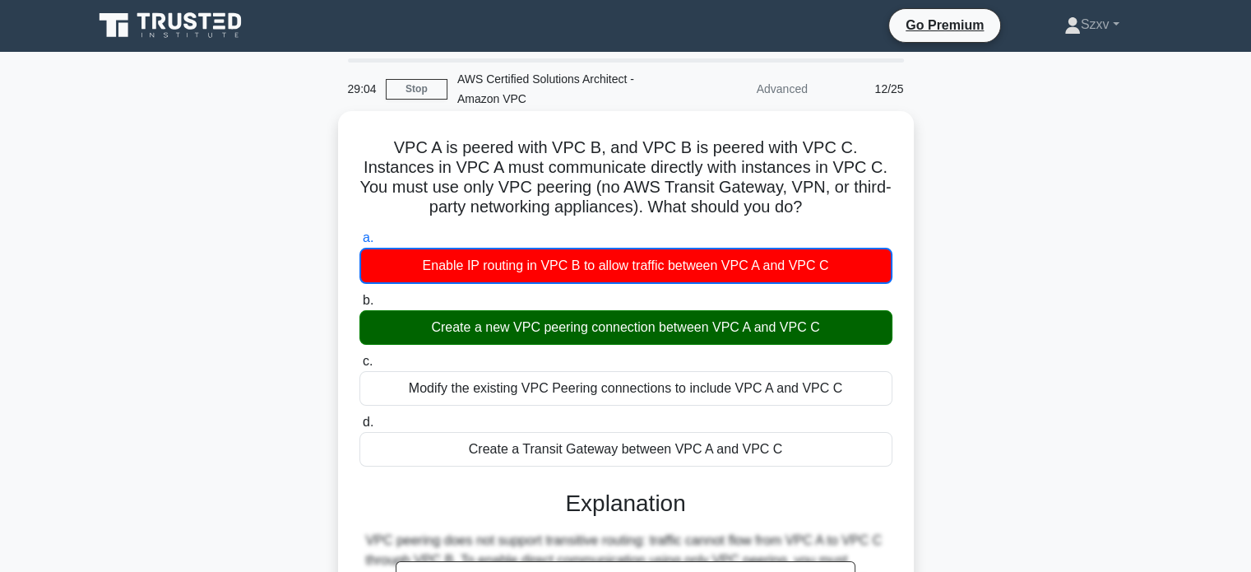
drag, startPoint x: 362, startPoint y: 143, endPoint x: 817, endPoint y: 439, distance: 542.9
click at [817, 439] on div "VPC A is peered with VPC B, and VPC B is peered with VPC C. Instances in VPC A …" at bounding box center [626, 479] width 563 height 722
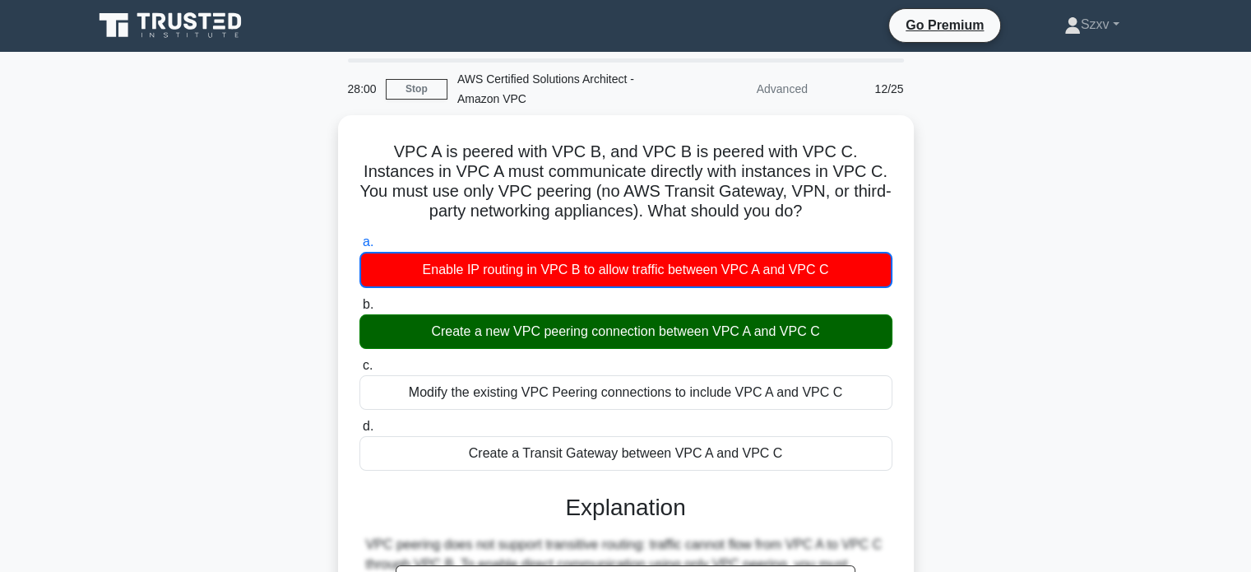
click at [1024, 174] on div "VPC A is peered with VPC B, and VPC B is peered with VPC C. Instances in VPC A …" at bounding box center [626, 492] width 1086 height 755
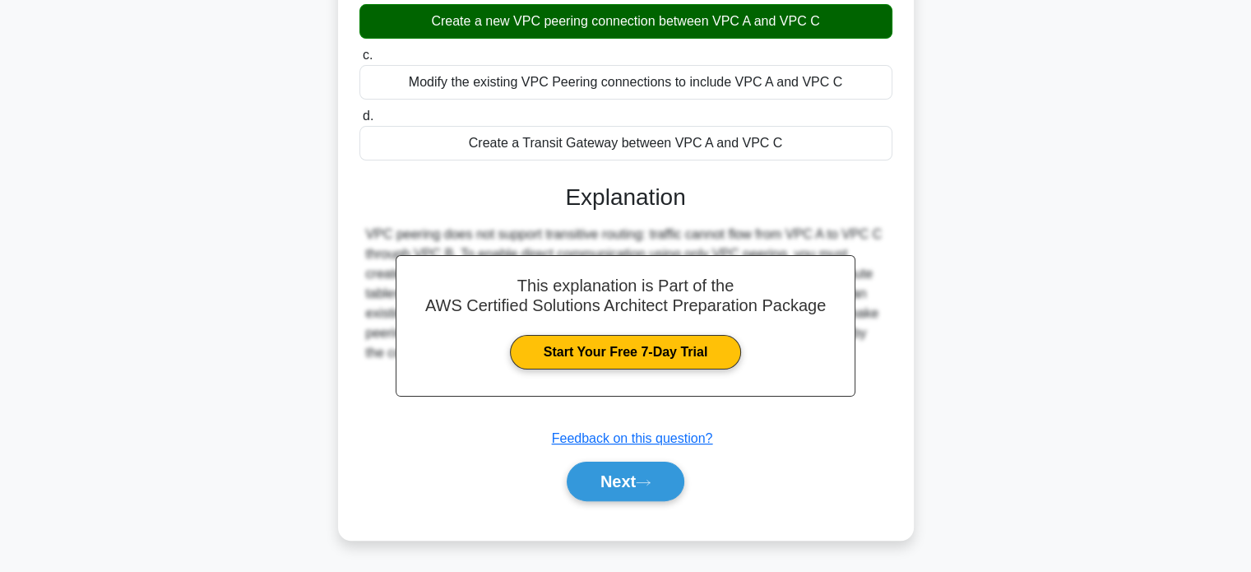
scroll to position [317, 0]
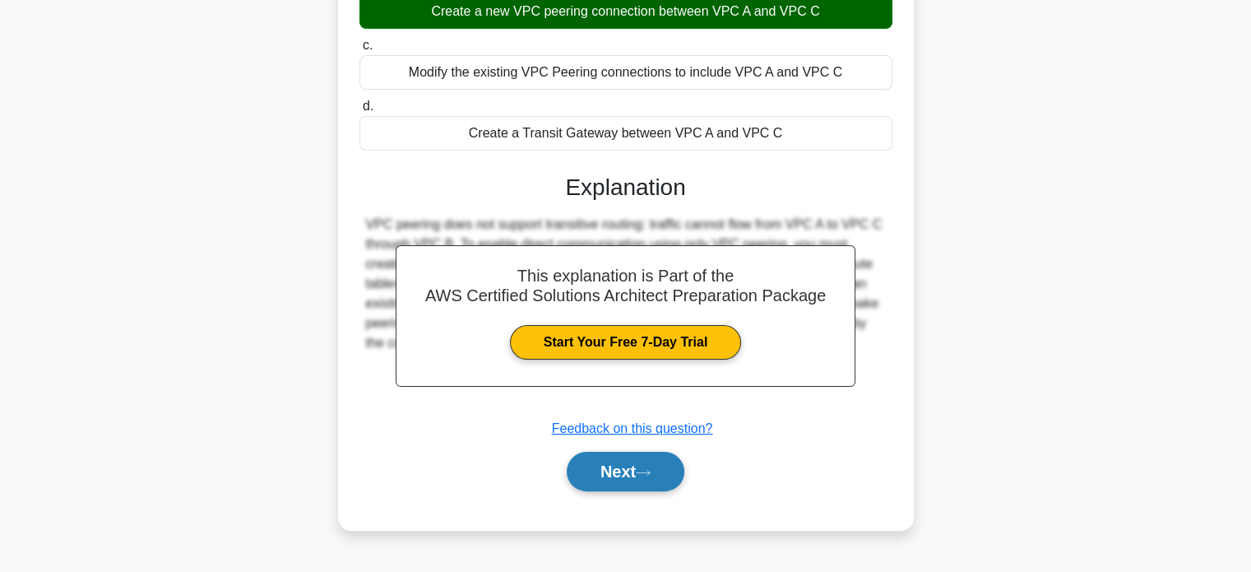
click at [685, 467] on button "Next" at bounding box center [626, 471] width 118 height 39
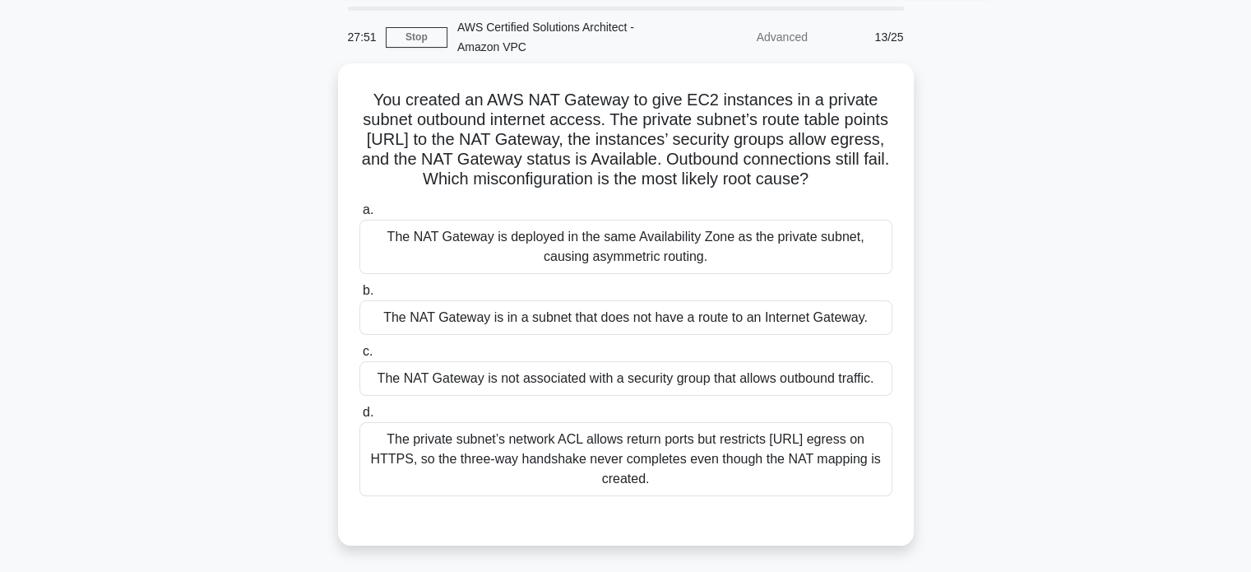
scroll to position [49, 0]
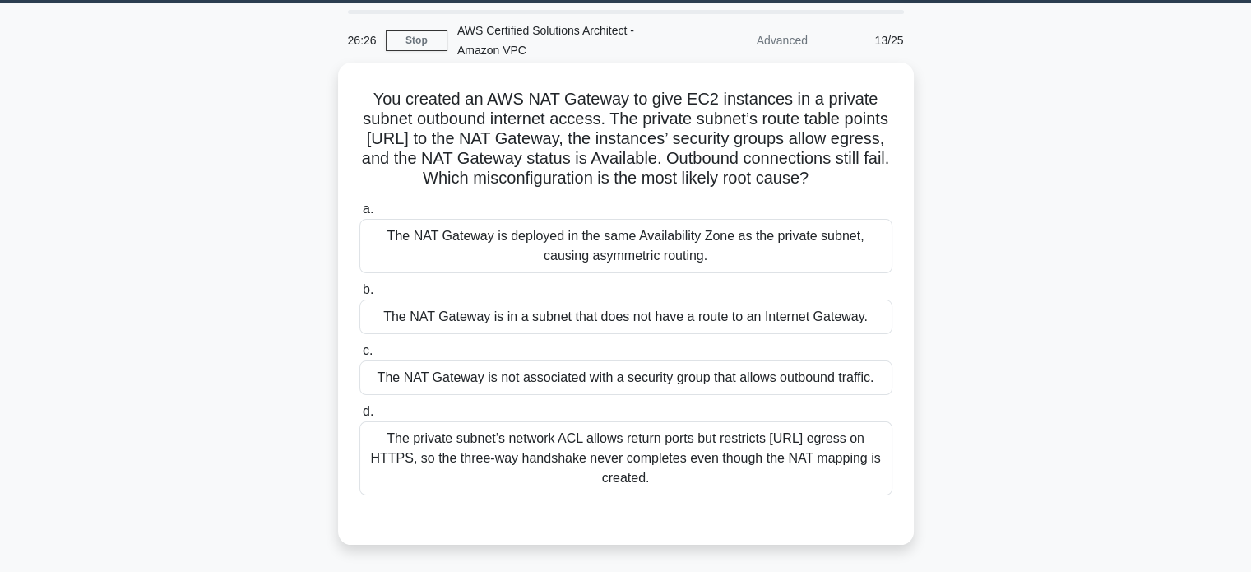
click at [721, 328] on div "The NAT Gateway is in a subnet that does not have a route to an Internet Gatewa…" at bounding box center [626, 316] width 533 height 35
click at [360, 295] on input "b. The NAT Gateway is in a subnet that does not have a route to an Internet Gat…" at bounding box center [360, 290] width 0 height 11
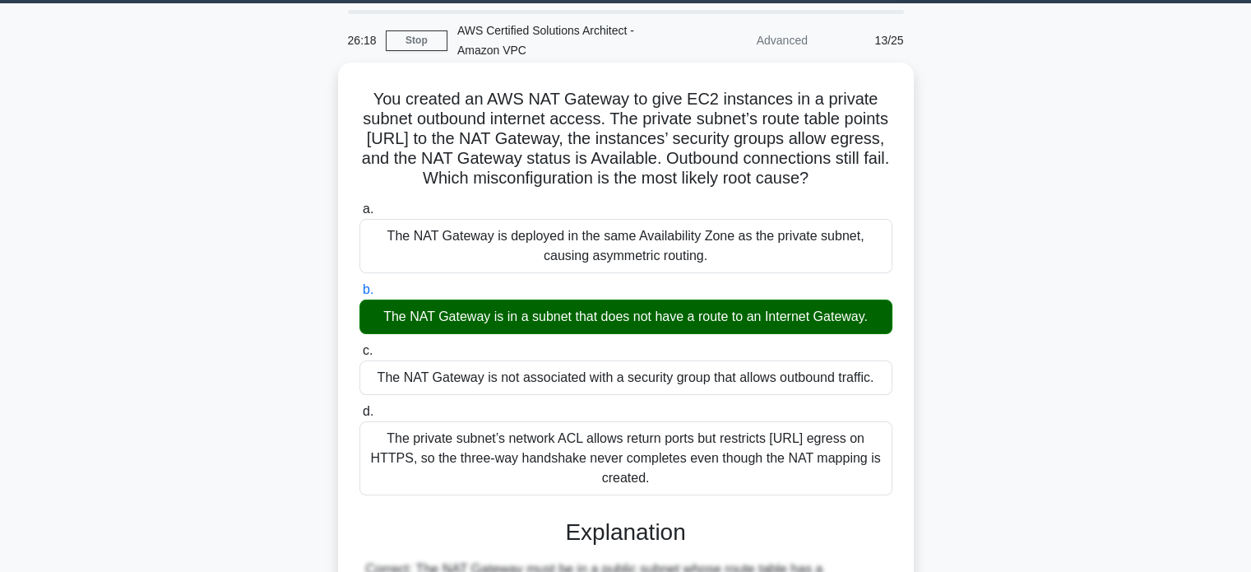
drag, startPoint x: 375, startPoint y: 95, endPoint x: 662, endPoint y: 502, distance: 497.9
click at [662, 502] on div "You created an AWS NAT Gateway to give EC2 instances in a private subnet outbou…" at bounding box center [626, 518] width 563 height 898
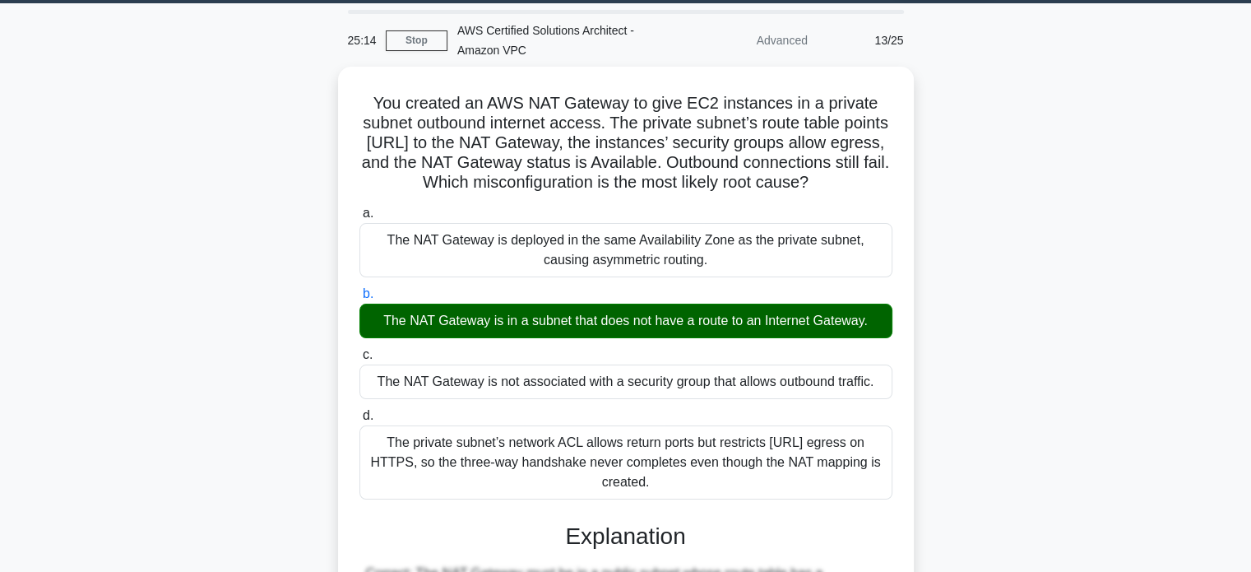
click at [1070, 181] on div "You created an AWS NAT Gateway to give EC2 instances in a private subnet outbou…" at bounding box center [626, 532] width 1086 height 931
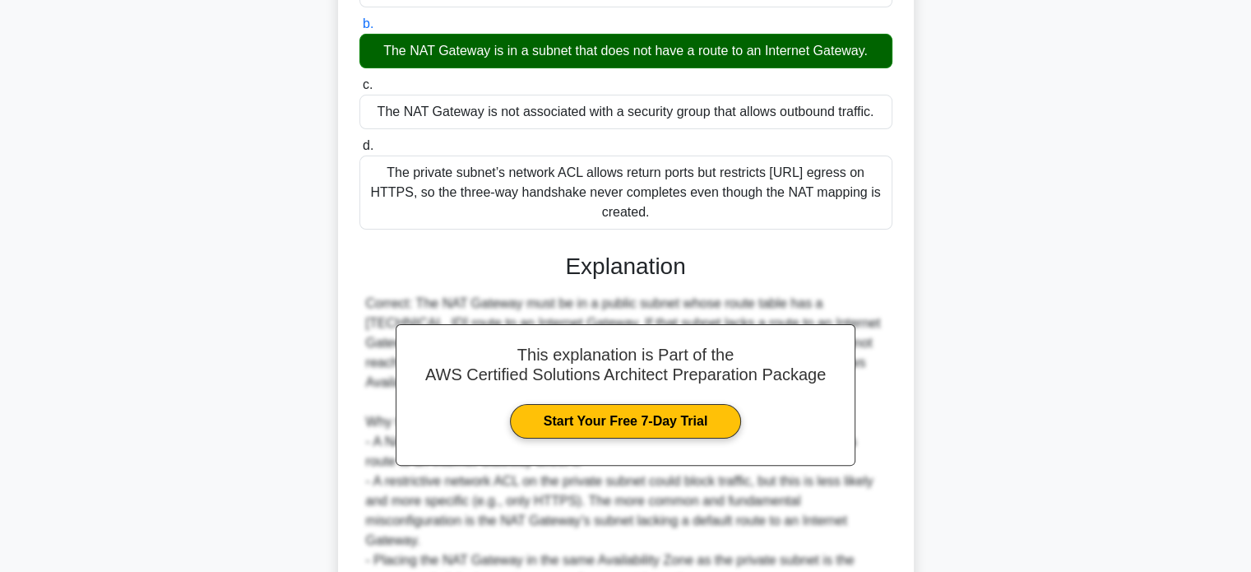
scroll to position [481, 0]
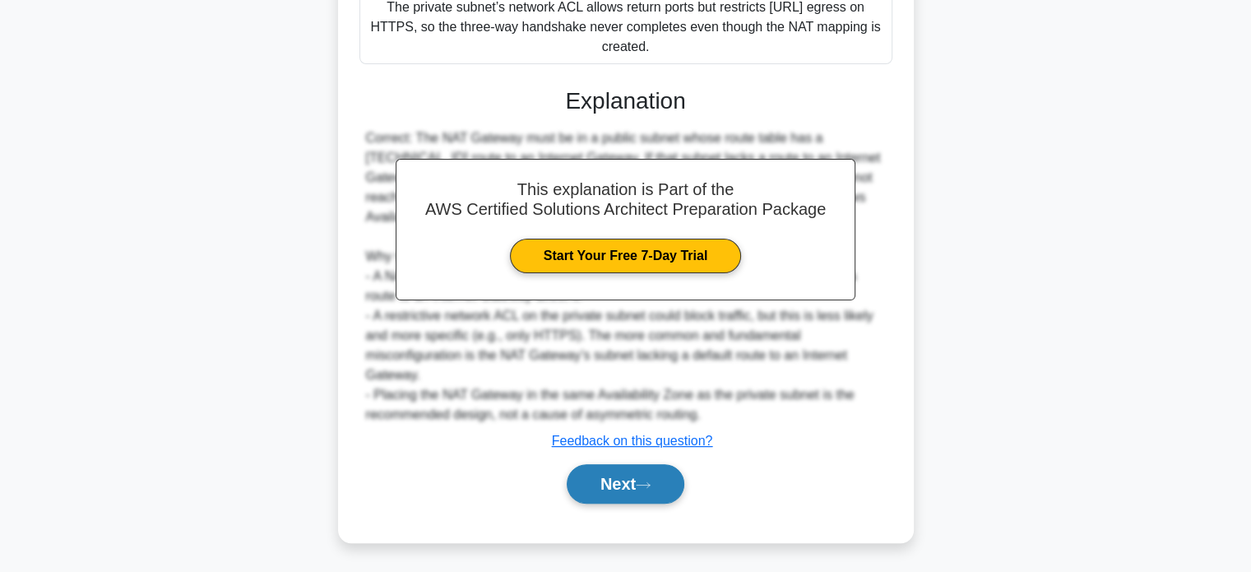
click at [644, 490] on button "Next" at bounding box center [626, 483] width 118 height 39
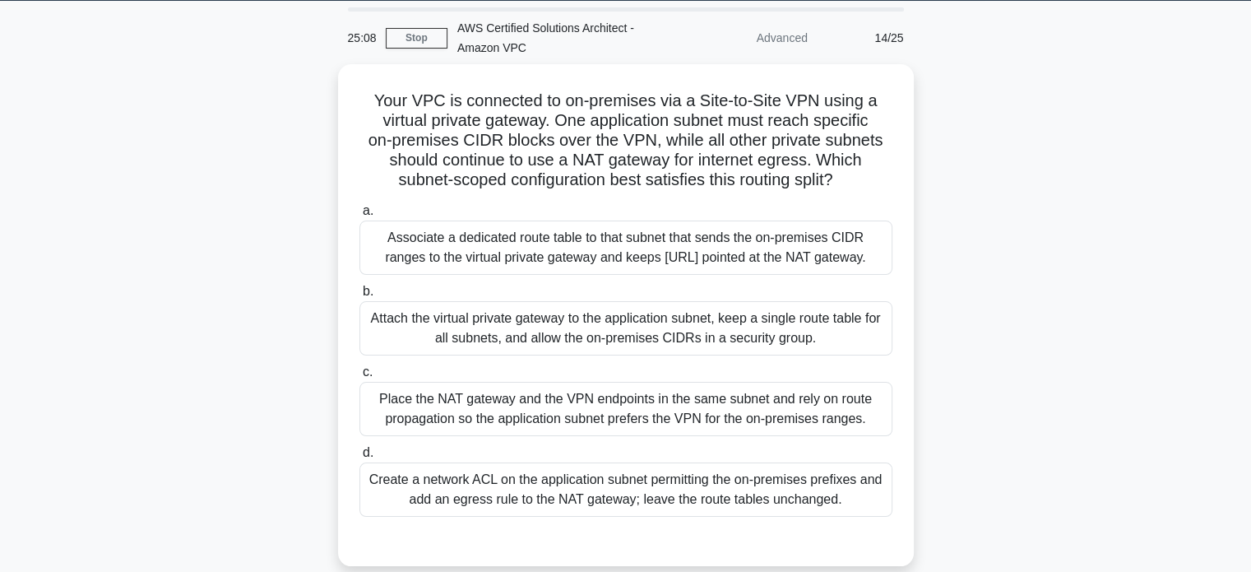
scroll to position [44, 0]
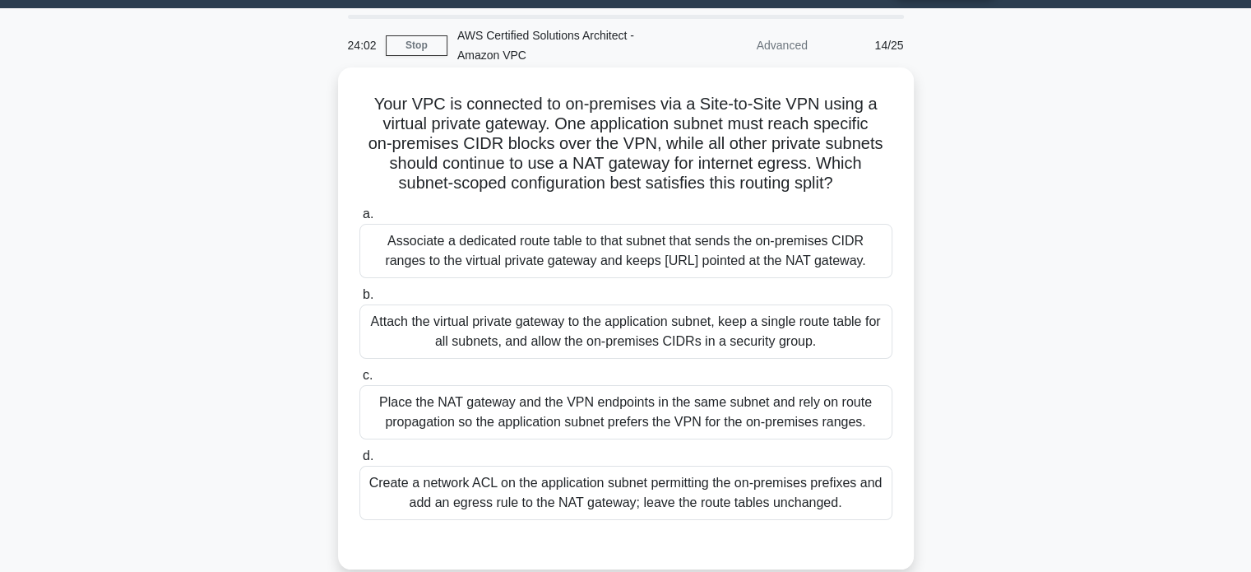
click at [676, 262] on div "Associate a dedicated route table to that subnet that sends the on‑premises CID…" at bounding box center [626, 251] width 533 height 54
click at [360, 220] on input "a. Associate a dedicated route table to that subnet that sends the on‑premises …" at bounding box center [360, 214] width 0 height 11
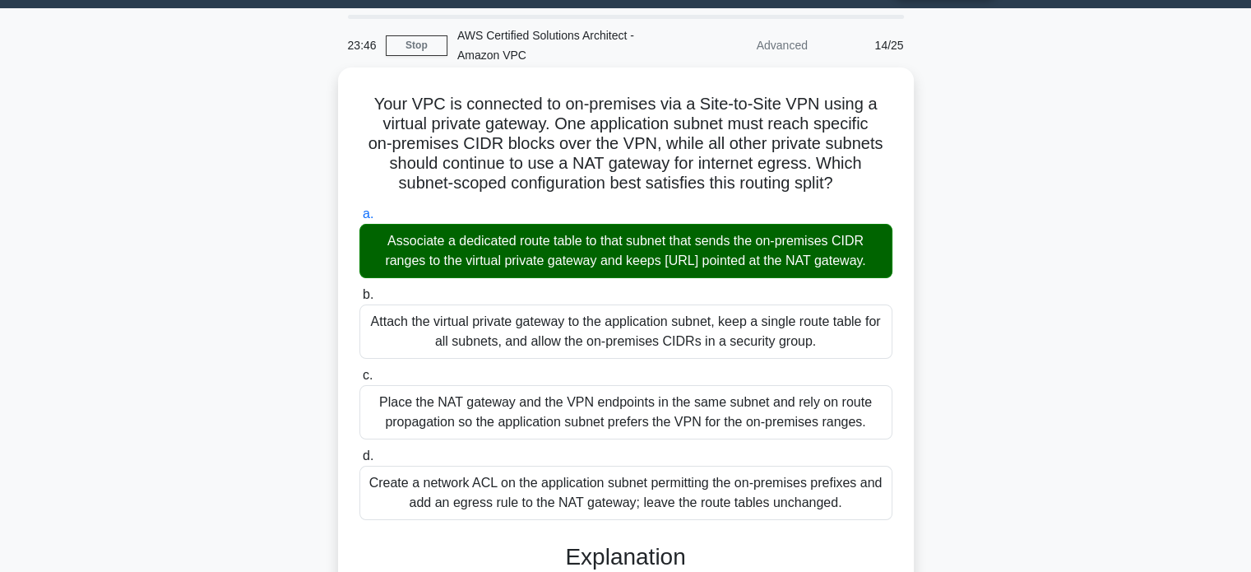
drag, startPoint x: 374, startPoint y: 104, endPoint x: 863, endPoint y: 500, distance: 629.4
click at [863, 500] on div "Your VPC is connected to on‑premises via a Site‑to‑Site VPN using a virtual pri…" at bounding box center [626, 552] width 563 height 957
